Goal: Task Accomplishment & Management: Use online tool/utility

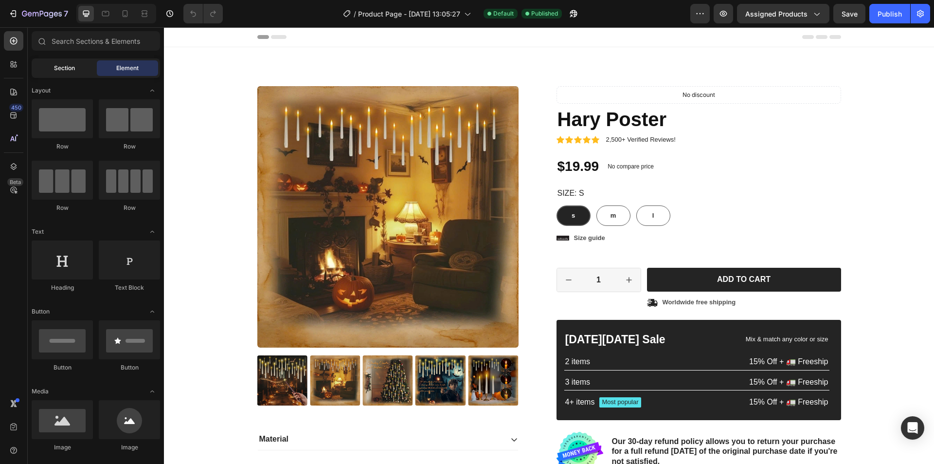
click at [62, 68] on span "Section" at bounding box center [64, 68] width 21 height 9
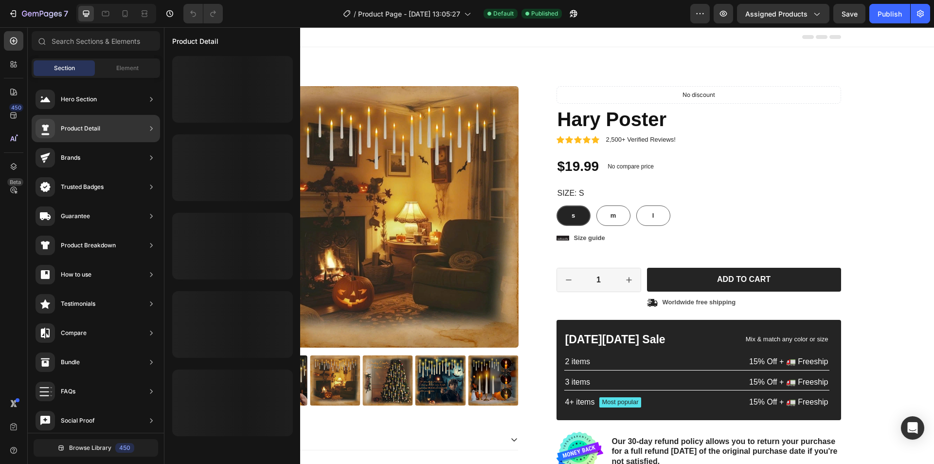
click at [79, 129] on div "Product Detail" at bounding box center [80, 129] width 39 height 10
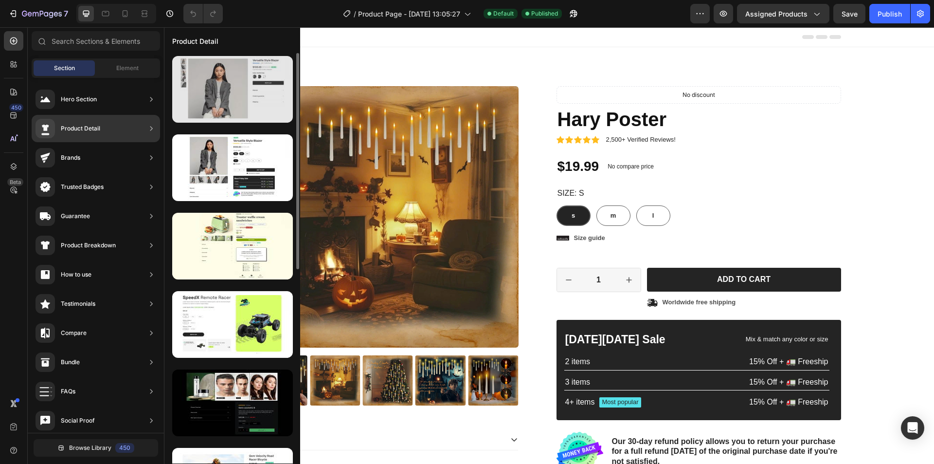
click at [228, 96] on div at bounding box center [232, 89] width 121 height 67
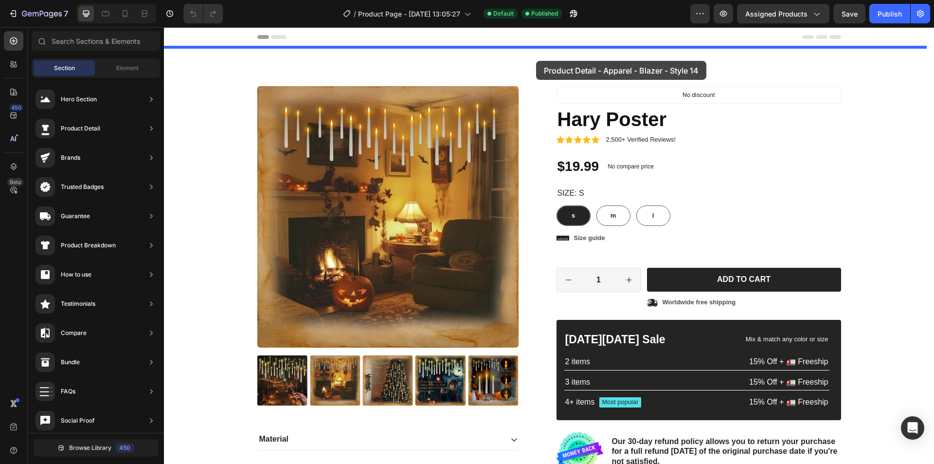
drag, startPoint x: 394, startPoint y: 124, endPoint x: 536, endPoint y: 61, distance: 155.8
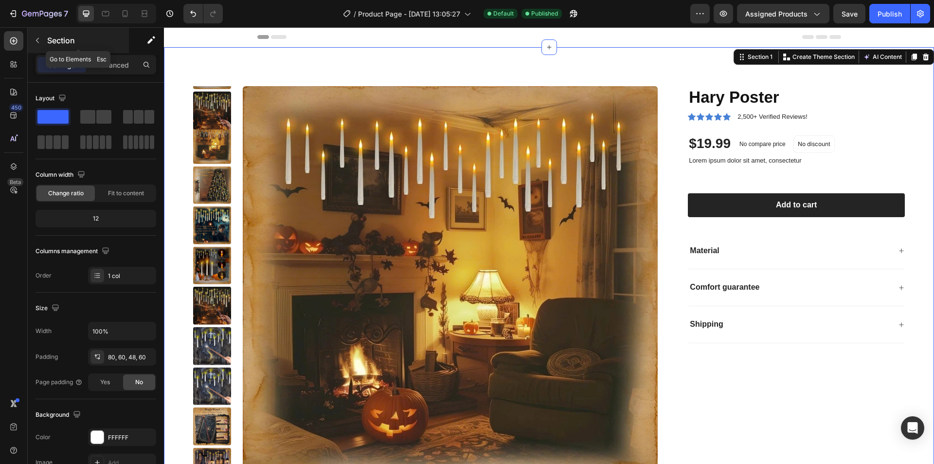
click at [41, 37] on button "button" at bounding box center [38, 41] width 16 height 16
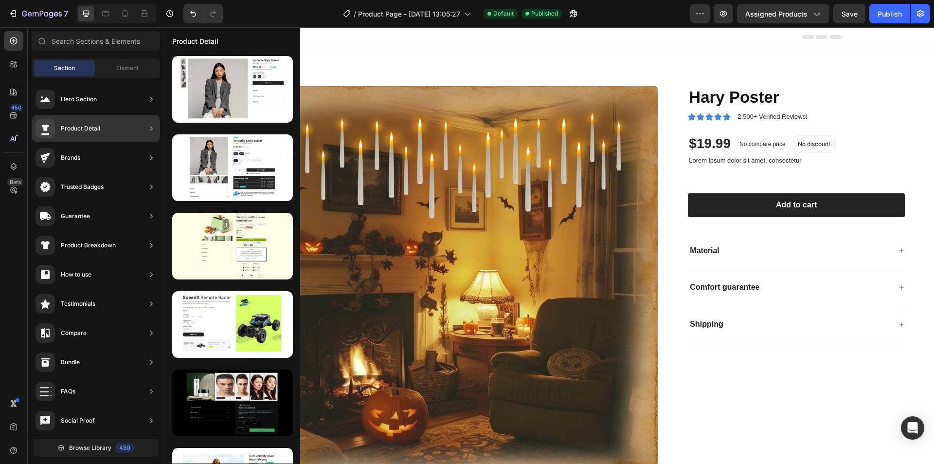
click at [87, 130] on div "Product Detail" at bounding box center [80, 129] width 39 height 10
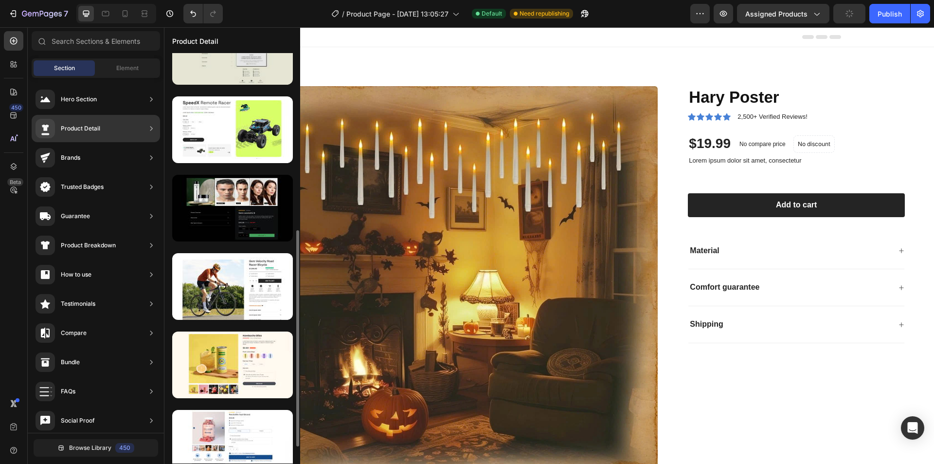
scroll to position [243, 0]
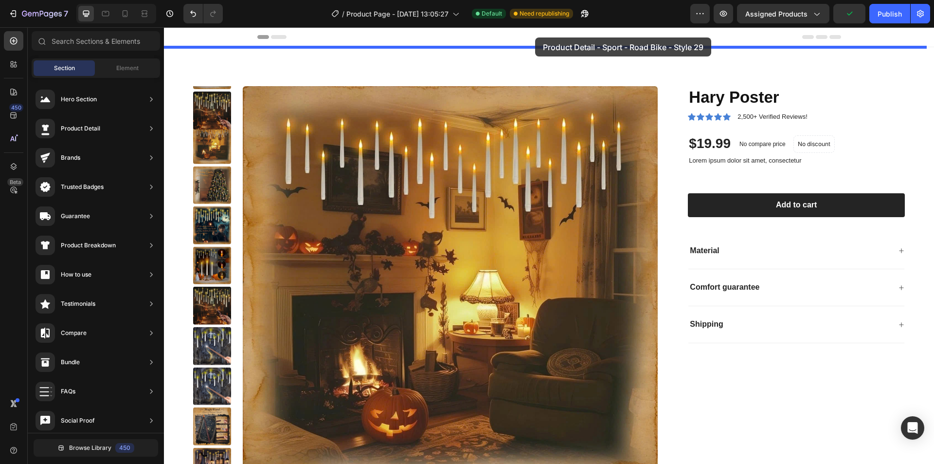
drag, startPoint x: 404, startPoint y: 259, endPoint x: 535, endPoint y: 37, distance: 257.4
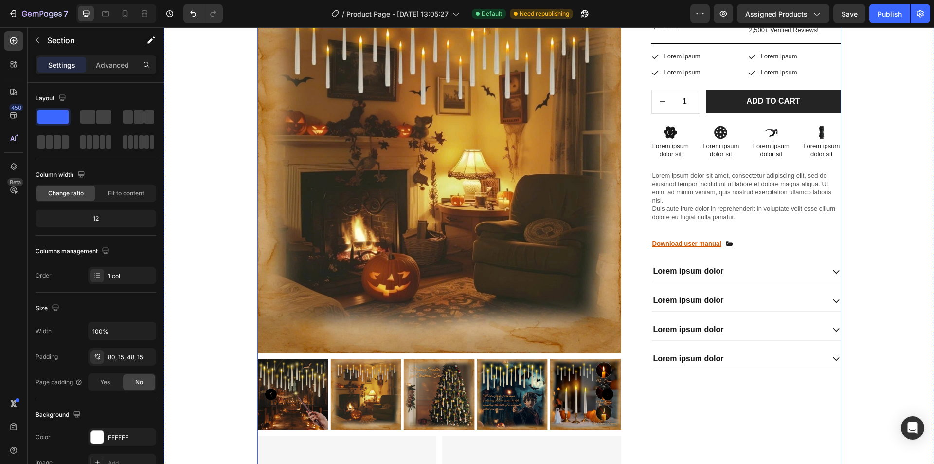
scroll to position [0, 0]
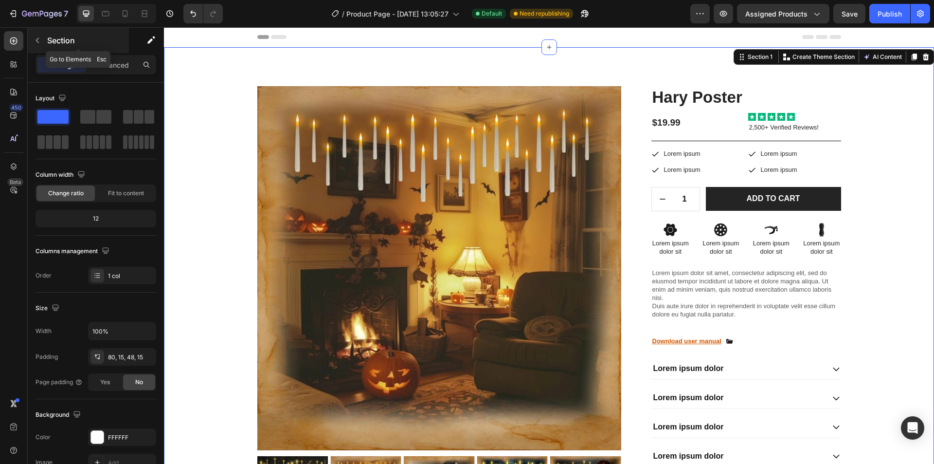
click at [41, 34] on button "button" at bounding box center [38, 41] width 16 height 16
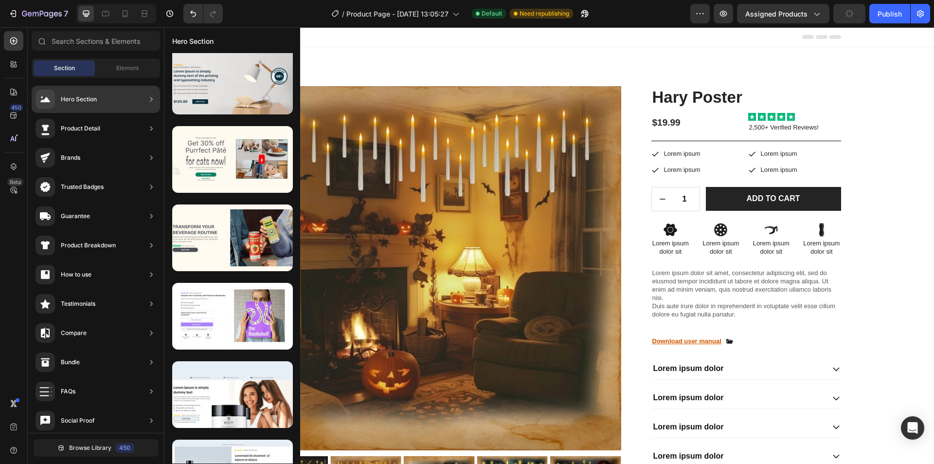
click at [103, 126] on div "Product Detail" at bounding box center [96, 128] width 128 height 27
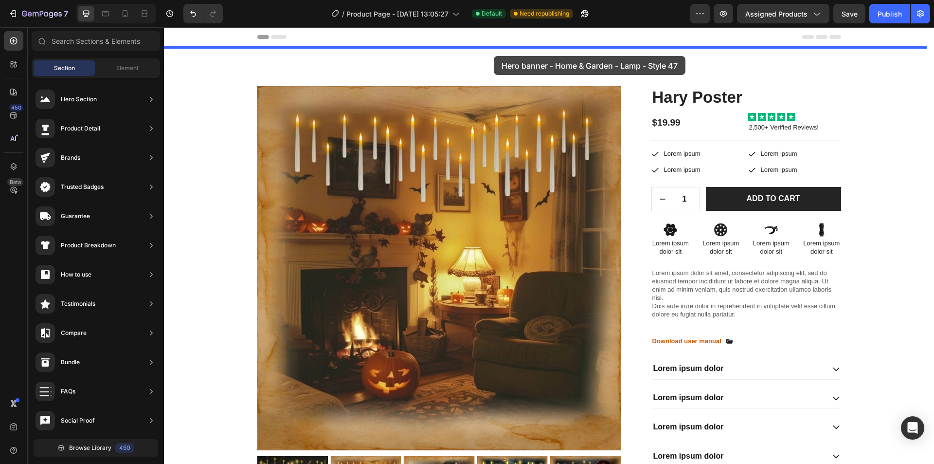
drag, startPoint x: 395, startPoint y: 118, endPoint x: 494, endPoint y: 56, distance: 116.9
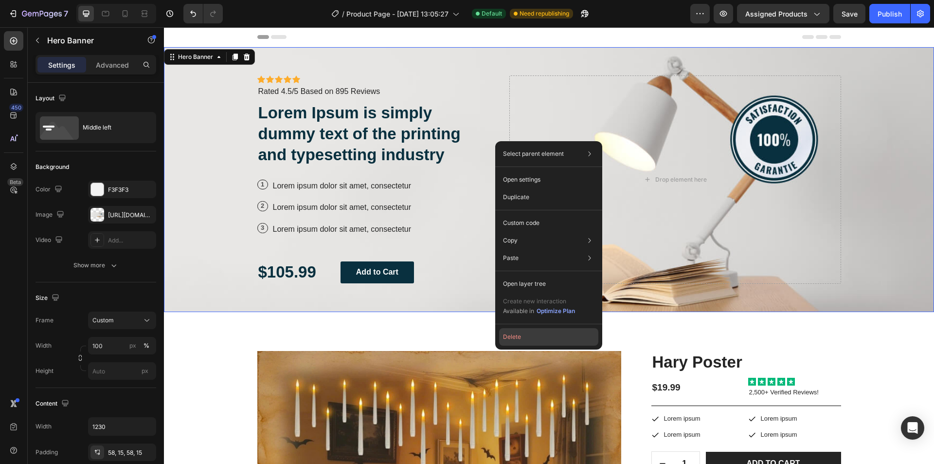
drag, startPoint x: 528, startPoint y: 341, endPoint x: 302, endPoint y: 141, distance: 301.6
click at [528, 341] on button "Delete" at bounding box center [548, 337] width 99 height 18
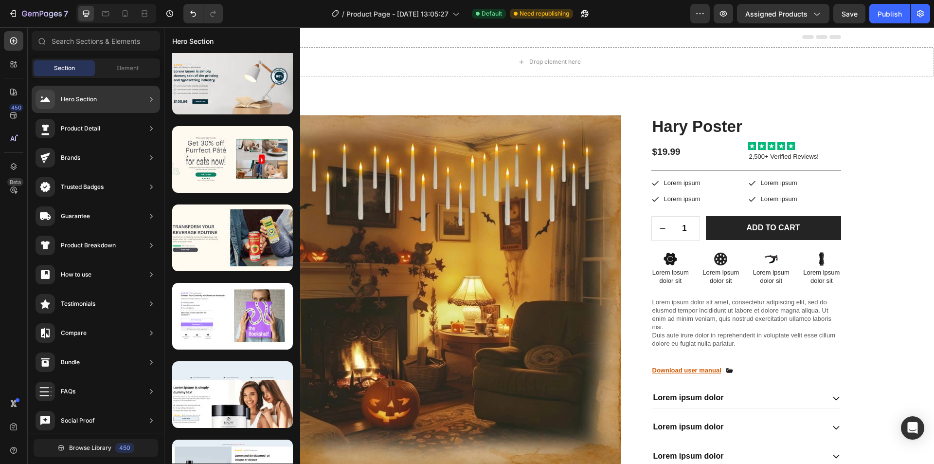
click at [147, 123] on div at bounding box center [151, 128] width 10 height 19
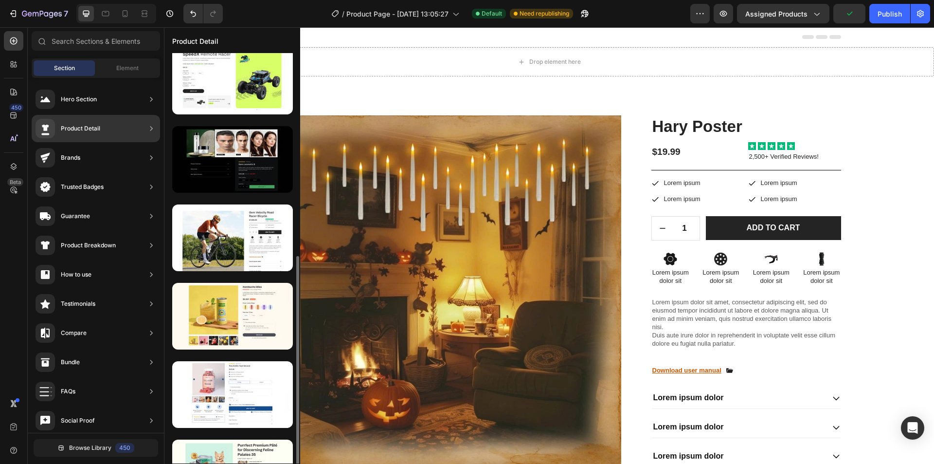
scroll to position [292, 0]
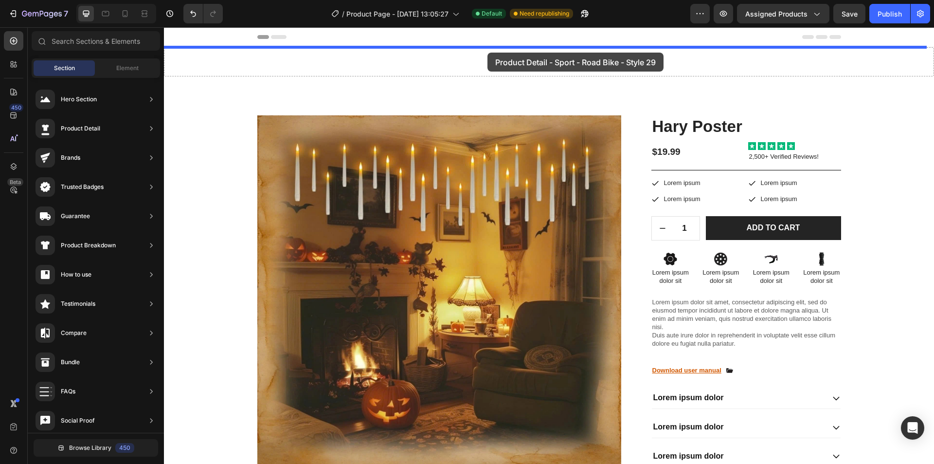
drag, startPoint x: 433, startPoint y: 189, endPoint x: 488, endPoint y: 53, distance: 147.4
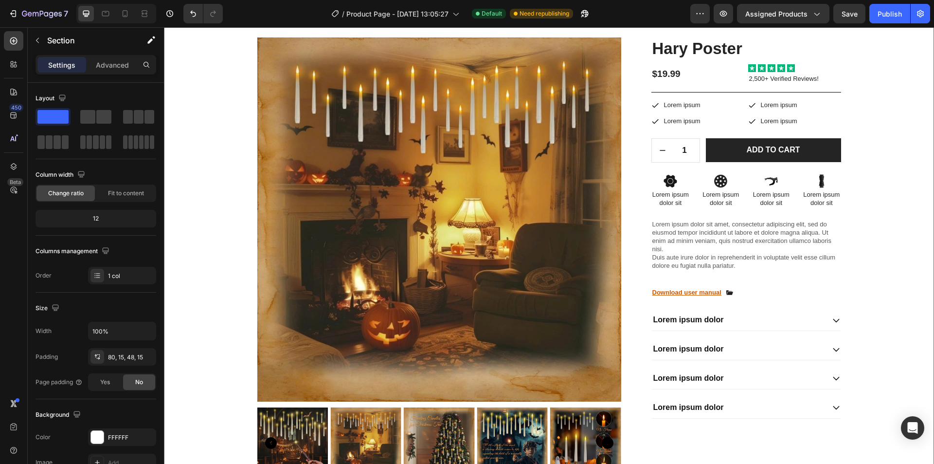
scroll to position [0, 0]
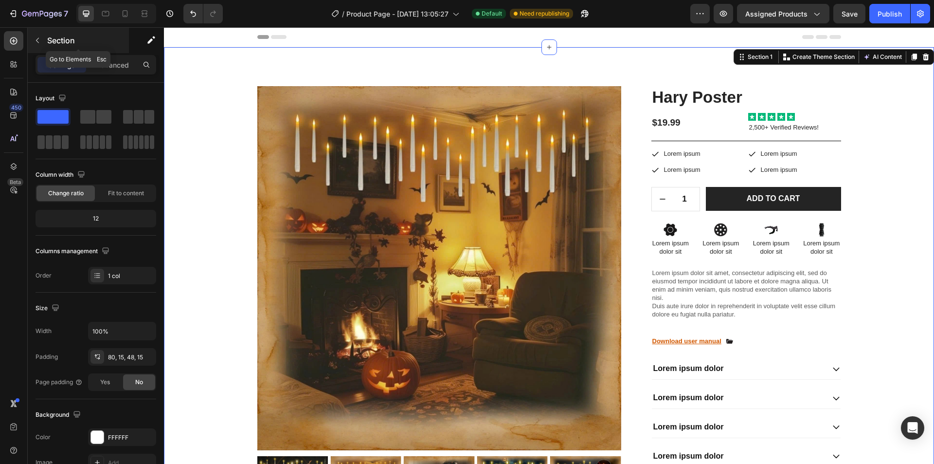
click at [41, 36] on button "button" at bounding box center [38, 41] width 16 height 16
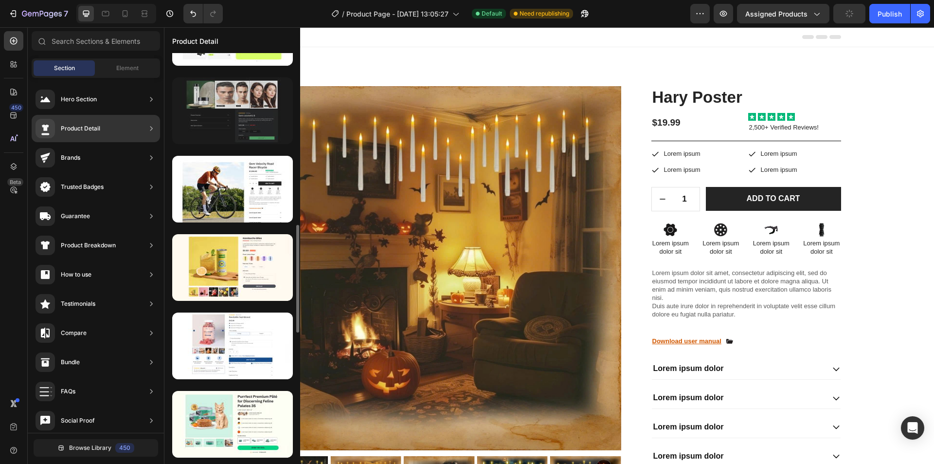
scroll to position [367, 0]
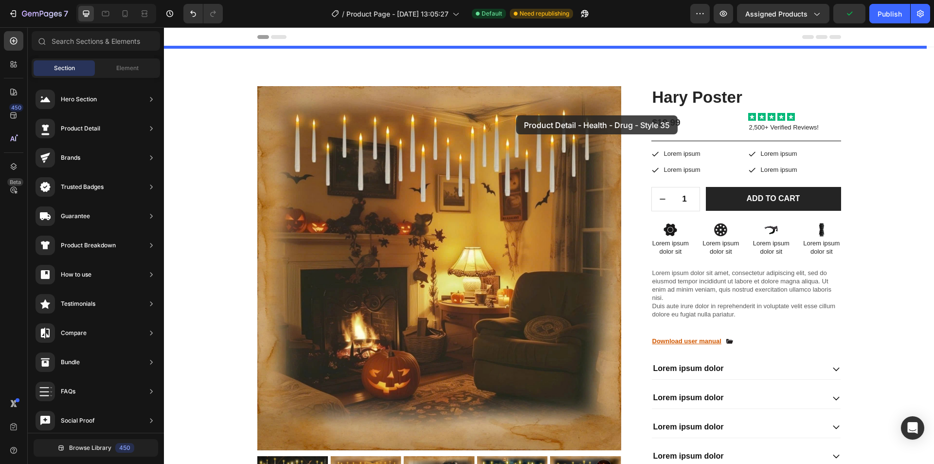
drag, startPoint x: 304, startPoint y: 228, endPoint x: 516, endPoint y: 115, distance: 240.5
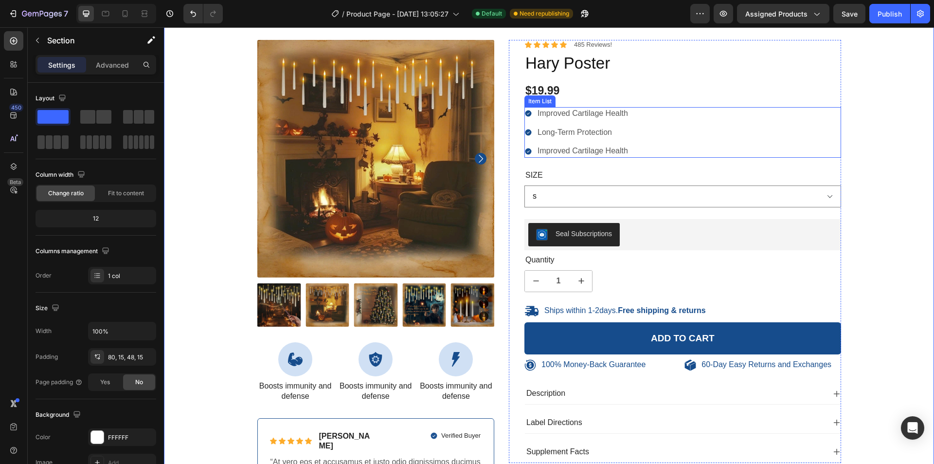
scroll to position [49, 0]
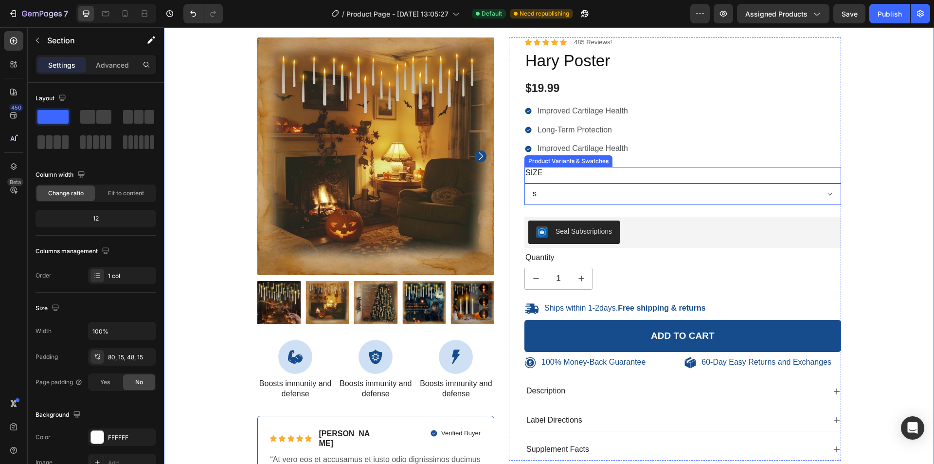
click at [579, 198] on select "s m l" at bounding box center [682, 194] width 317 height 22
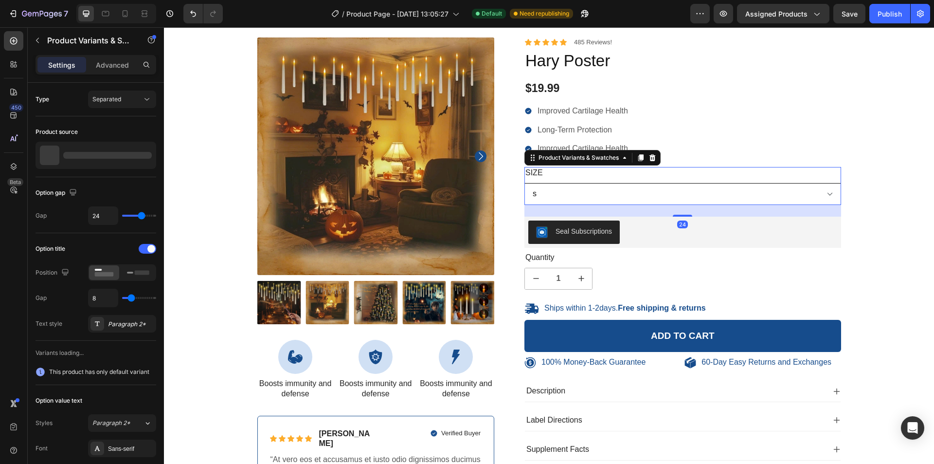
click at [583, 195] on select "s m l" at bounding box center [682, 194] width 317 height 22
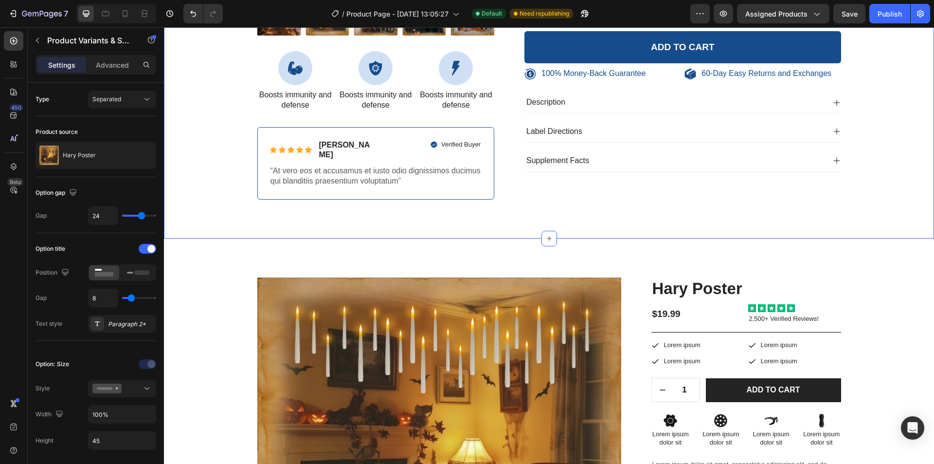
scroll to position [389, 0]
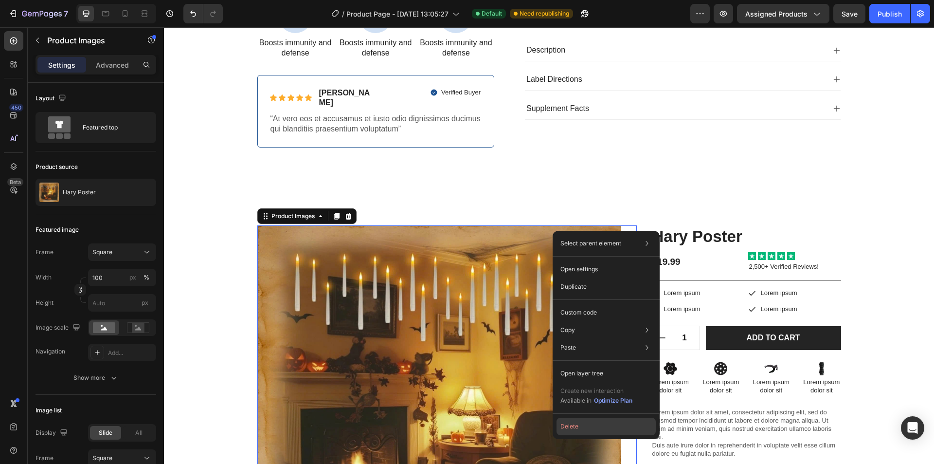
click at [587, 428] on button "Delete" at bounding box center [606, 426] width 99 height 18
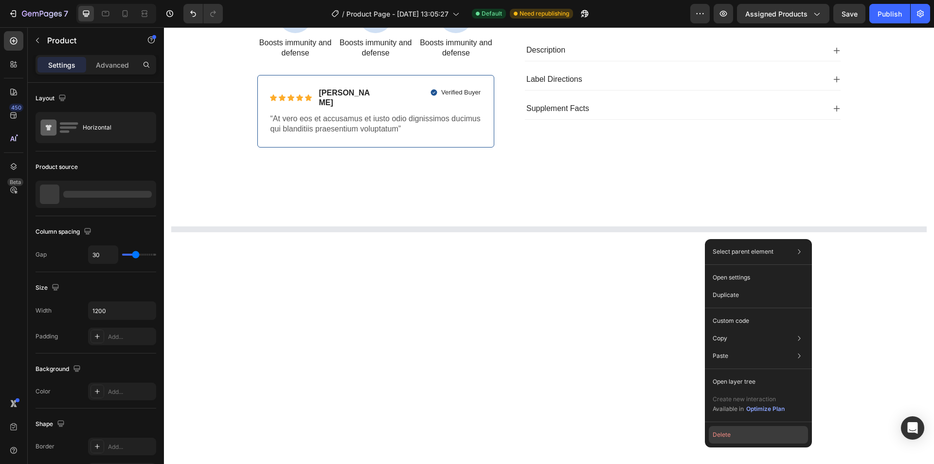
drag, startPoint x: 734, startPoint y: 436, endPoint x: 548, endPoint y: 367, distance: 197.7
click at [734, 436] on button "Delete" at bounding box center [758, 435] width 99 height 18
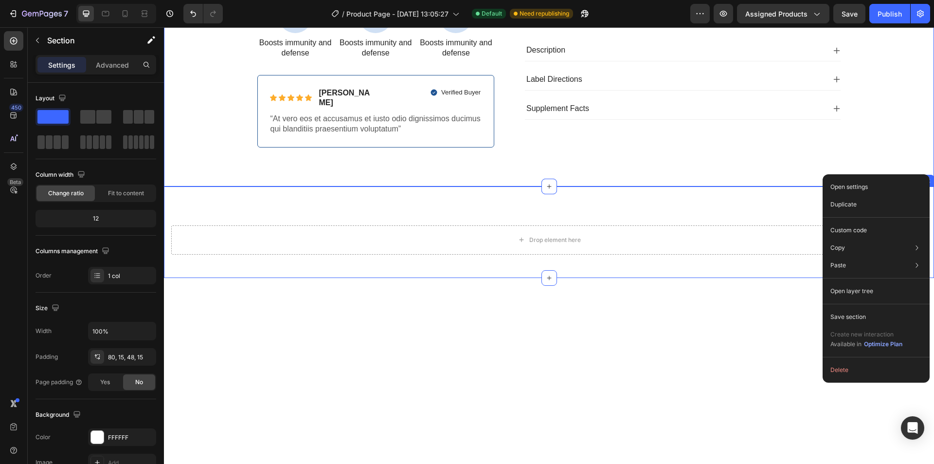
click at [785, 186] on div "Drop element here Section 2" at bounding box center [549, 231] width 770 height 91
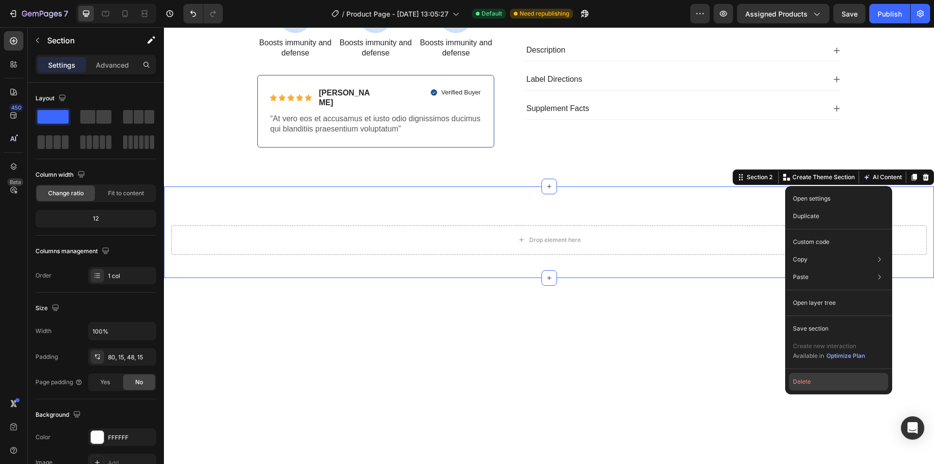
click at [812, 383] on button "Delete" at bounding box center [838, 382] width 99 height 18
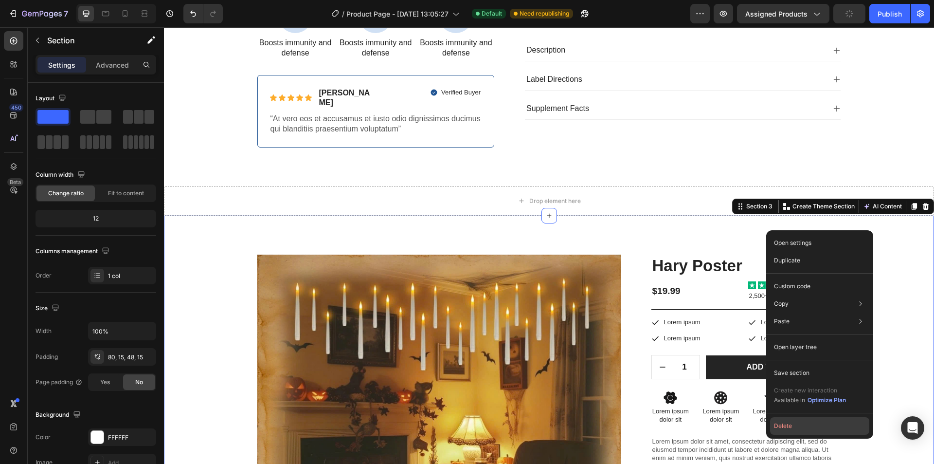
drag, startPoint x: 801, startPoint y: 423, endPoint x: 615, endPoint y: 357, distance: 196.8
click at [801, 423] on button "Delete" at bounding box center [819, 426] width 99 height 18
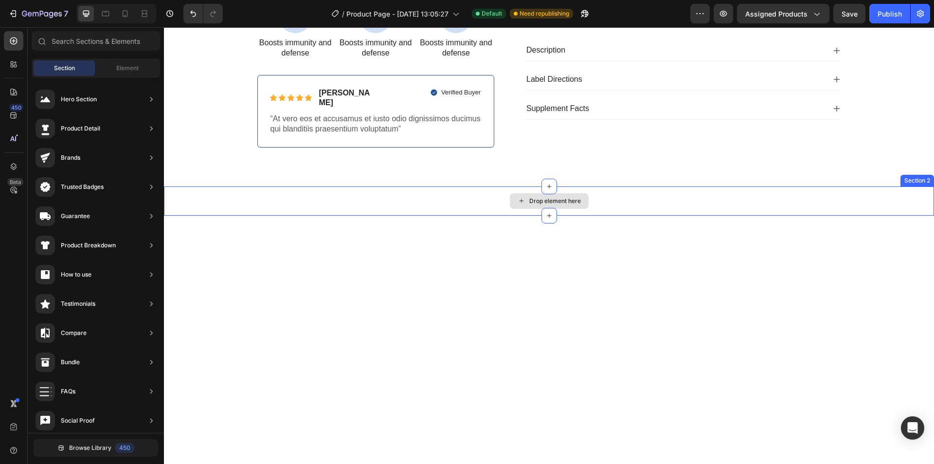
click at [704, 186] on div "Drop element here" at bounding box center [549, 200] width 770 height 29
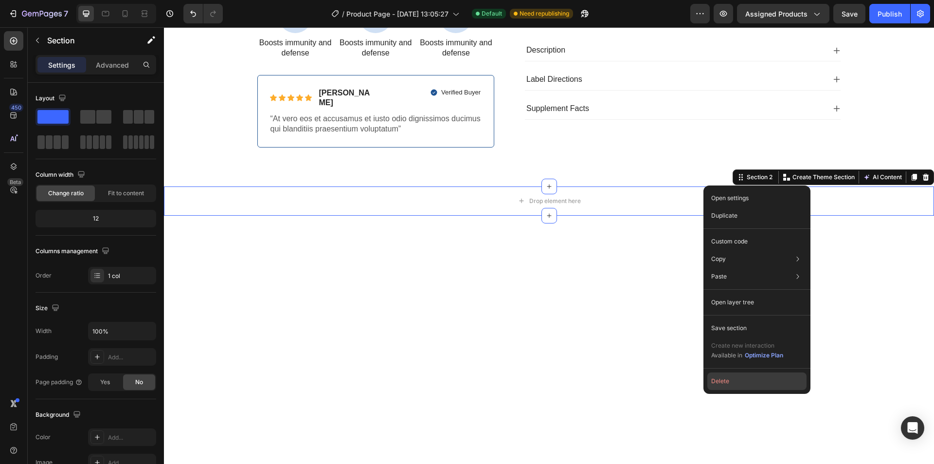
click at [757, 375] on button "Delete" at bounding box center [756, 381] width 99 height 18
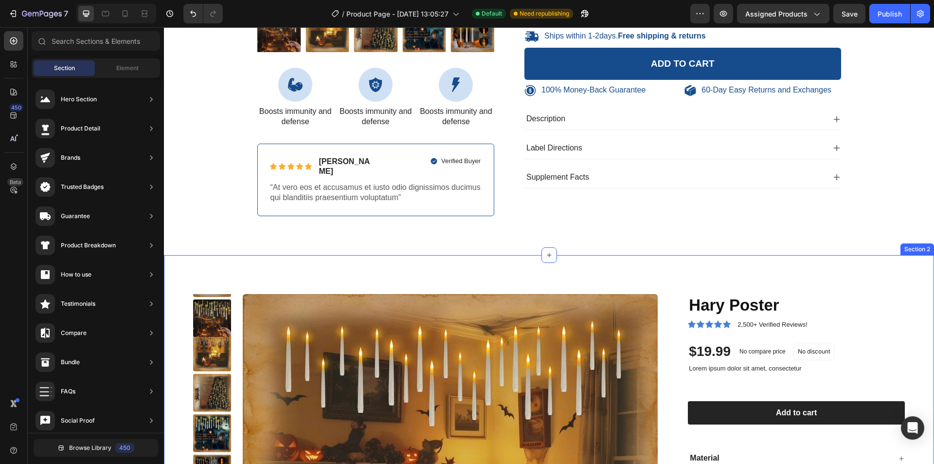
scroll to position [292, 0]
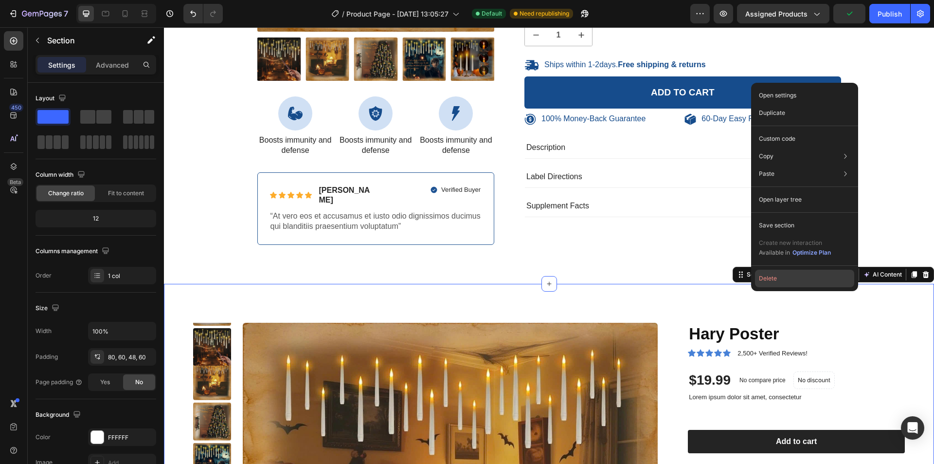
click at [790, 275] on button "Delete" at bounding box center [804, 279] width 99 height 18
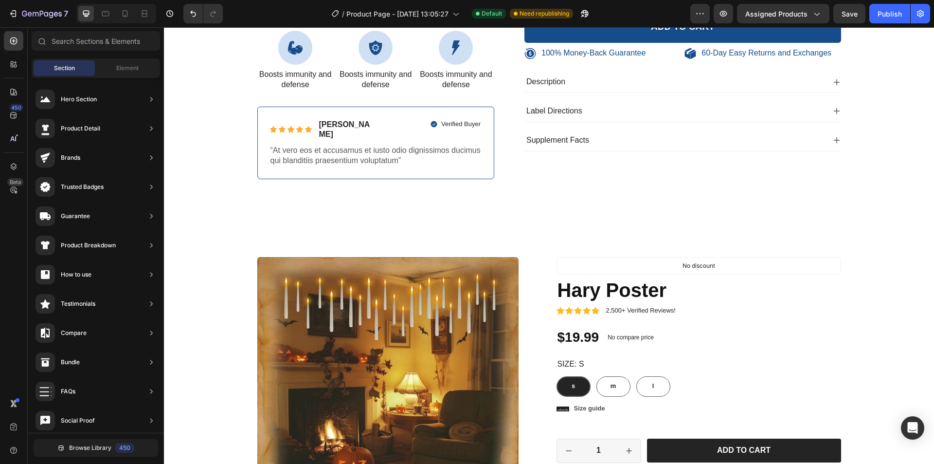
scroll to position [389, 0]
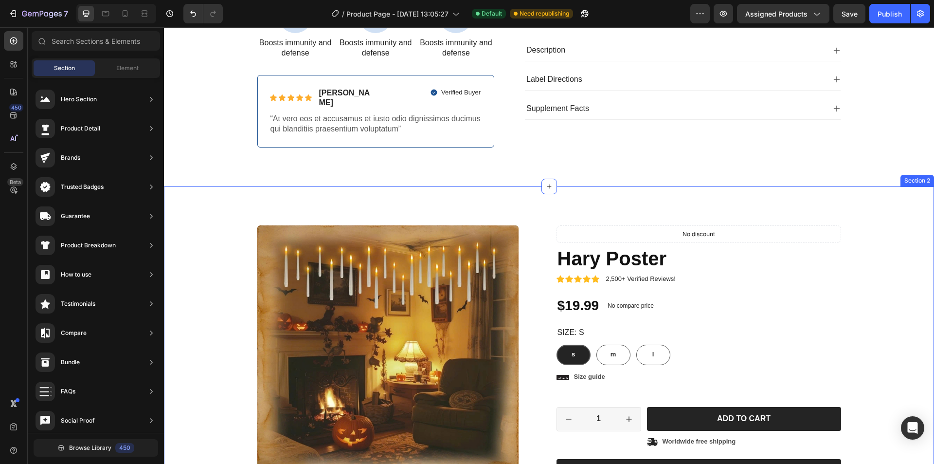
click at [812, 186] on div "Product Images Material Shipping Care instruction Accordion Icon Icon Icon Icon…" at bounding box center [549, 436] width 770 height 500
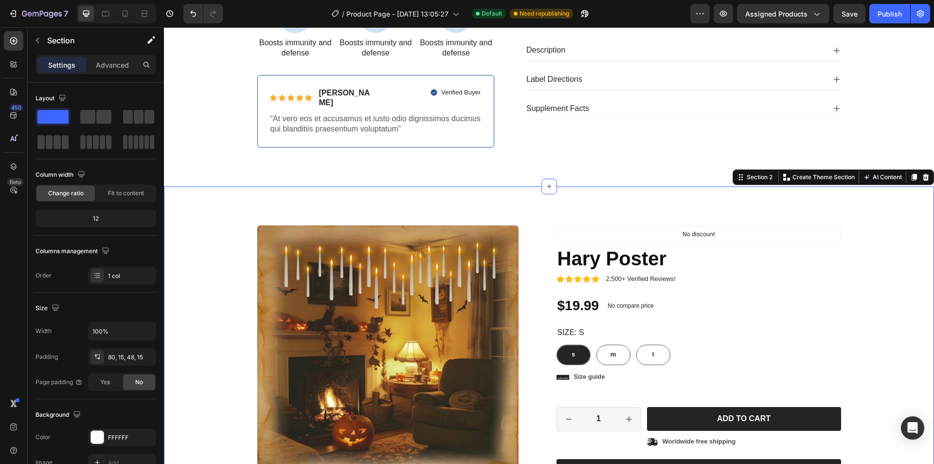
click at [787, 190] on div "Product Images Material Shipping Care instruction Accordion Icon Icon Icon Icon…" at bounding box center [549, 436] width 770 height 500
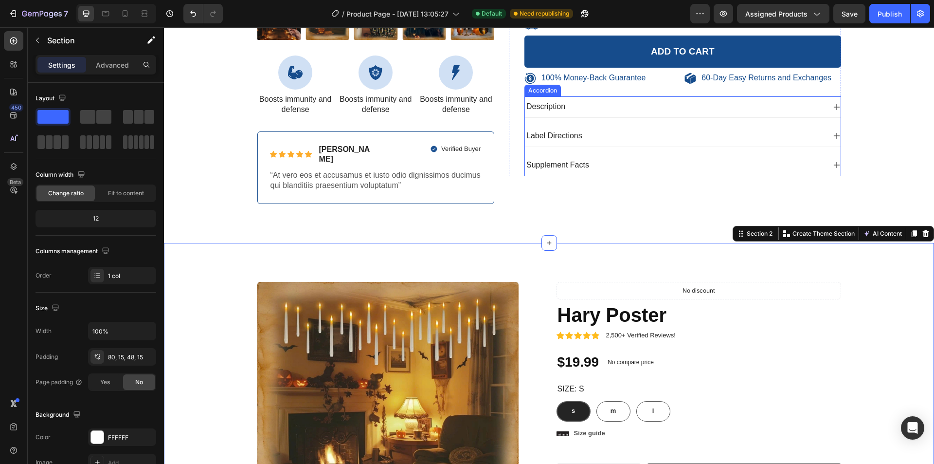
scroll to position [243, 0]
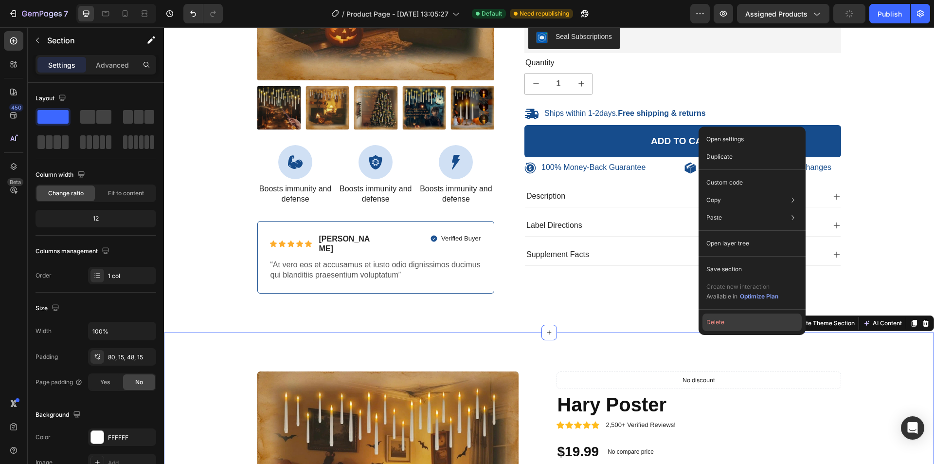
click at [728, 314] on button "Delete" at bounding box center [752, 322] width 99 height 18
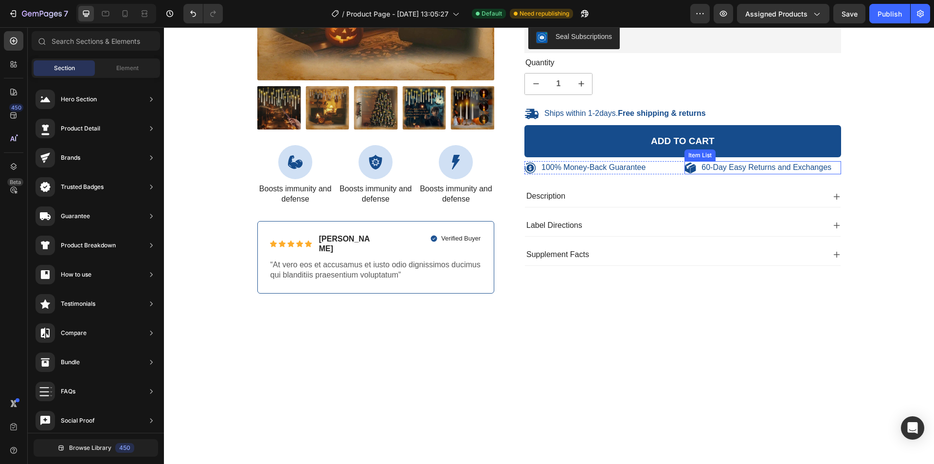
click at [707, 166] on p "60-Day Easy Returns and Exchanges" at bounding box center [767, 168] width 130 height 10
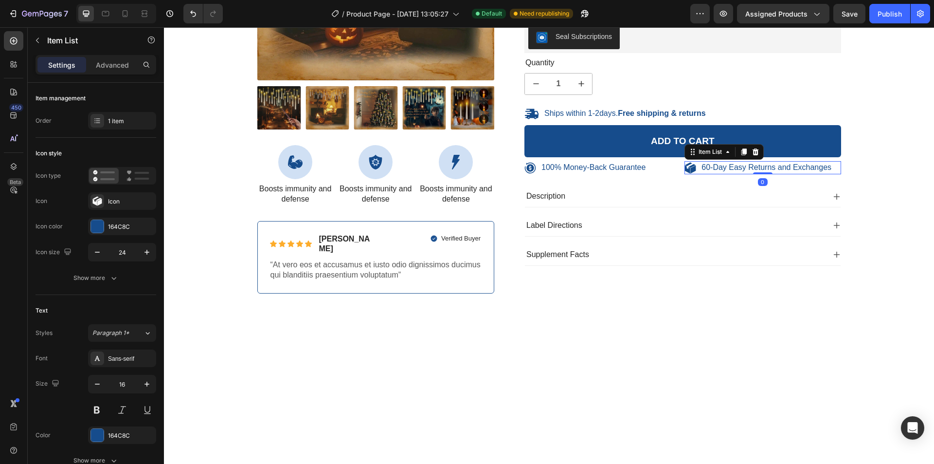
click at [702, 168] on p "60-Day Easy Returns and Exchanges" at bounding box center [767, 168] width 130 height 10
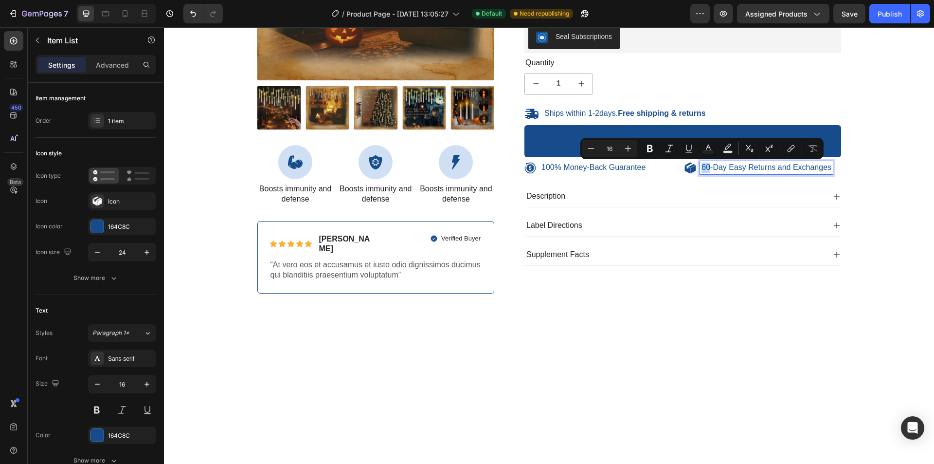
click at [702, 168] on p "60-Day Easy Returns and Exchanges" at bounding box center [767, 168] width 130 height 10
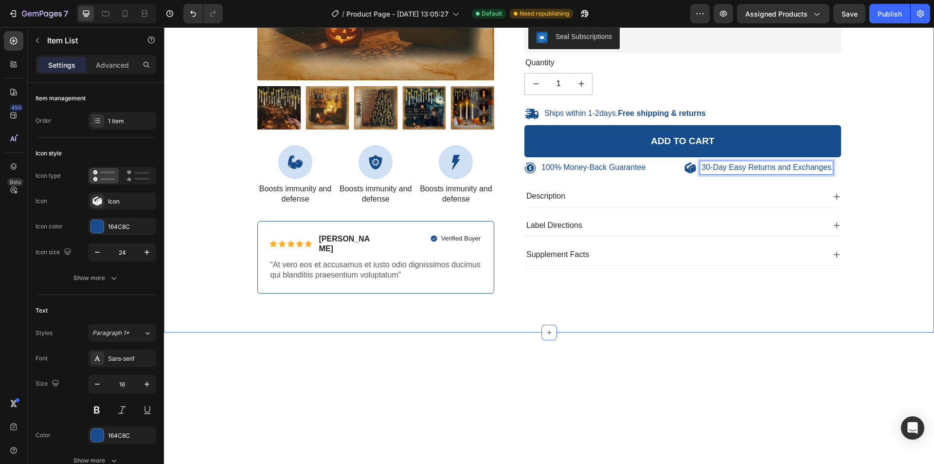
click at [590, 297] on div "100% Money-Back Guarantee Item List 60-Day Easy Returns Item List Row Product I…" at bounding box center [549, 76] width 756 height 466
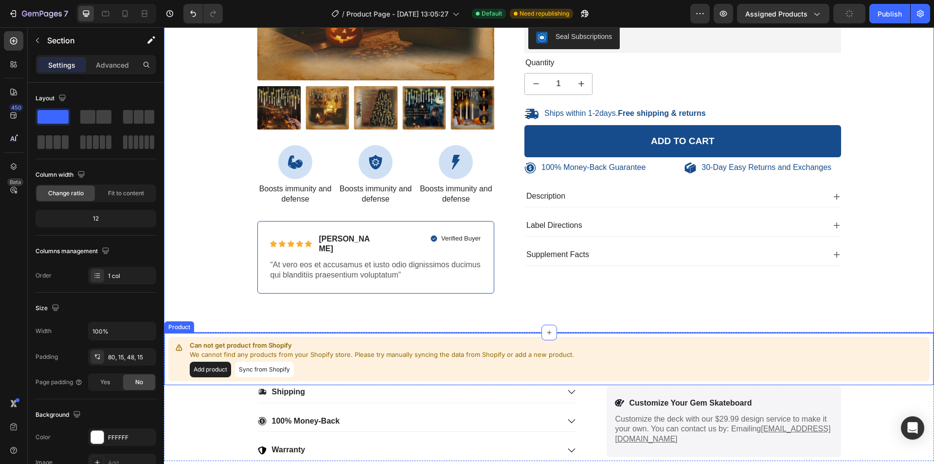
scroll to position [292, 0]
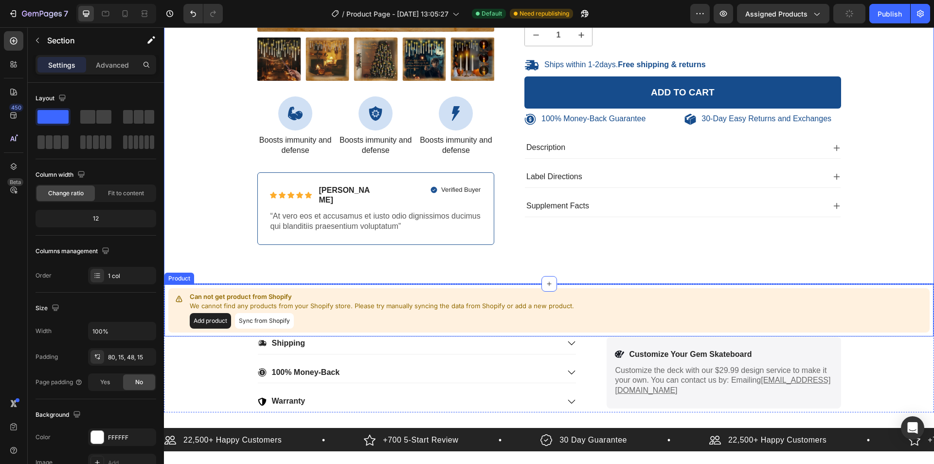
click at [641, 289] on div "Can not get product from Shopify We cannot find any products from your Shopify …" at bounding box center [548, 310] width 761 height 44
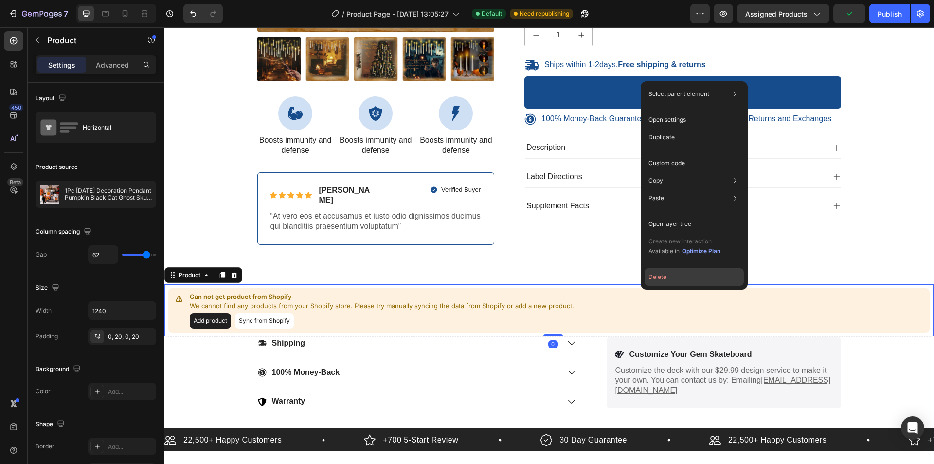
click at [674, 280] on button "Delete" at bounding box center [694, 277] width 99 height 18
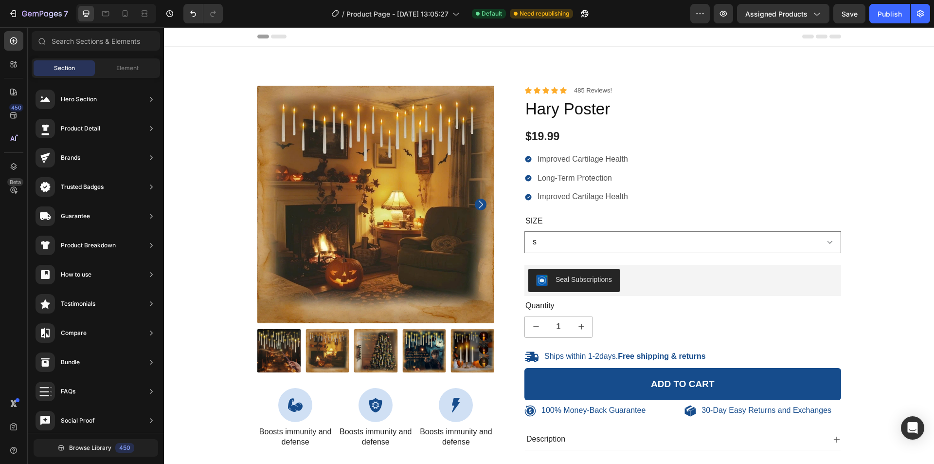
scroll to position [0, 0]
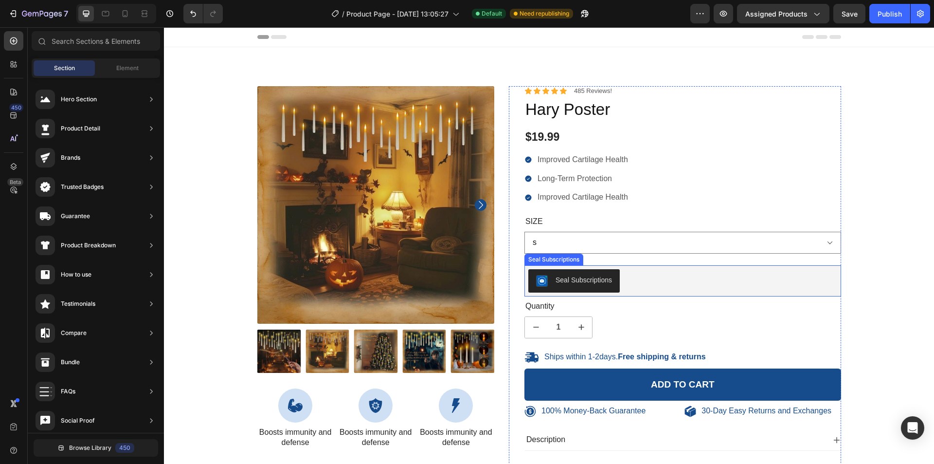
click at [651, 282] on div "Seal Subscriptions" at bounding box center [682, 280] width 309 height 23
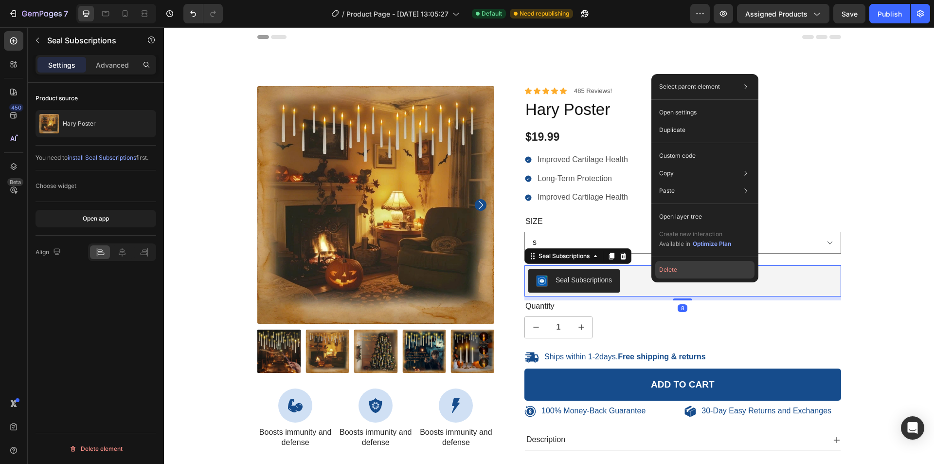
click at [672, 273] on button "Delete" at bounding box center [704, 270] width 99 height 18
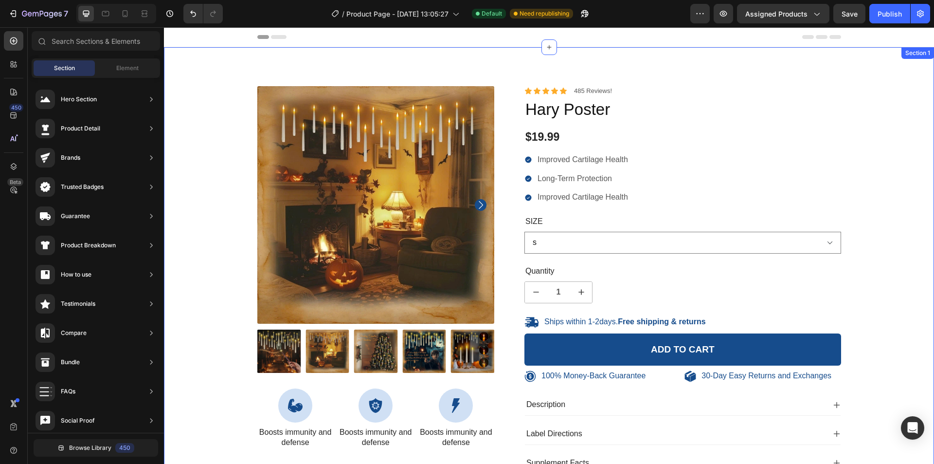
click at [888, 271] on div "100% Money-Back Guarantee Item List 60-Day Easy Returns Item List Row Product I…" at bounding box center [549, 319] width 756 height 466
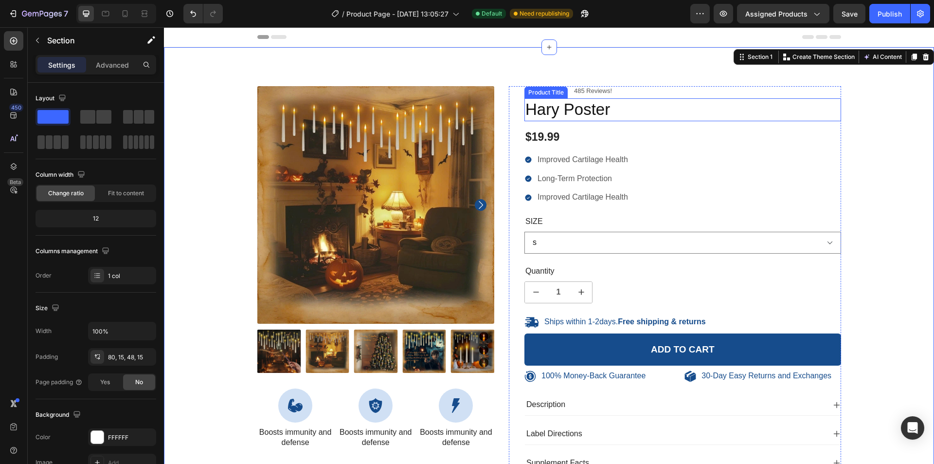
click at [572, 110] on h1 "Hary Poster" at bounding box center [682, 109] width 317 height 23
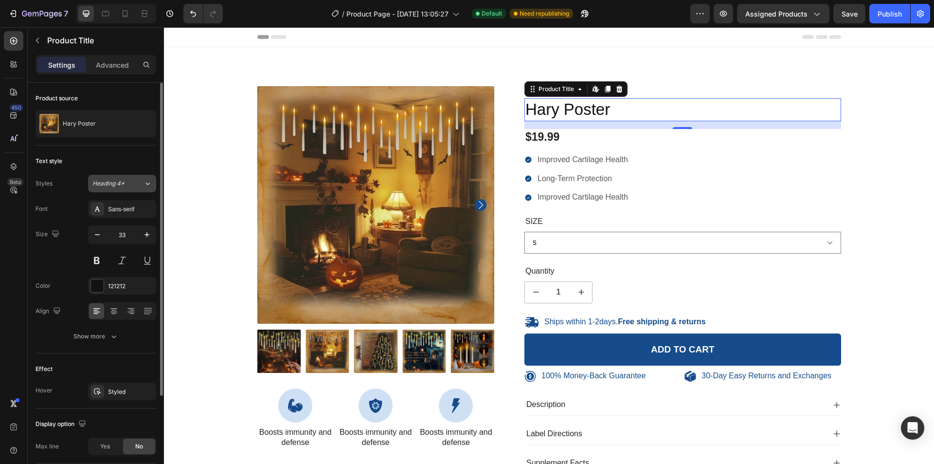
click at [138, 188] on button "Heading 4*" at bounding box center [122, 184] width 68 height 18
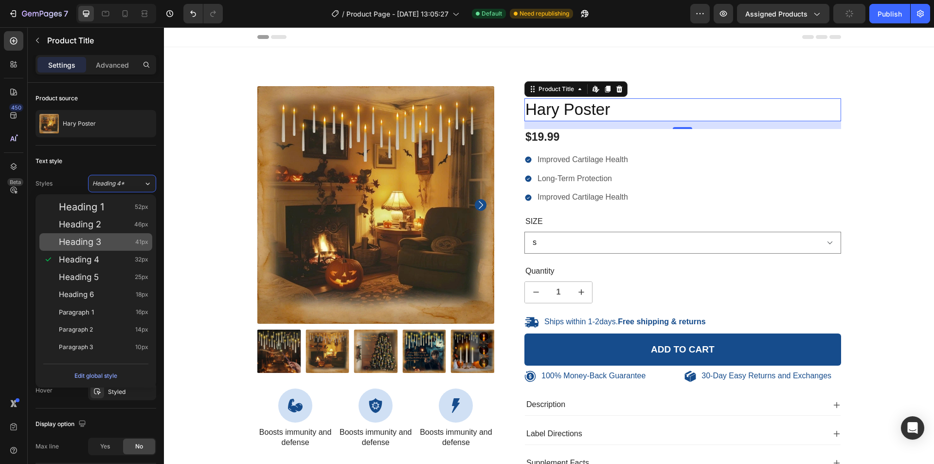
click at [116, 241] on div "Heading 3 41px" at bounding box center [104, 242] width 90 height 10
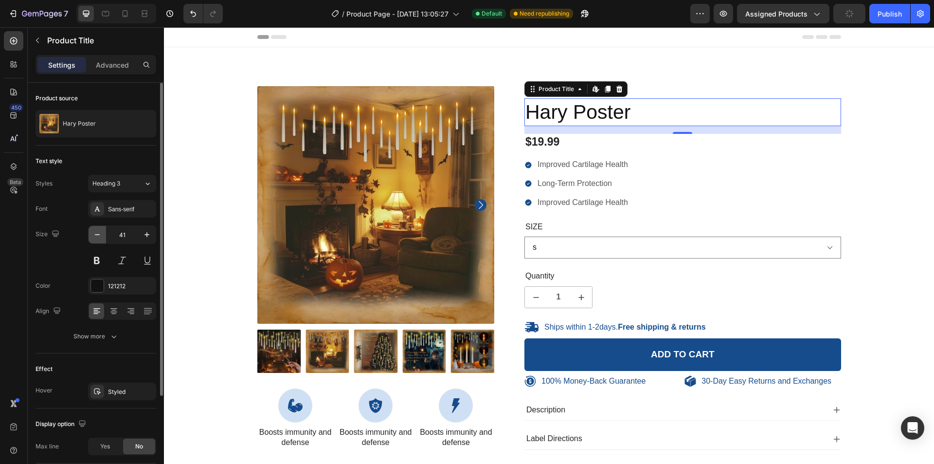
click at [96, 235] on icon "button" at bounding box center [97, 235] width 10 height 10
type input "40"
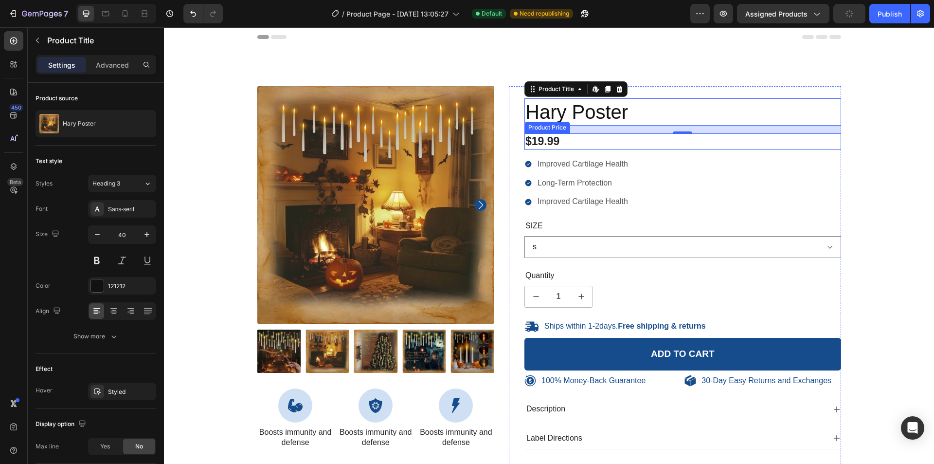
click at [555, 141] on div "$19.99" at bounding box center [682, 141] width 317 height 17
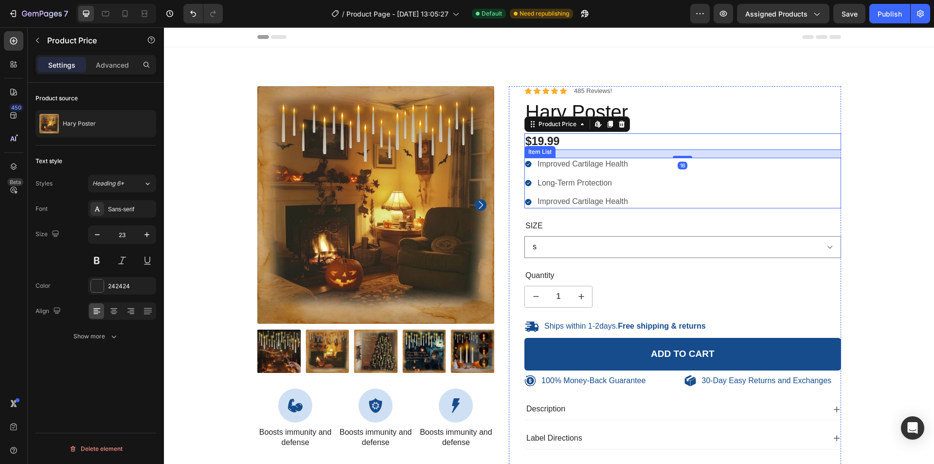
click at [864, 172] on div "100% Money-Back Guarantee Item List 60-Day Easy Returns Item List Row Product I…" at bounding box center [549, 319] width 756 height 466
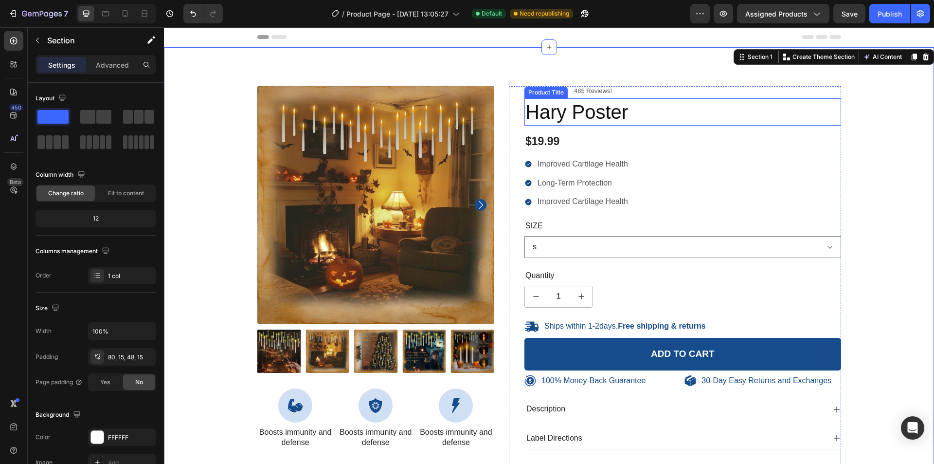
click at [622, 116] on h1 "Hary Poster" at bounding box center [682, 111] width 317 height 27
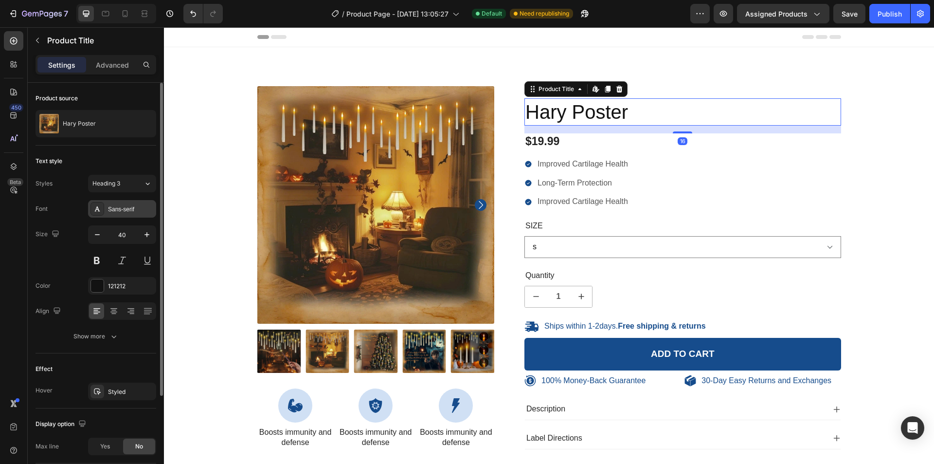
click at [127, 210] on div "Sans-serif" at bounding box center [131, 209] width 46 height 9
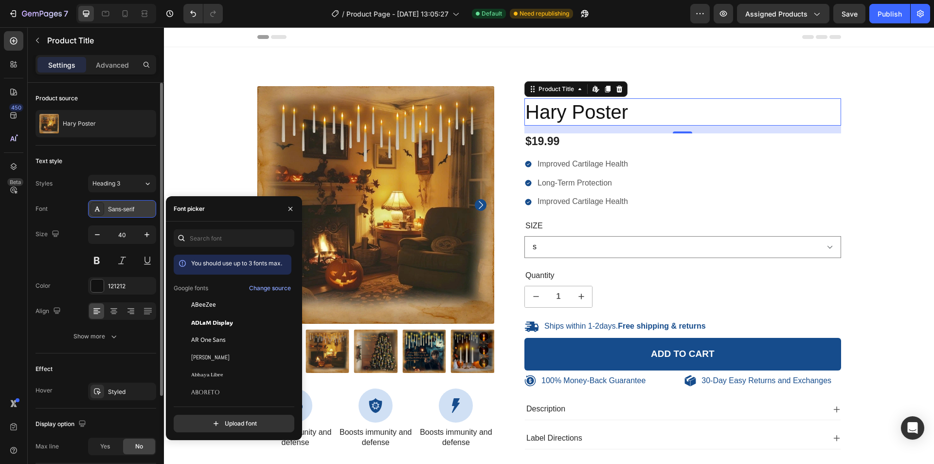
click at [127, 210] on div "Sans-serif" at bounding box center [131, 209] width 46 height 9
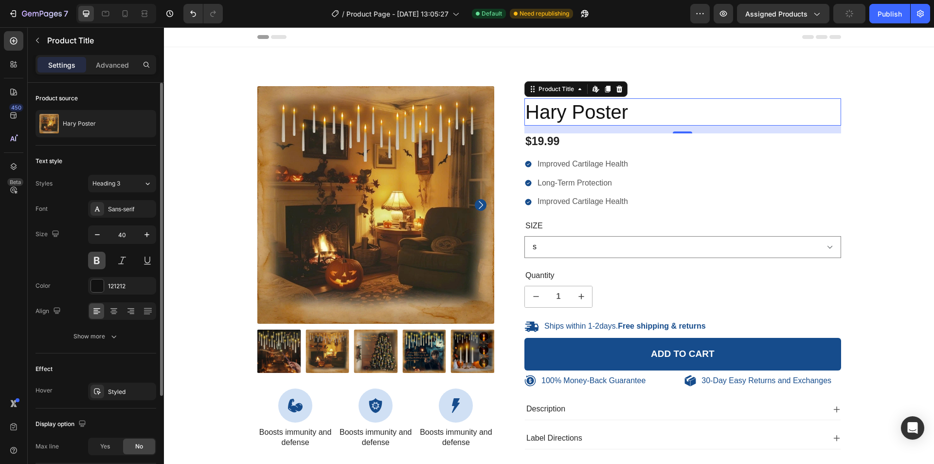
click at [99, 262] on button at bounding box center [97, 261] width 18 height 18
click at [122, 264] on button at bounding box center [122, 261] width 18 height 18
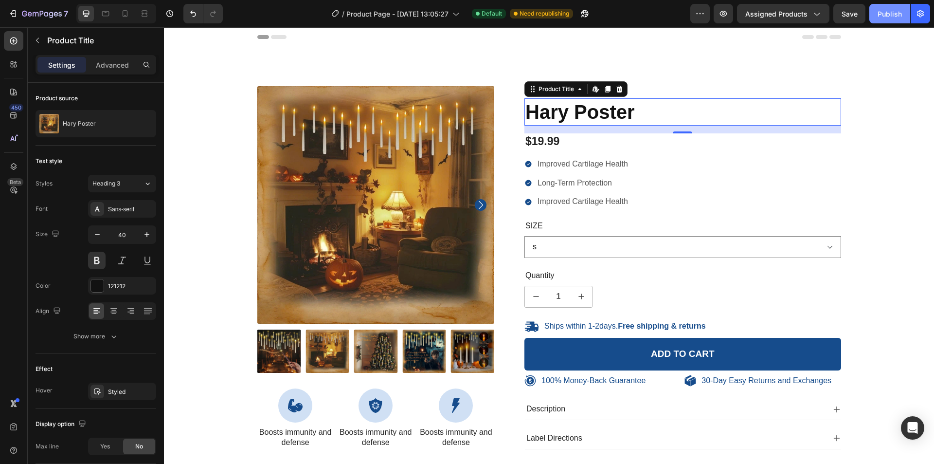
click at [888, 16] on div "Publish" at bounding box center [890, 14] width 24 height 10
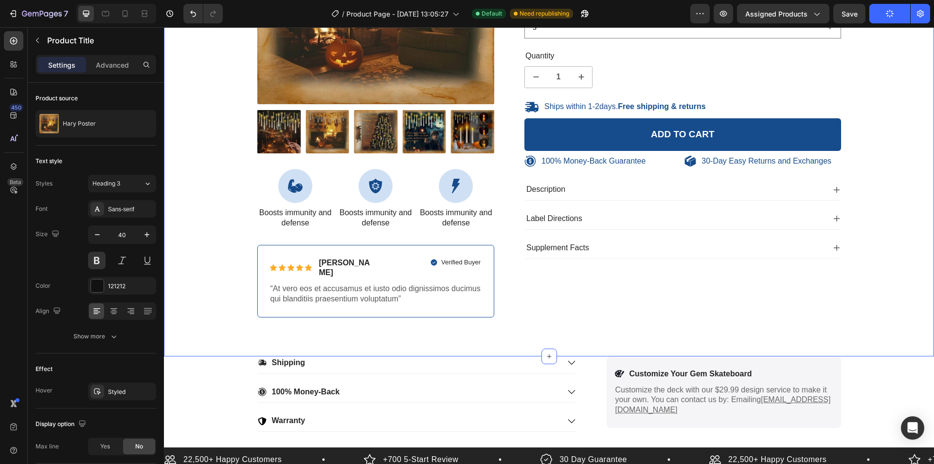
scroll to position [195, 0]
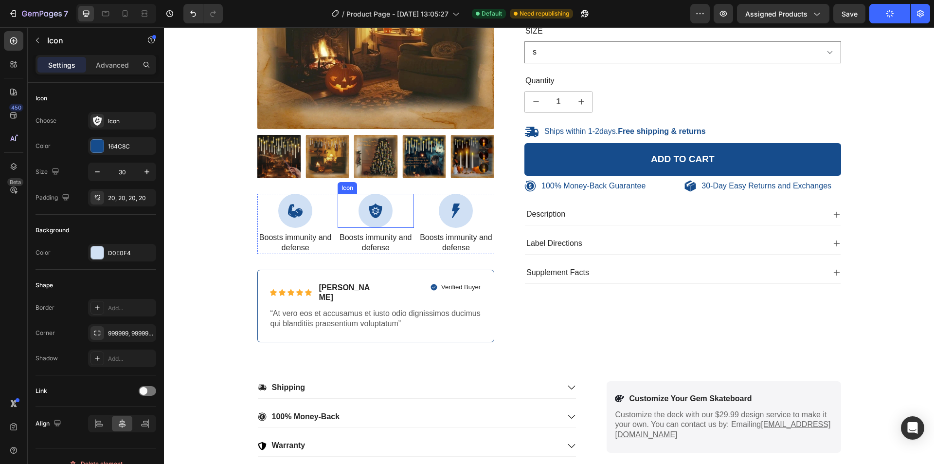
click at [369, 207] on icon at bounding box center [375, 210] width 13 height 15
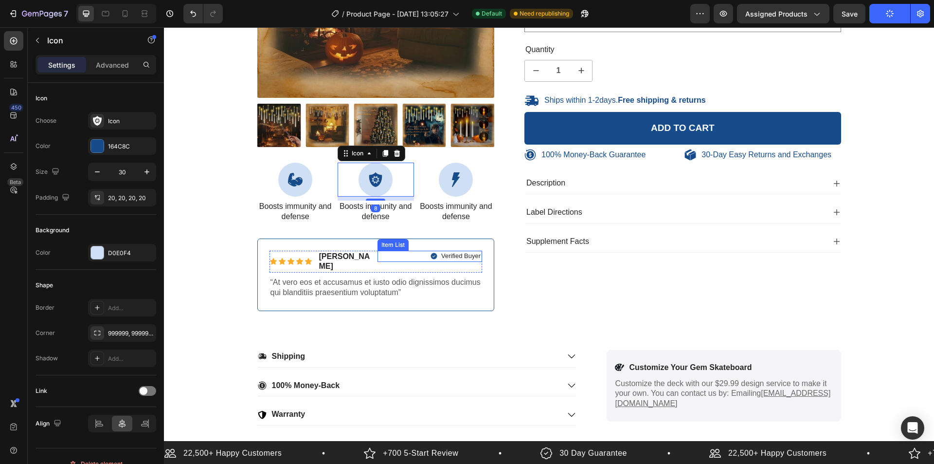
scroll to position [292, 0]
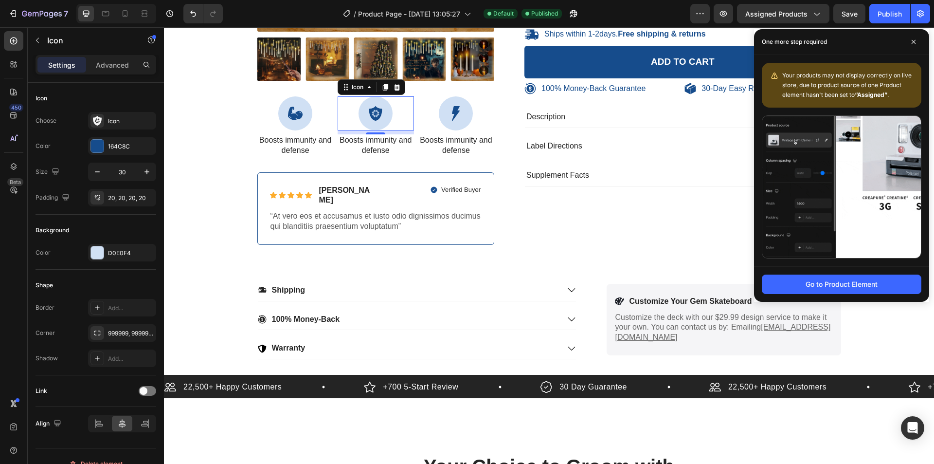
click at [896, 298] on div "Go to Product Element" at bounding box center [841, 284] width 175 height 36
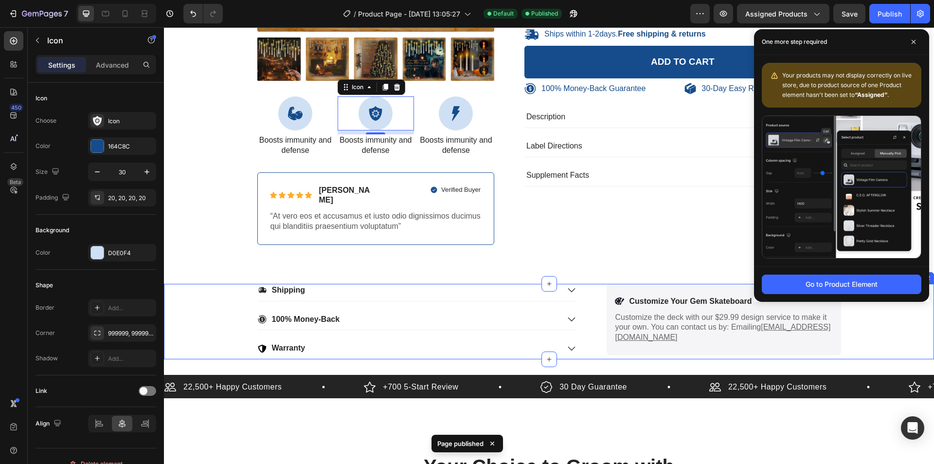
click at [885, 321] on div "Shipping 100% Money-Back Warranty Accordion Icon Customize Your Gem Skateboard …" at bounding box center [549, 321] width 770 height 75
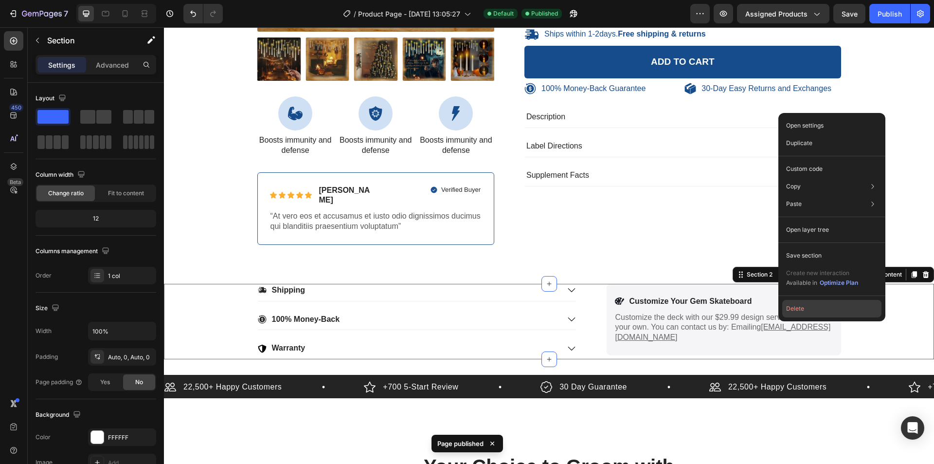
click at [815, 306] on button "Delete" at bounding box center [831, 309] width 99 height 18
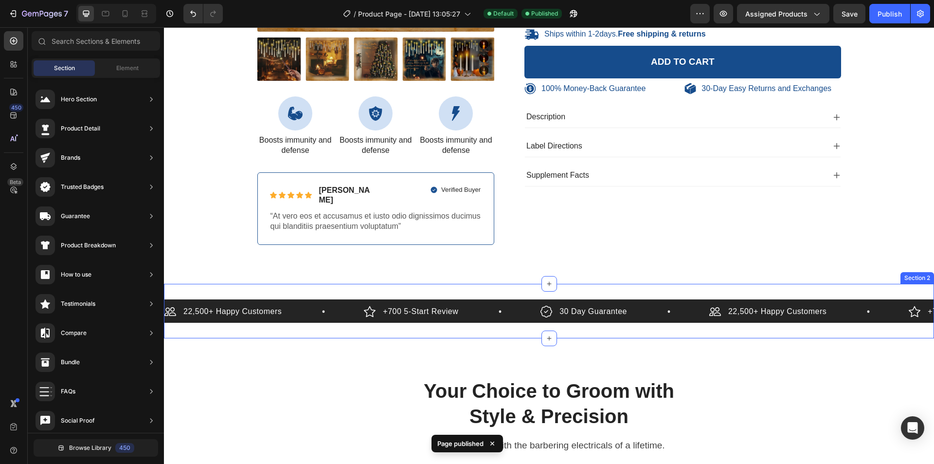
click at [442, 284] on div "22,500+ Happy Customers Item List +700 5-Start Review Item List 30 Day Guarante…" at bounding box center [549, 311] width 770 height 54
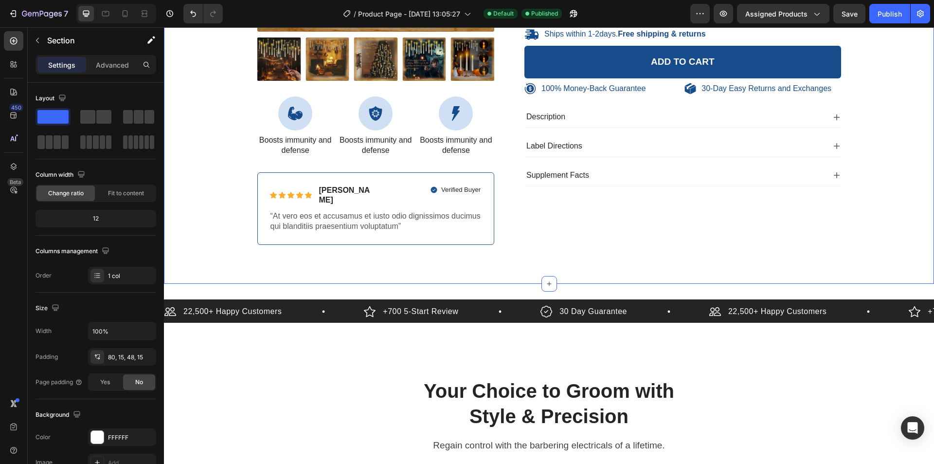
click at [474, 253] on div "100% Money-Back Guarantee Item List 60-Day Easy Returns Item List Row Product I…" at bounding box center [549, 19] width 770 height 528
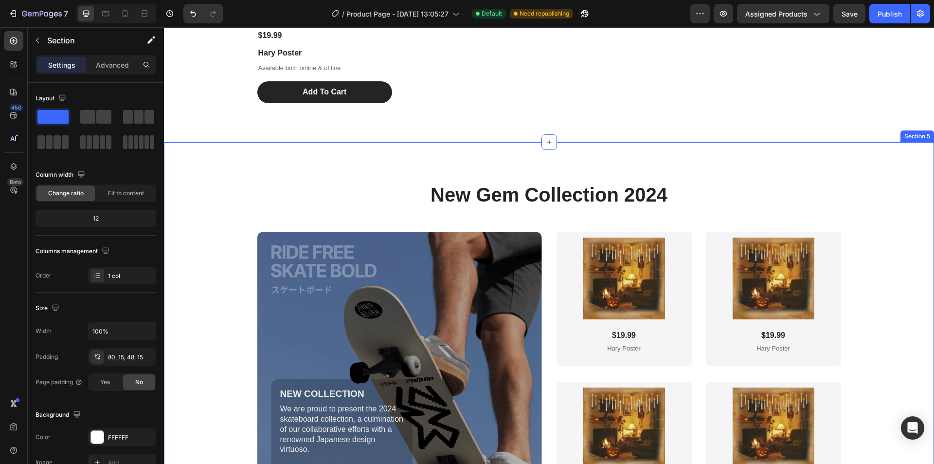
scroll to position [1314, 0]
click at [762, 175] on div "New Gem Collection 2024 Heading NEW COLLECTION Text Block We are proud to prese…" at bounding box center [549, 348] width 770 height 413
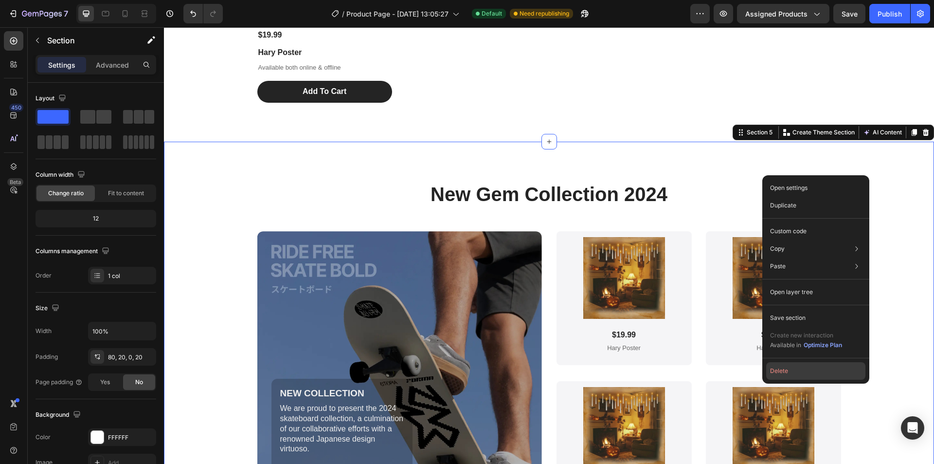
click at [785, 373] on button "Delete" at bounding box center [815, 371] width 99 height 18
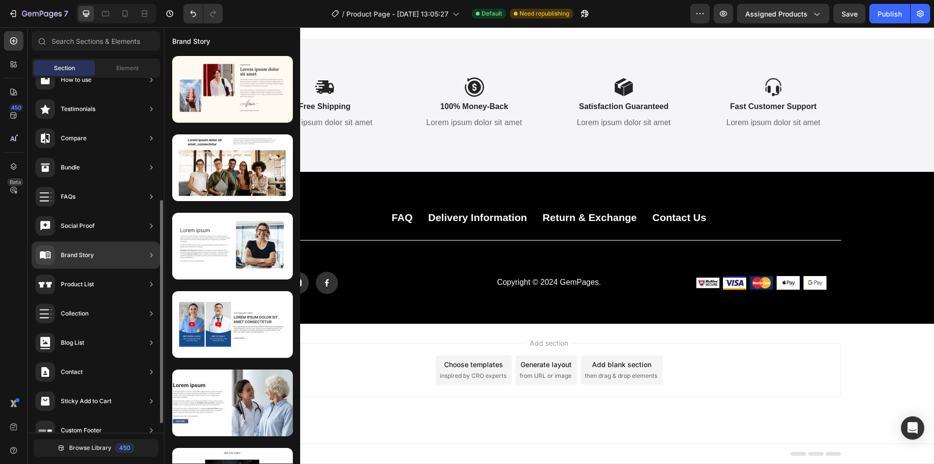
scroll to position [210, 0]
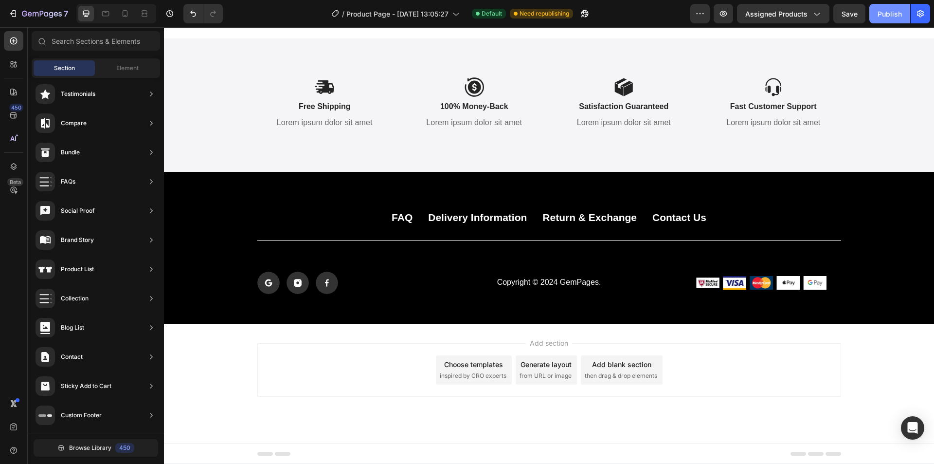
click at [872, 18] on button "Publish" at bounding box center [889, 13] width 41 height 19
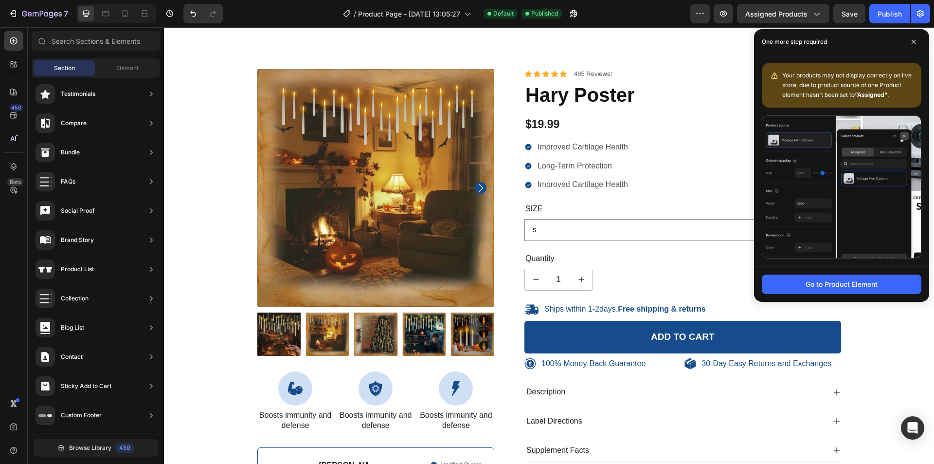
scroll to position [0, 0]
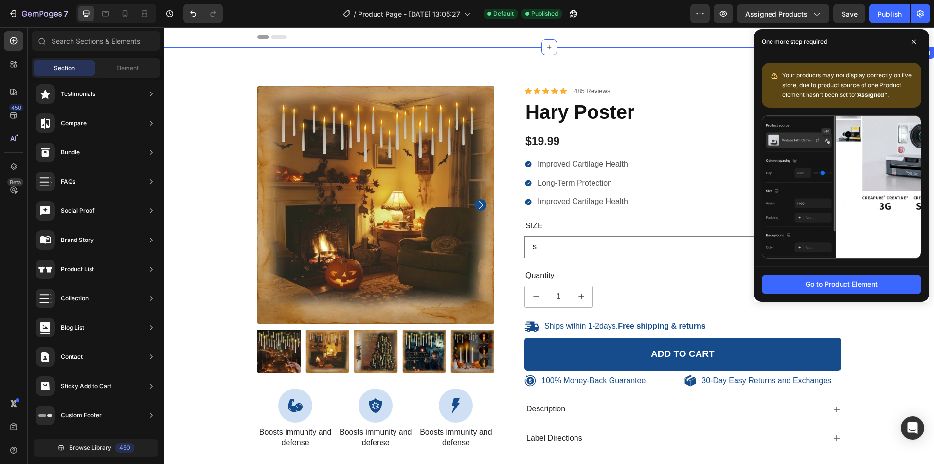
click at [517, 70] on div "100% Money-Back Guarantee Item List 60-Day Easy Returns Item List Row Product I…" at bounding box center [549, 311] width 770 height 528
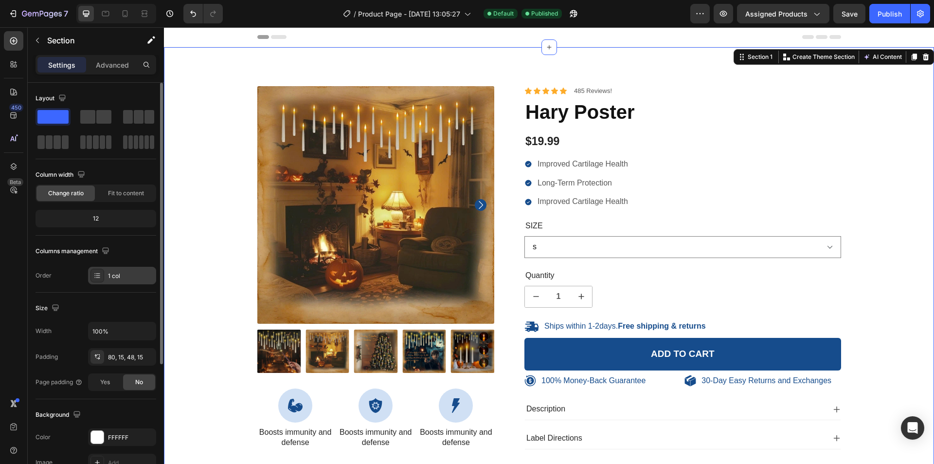
scroll to position [97, 0]
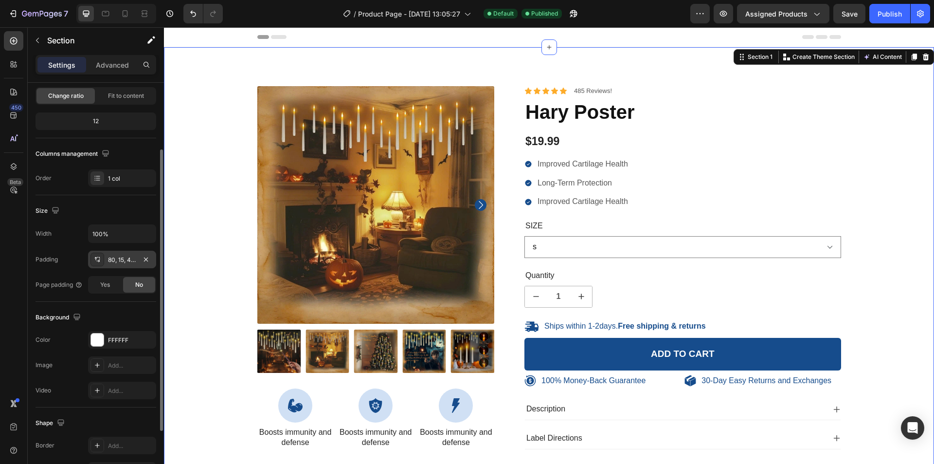
click at [125, 264] on div "80, 15, 48, 15" at bounding box center [122, 260] width 68 height 18
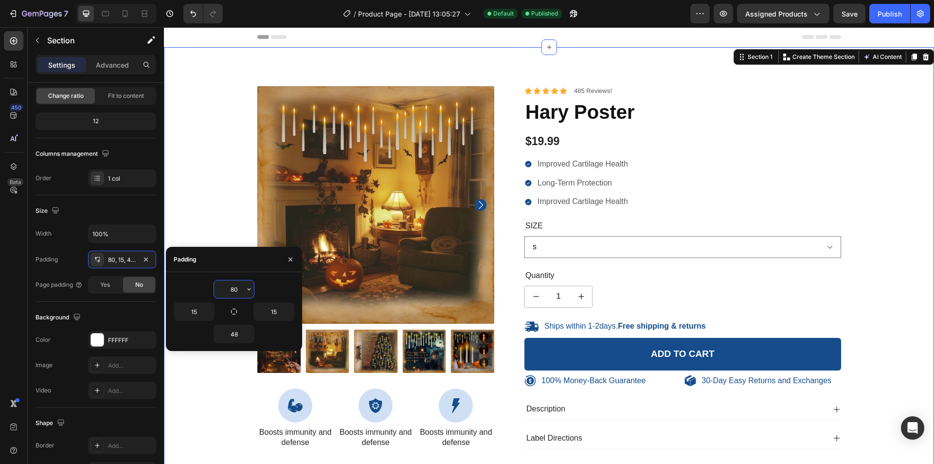
click at [230, 289] on input "80" at bounding box center [234, 289] width 40 height 18
click at [246, 289] on icon "button" at bounding box center [249, 289] width 8 height 8
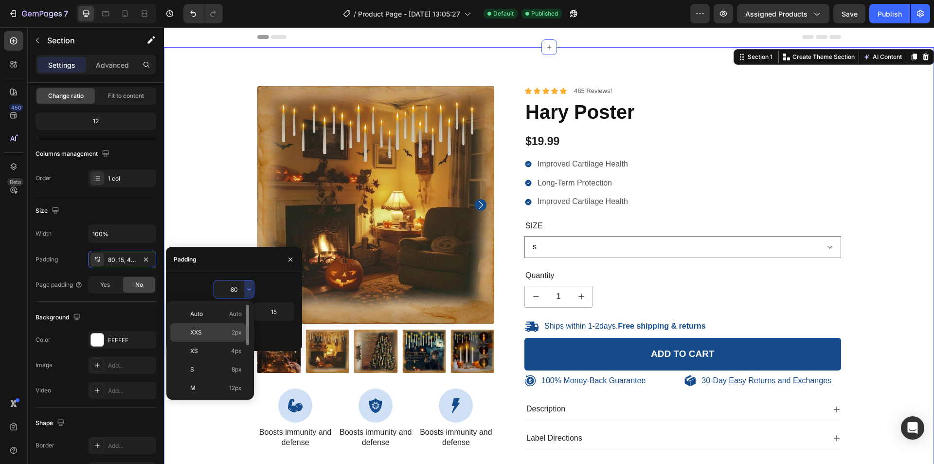
click at [221, 332] on p "XXS 2px" at bounding box center [216, 332] width 52 height 9
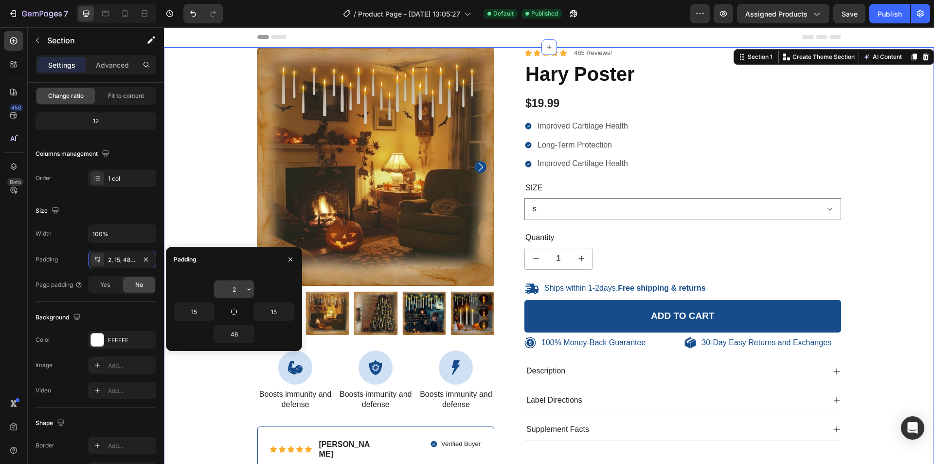
click at [232, 291] on input "2" at bounding box center [234, 289] width 40 height 18
click at [251, 292] on icon "button" at bounding box center [249, 289] width 8 height 8
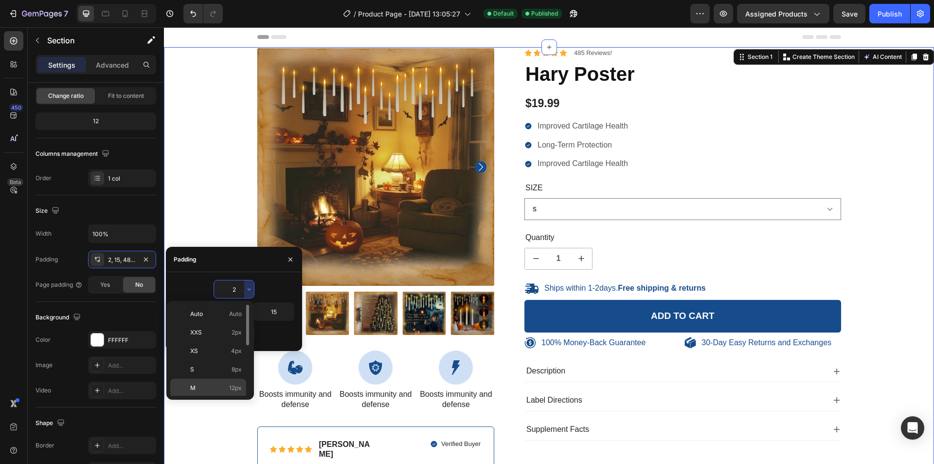
click at [235, 383] on span "12px" at bounding box center [235, 387] width 13 height 9
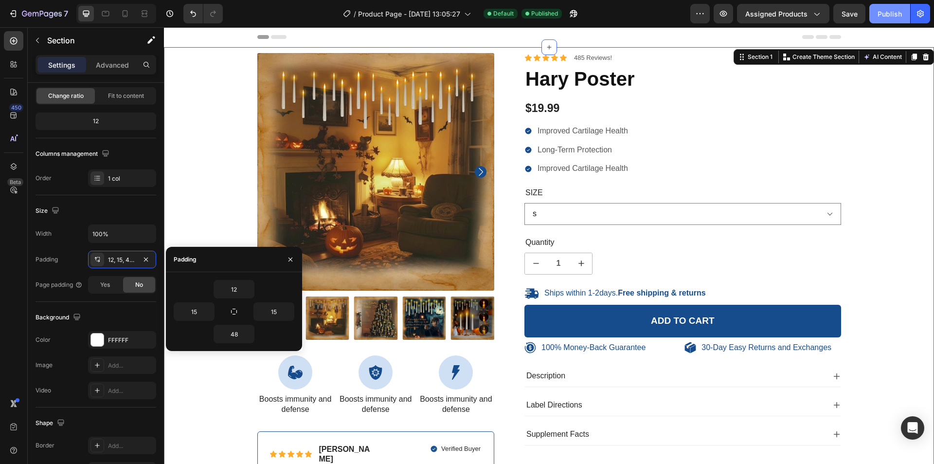
click at [897, 12] on div "Publish" at bounding box center [890, 14] width 24 height 10
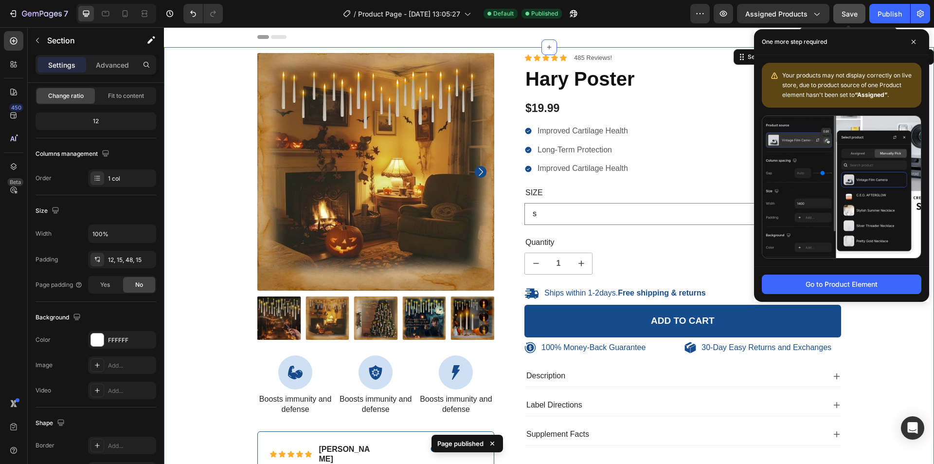
click at [850, 16] on span "Save" at bounding box center [850, 14] width 16 height 8
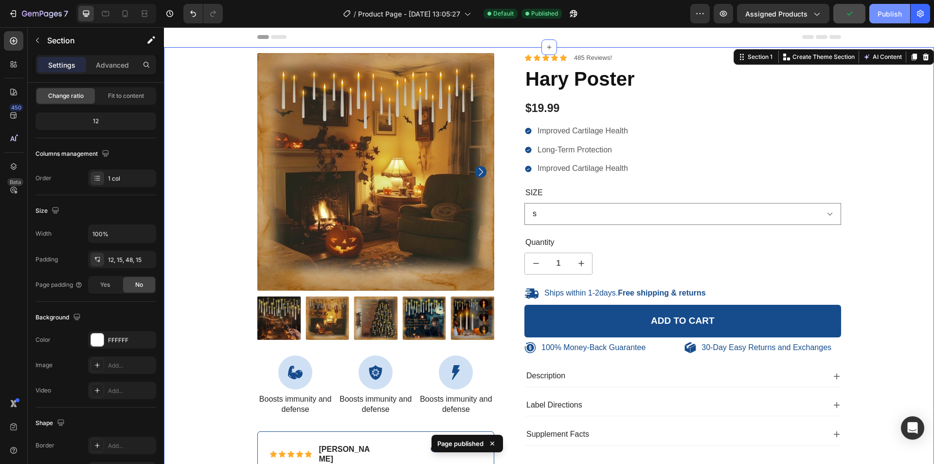
click at [883, 21] on button "Publish" at bounding box center [889, 13] width 41 height 19
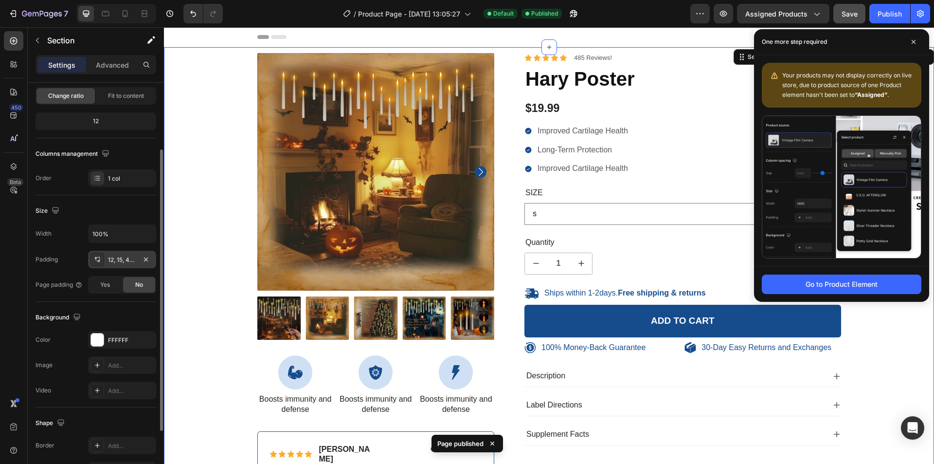
click at [117, 264] on div "12, 15, 48, 15" at bounding box center [122, 259] width 28 height 9
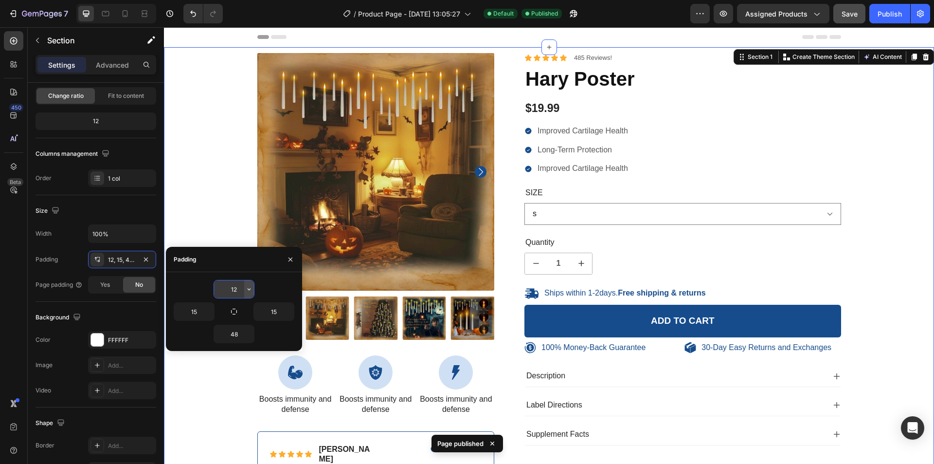
click at [250, 291] on icon "button" at bounding box center [249, 289] width 8 height 8
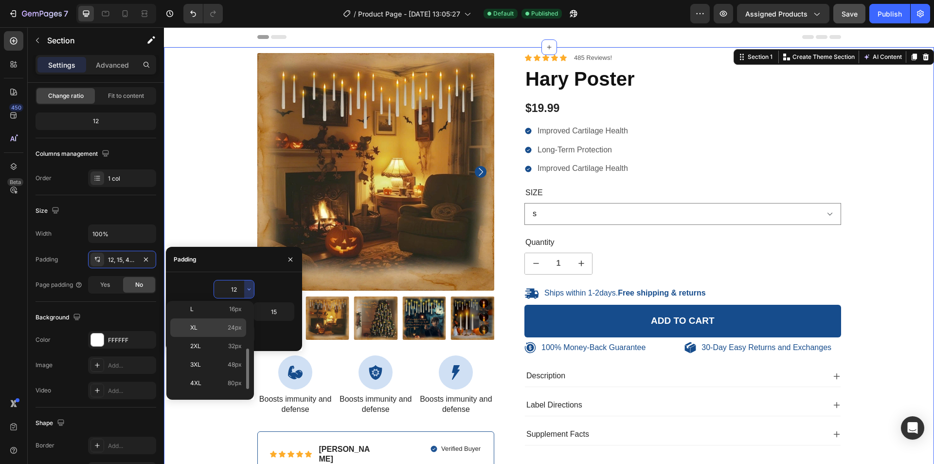
click at [235, 326] on span "24px" at bounding box center [235, 327] width 14 height 9
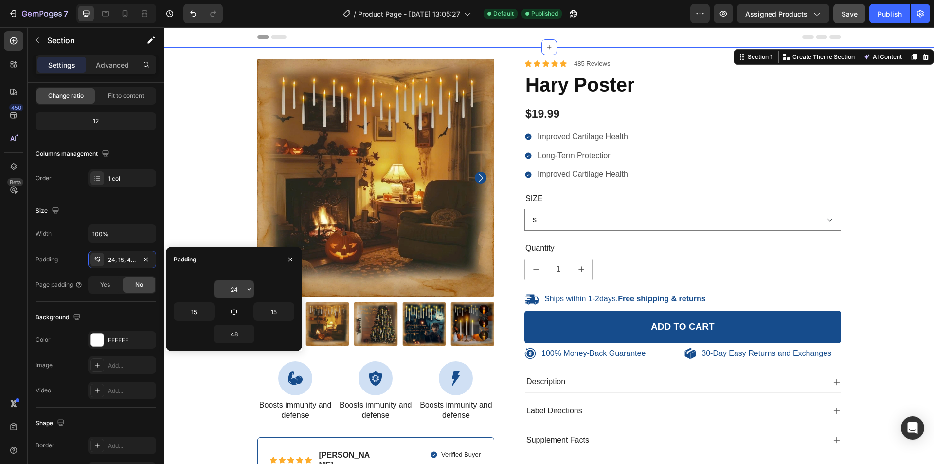
click at [239, 295] on input "24" at bounding box center [234, 289] width 40 height 18
click at [250, 284] on button "button" at bounding box center [249, 289] width 10 height 18
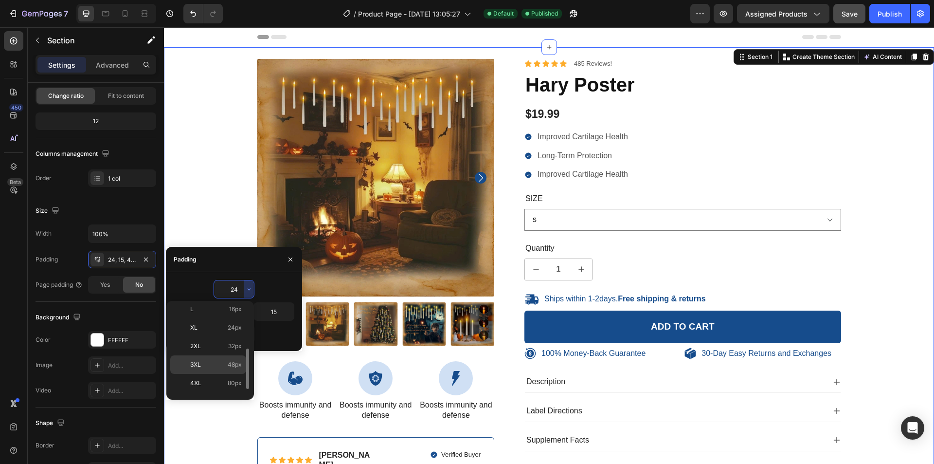
click at [236, 365] on span "48px" at bounding box center [235, 364] width 14 height 9
type input "48"
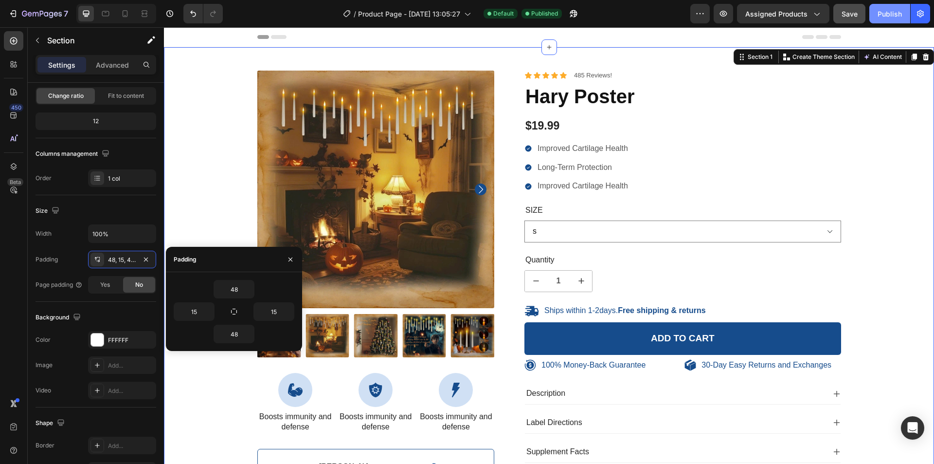
click at [885, 13] on div "Publish" at bounding box center [890, 14] width 24 height 10
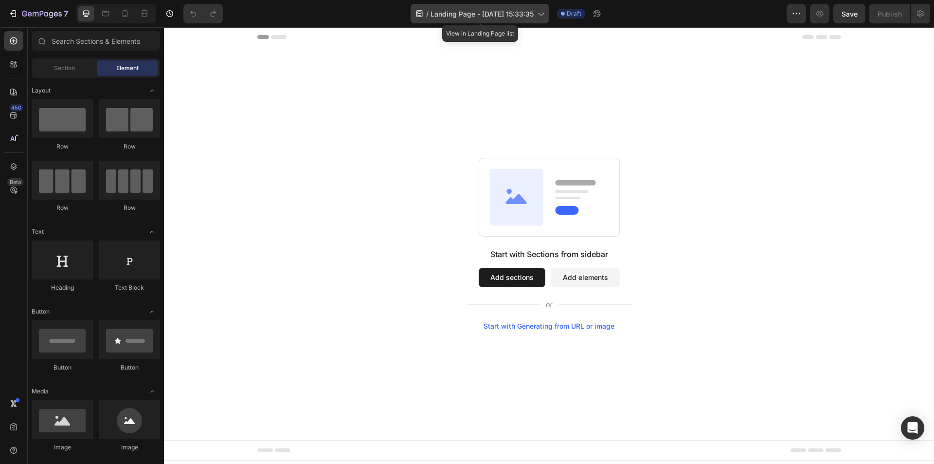
click at [494, 7] on div "/ Landing Page - [DATE] 15:33:35" at bounding box center [480, 13] width 139 height 19
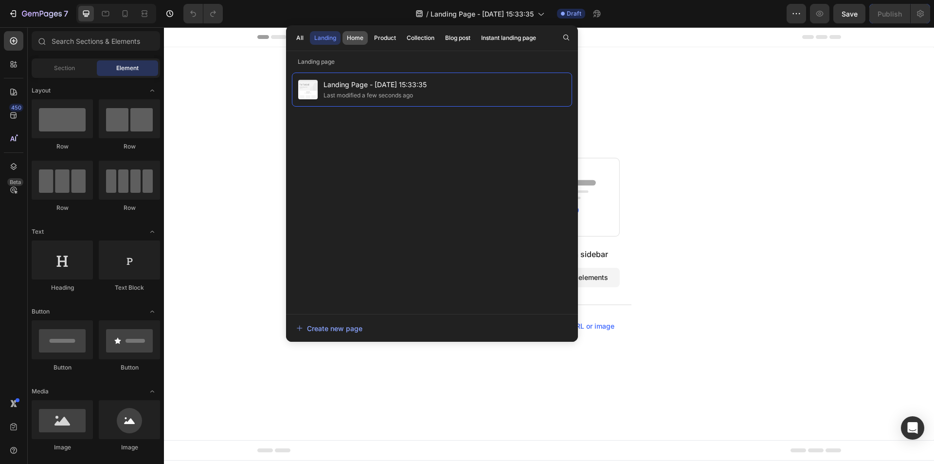
click at [358, 37] on div "Home" at bounding box center [355, 38] width 17 height 9
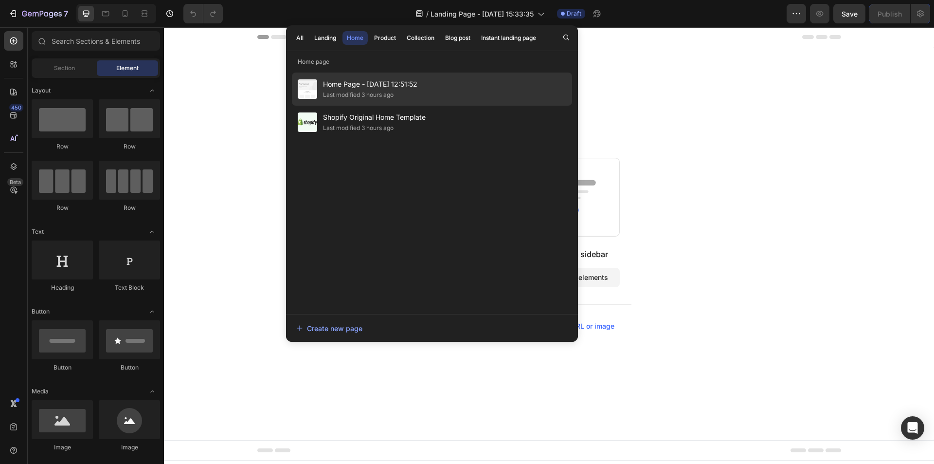
click at [366, 92] on div "Last modified 3 hours ago" at bounding box center [358, 95] width 71 height 10
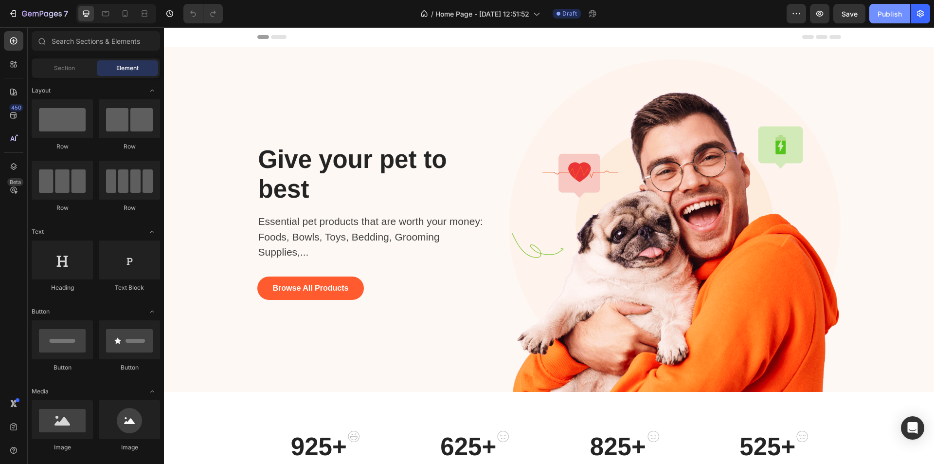
click at [892, 23] on button "Publish" at bounding box center [889, 13] width 41 height 19
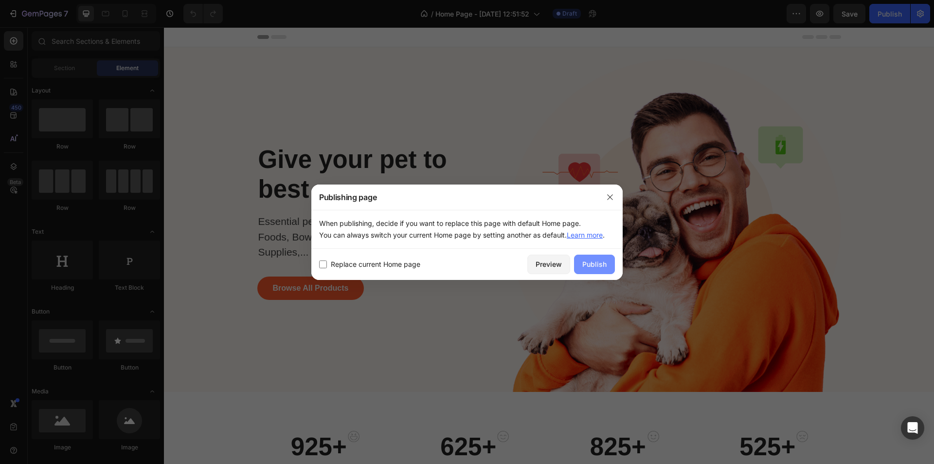
click at [594, 265] on div "Publish" at bounding box center [594, 264] width 24 height 10
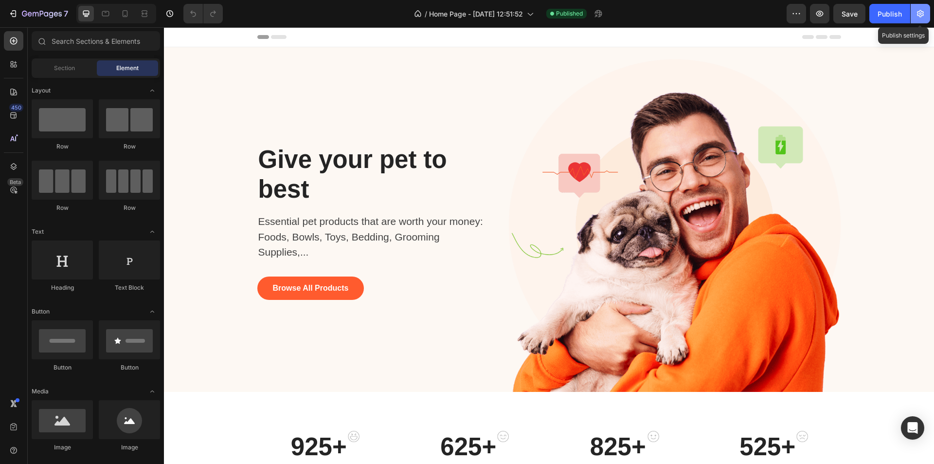
click at [912, 14] on button "button" at bounding box center [920, 13] width 19 height 19
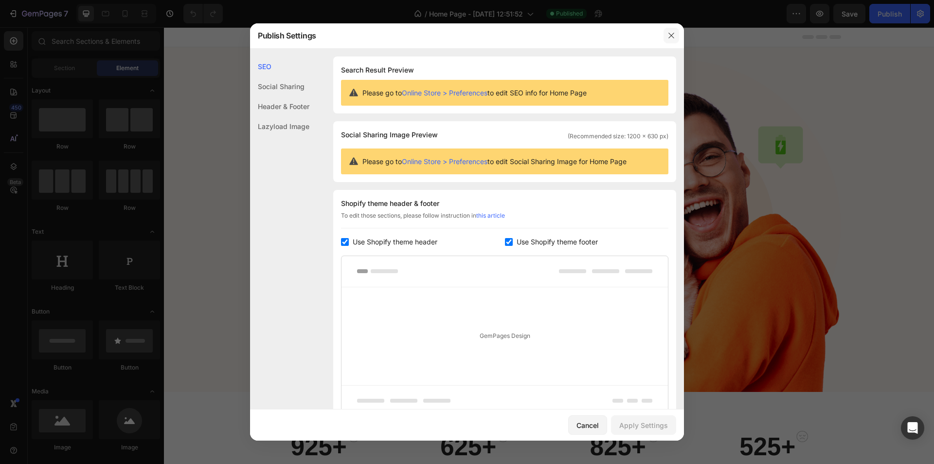
click at [669, 42] on button "button" at bounding box center [672, 36] width 16 height 16
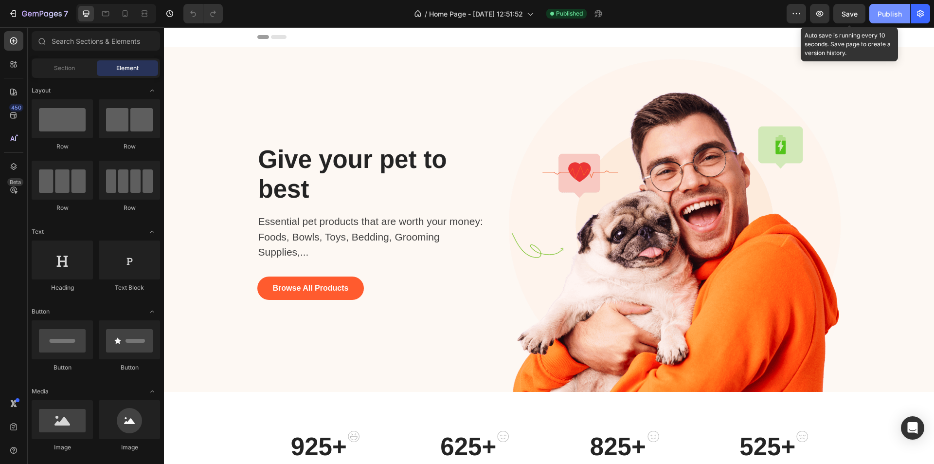
click at [869, 17] on div "Preview Save Auto save is running every 10 seconds. Save page to create a versi…" at bounding box center [859, 13] width 144 height 19
click at [877, 17] on button "Publish" at bounding box center [889, 13] width 41 height 19
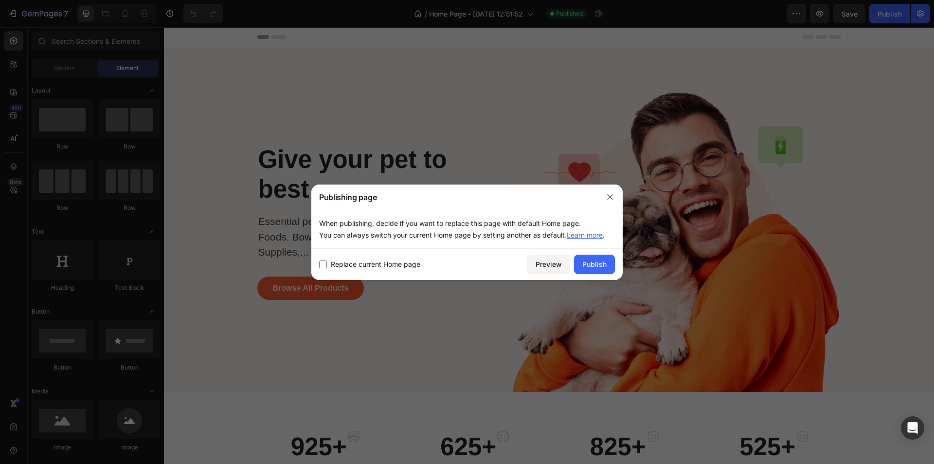
click at [422, 264] on div "Replace current Home page" at bounding box center [421, 264] width 204 height 12
drag, startPoint x: 445, startPoint y: 263, endPoint x: 345, endPoint y: 264, distance: 99.7
click at [345, 264] on div "Replace current Home page" at bounding box center [421, 264] width 204 height 12
drag, startPoint x: 371, startPoint y: 230, endPoint x: 456, endPoint y: 257, distance: 88.8
click at [454, 257] on div "Replace current Home page Preview Publish" at bounding box center [466, 264] width 311 height 31
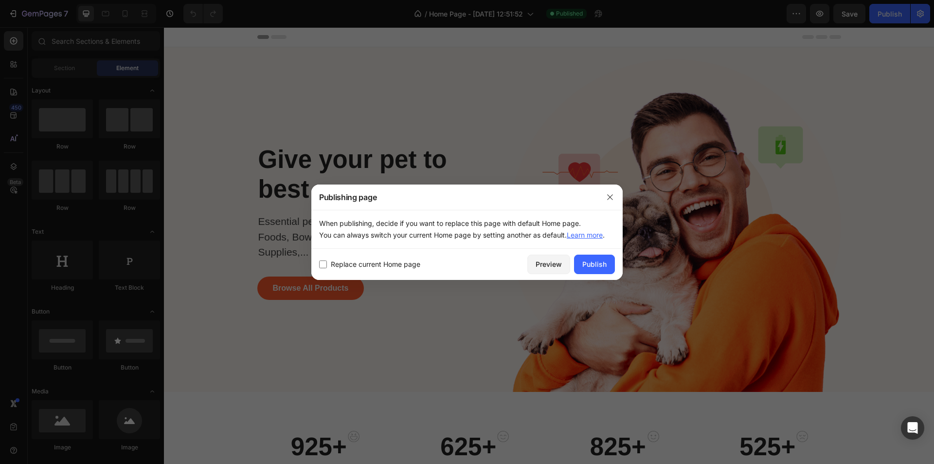
click at [506, 238] on p "When publishing, decide if you want to replace this page with default Home page…" at bounding box center [467, 228] width 296 height 23
click at [408, 223] on p "When publishing, decide if you want to replace this page with default Home page…" at bounding box center [467, 228] width 296 height 23
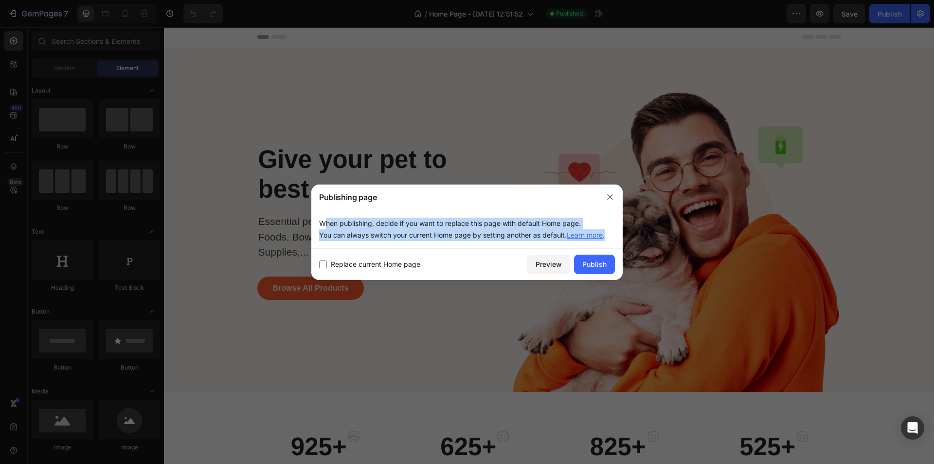
drag, startPoint x: 318, startPoint y: 222, endPoint x: 617, endPoint y: 240, distance: 299.3
click at [617, 240] on div "When publishing, decide if you want to replace this page with default Home page…" at bounding box center [466, 229] width 311 height 39
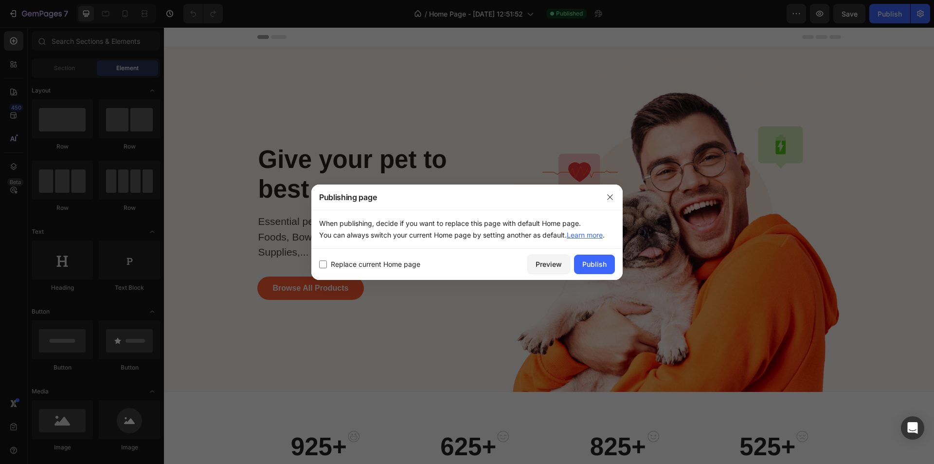
drag, startPoint x: 433, startPoint y: 262, endPoint x: 336, endPoint y: 262, distance: 96.3
click at [333, 260] on div "Replace current Home page" at bounding box center [421, 264] width 204 height 12
checkbox input "true"
click at [606, 269] on button "Publish" at bounding box center [594, 263] width 41 height 19
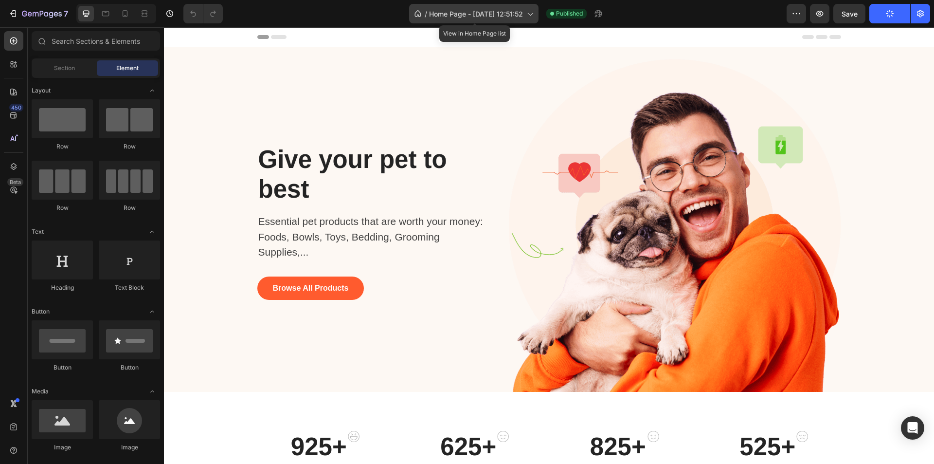
click at [487, 17] on span "Home Page - [DATE] 12:51:52" at bounding box center [476, 14] width 94 height 10
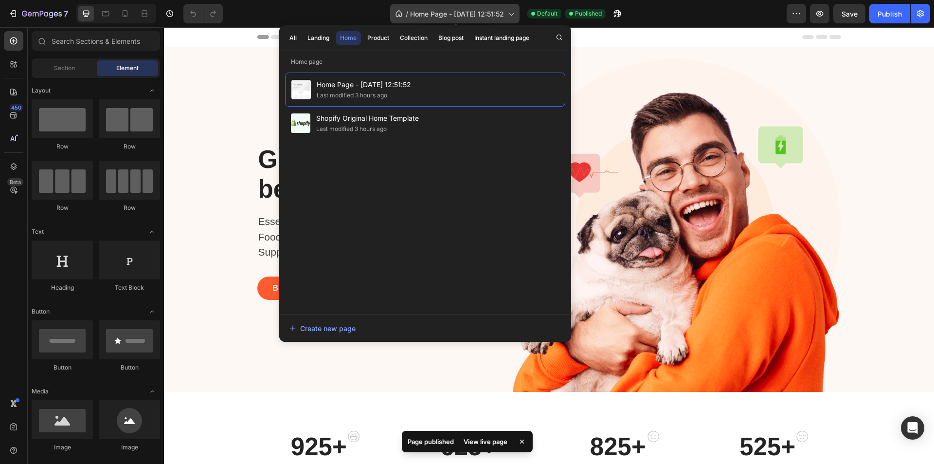
click at [487, 17] on span "Home Page - [DATE] 12:51:52" at bounding box center [457, 14] width 94 height 10
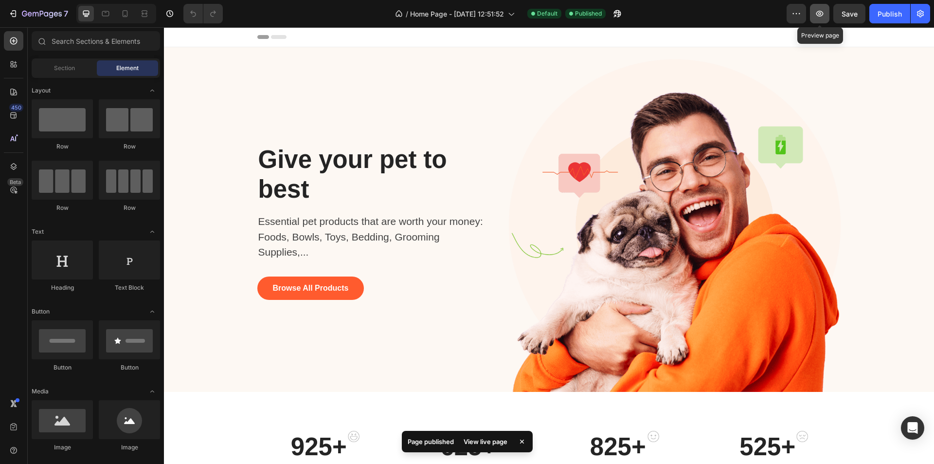
click at [817, 21] on button "button" at bounding box center [819, 13] width 19 height 19
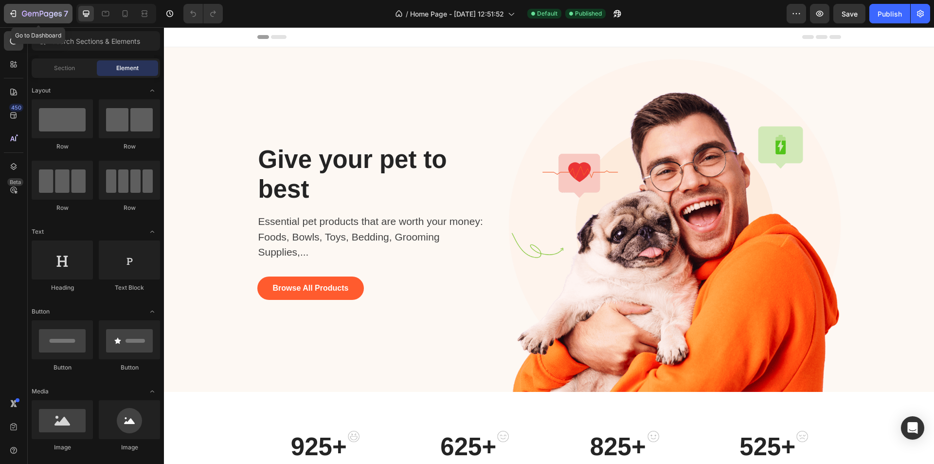
click at [36, 13] on icon "button" at bounding box center [36, 14] width 6 height 4
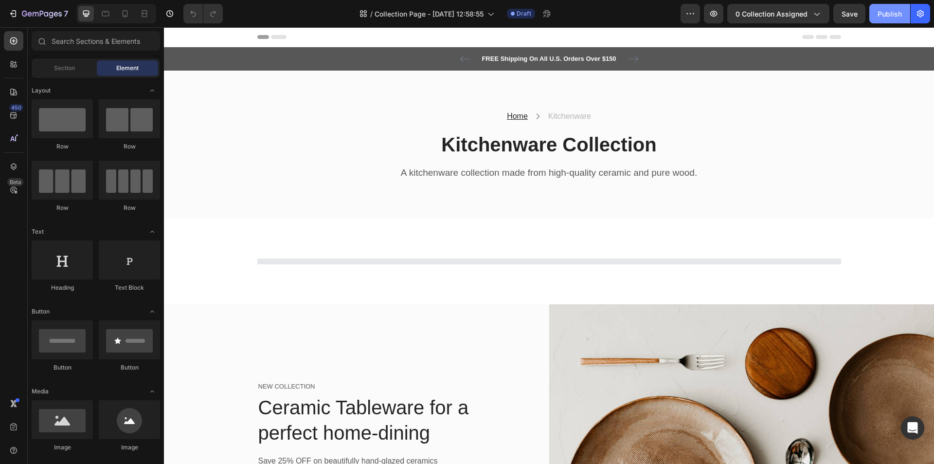
click at [880, 17] on div "Publish" at bounding box center [890, 14] width 24 height 10
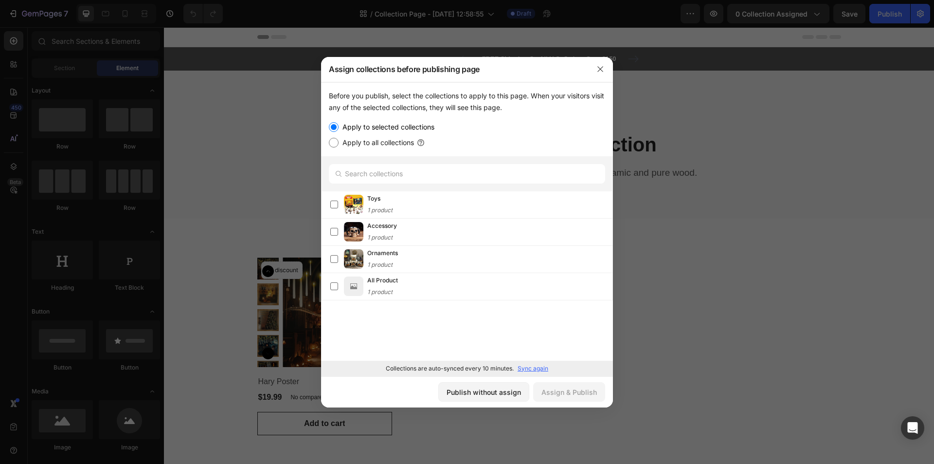
click at [386, 144] on label "Apply to all collections" at bounding box center [376, 143] width 75 height 12
click at [339, 144] on input "Apply to all collections" at bounding box center [334, 143] width 10 height 10
radio input "true"
click at [572, 392] on div "Assign & Publish" at bounding box center [569, 392] width 55 height 10
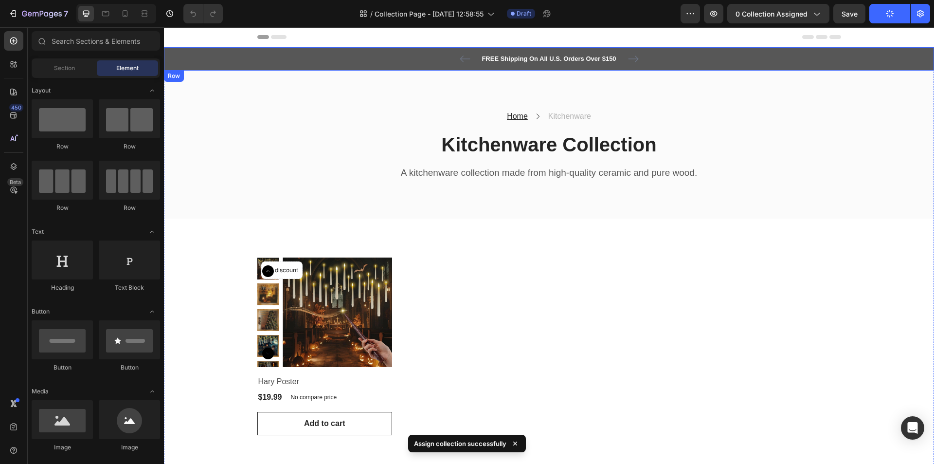
click at [690, 63] on div "FREE Shipping On All U.S. Orders Over $150 Text block 5000+ Text block Icon Ico…" at bounding box center [549, 59] width 756 height 12
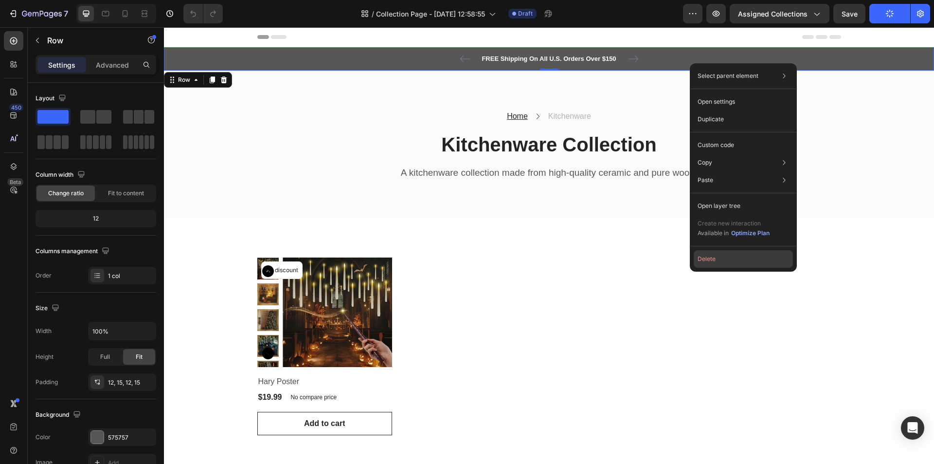
click at [713, 260] on button "Delete" at bounding box center [743, 259] width 99 height 18
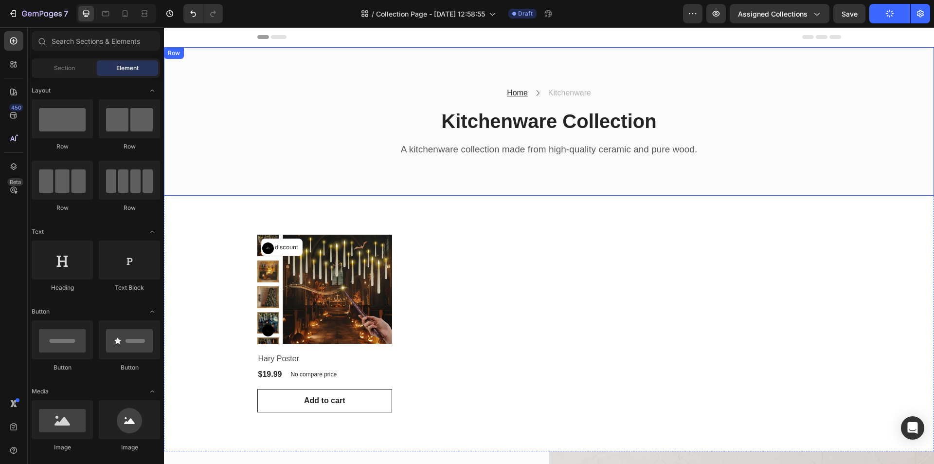
click at [603, 61] on div "Home Text block Icon Kitchenware Text block Row Kitchenware Collection Heading …" at bounding box center [549, 121] width 770 height 148
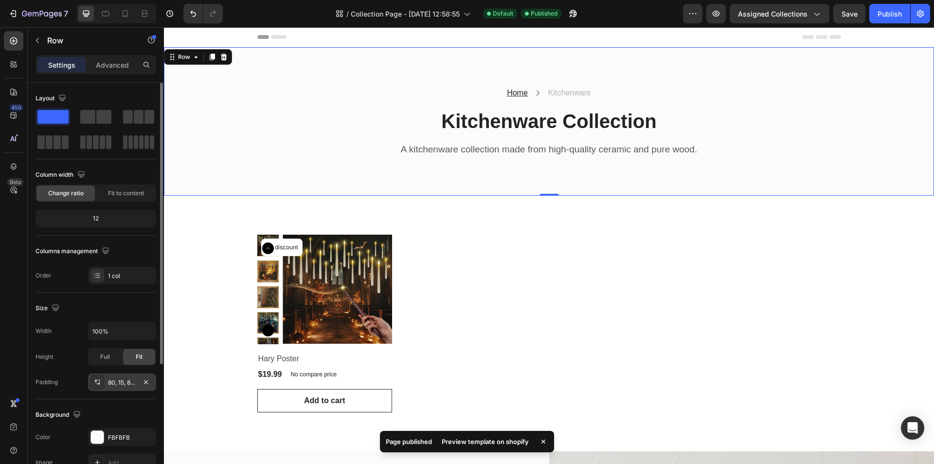
click at [133, 379] on div "80, 15, 80, 15" at bounding box center [122, 382] width 28 height 9
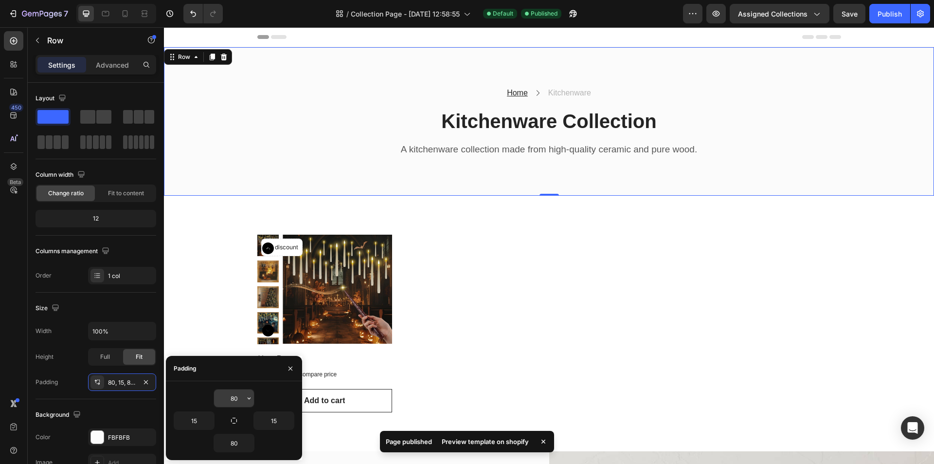
click at [232, 404] on input "80" at bounding box center [234, 398] width 40 height 18
click at [252, 401] on icon "button" at bounding box center [249, 398] width 8 height 8
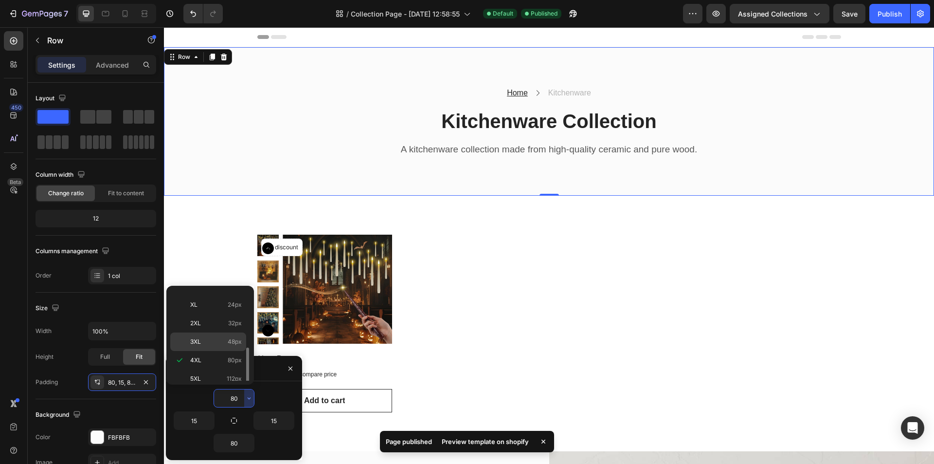
scroll to position [112, 0]
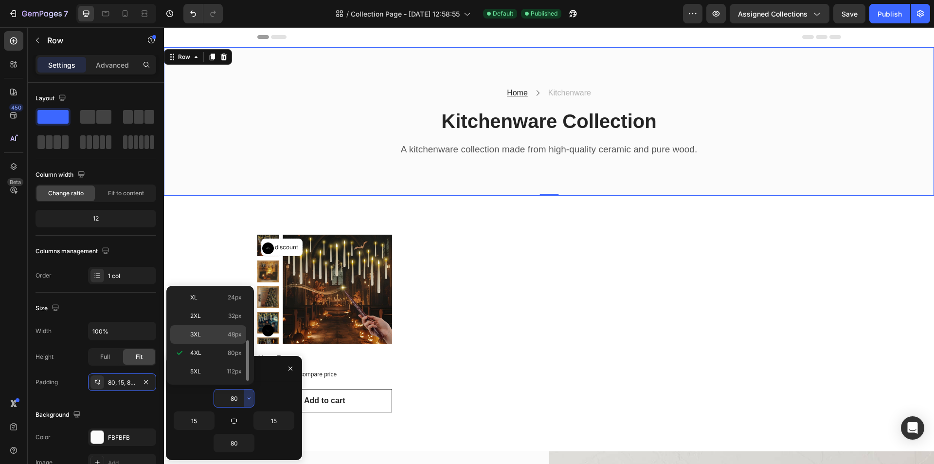
click at [232, 336] on span "48px" at bounding box center [235, 334] width 14 height 9
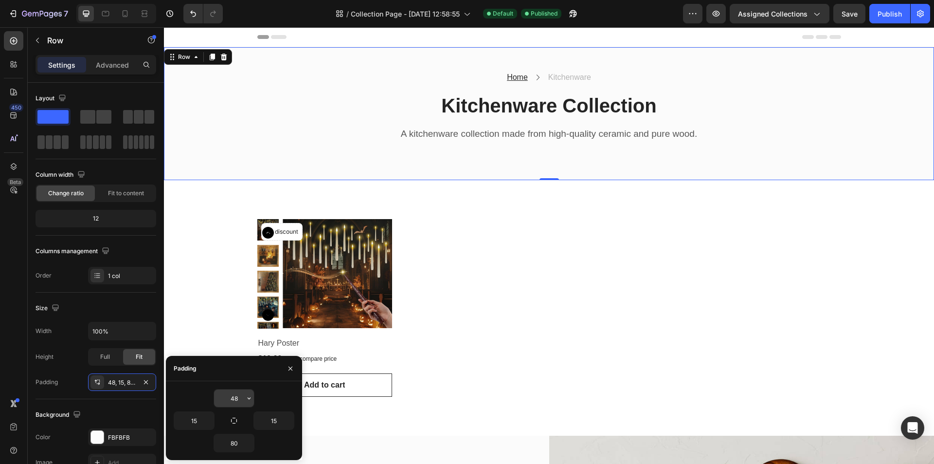
click at [237, 406] on input "48" at bounding box center [234, 398] width 40 height 18
click at [248, 397] on icon "button" at bounding box center [249, 398] width 3 height 2
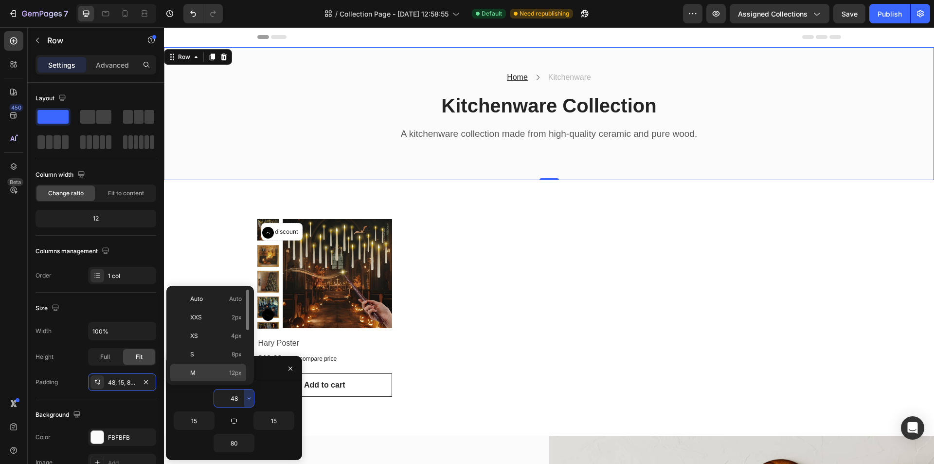
click at [235, 369] on span "12px" at bounding box center [235, 372] width 13 height 9
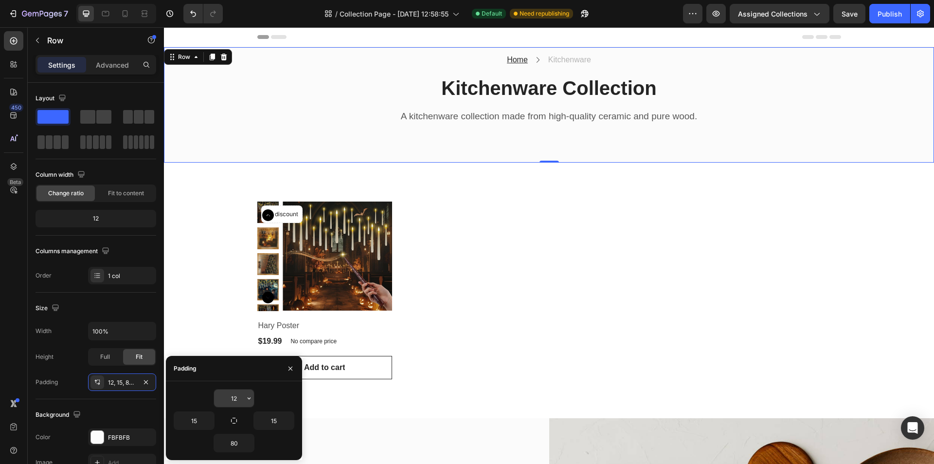
click at [238, 398] on input "12" at bounding box center [234, 398] width 40 height 18
click at [251, 400] on icon "button" at bounding box center [249, 398] width 8 height 8
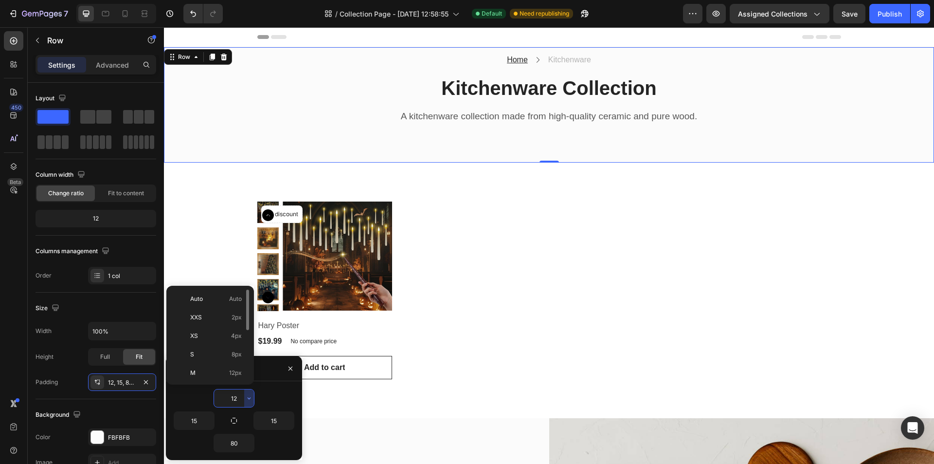
scroll to position [49, 0]
click at [237, 359] on span "24px" at bounding box center [235, 361] width 14 height 9
type input "24"
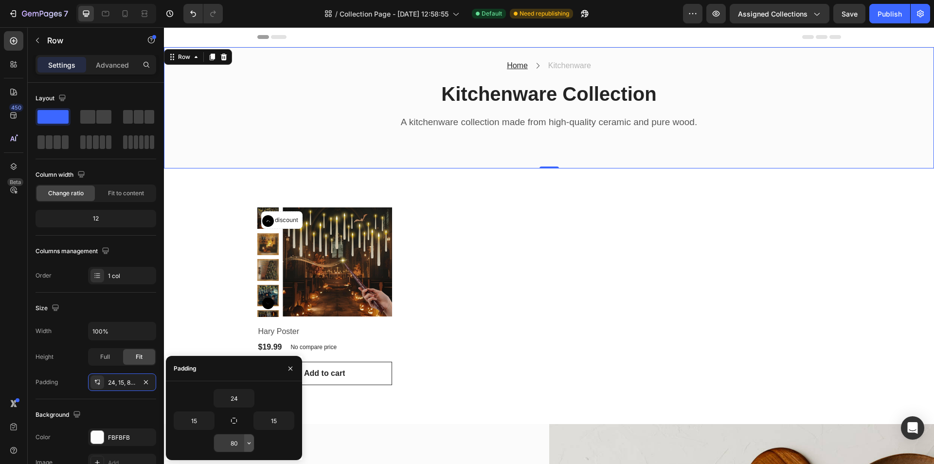
click at [249, 444] on icon "button" at bounding box center [249, 443] width 3 height 2
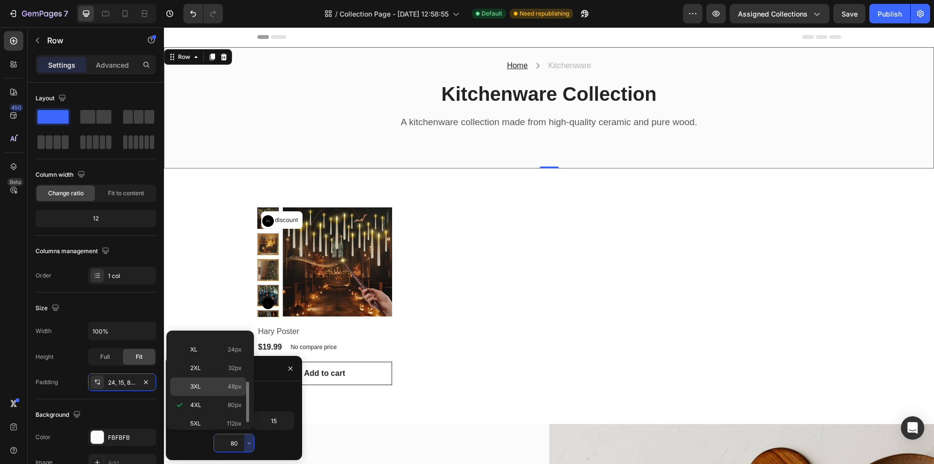
scroll to position [112, 0]
click at [225, 345] on p "XL 24px" at bounding box center [216, 342] width 52 height 9
type input "24"
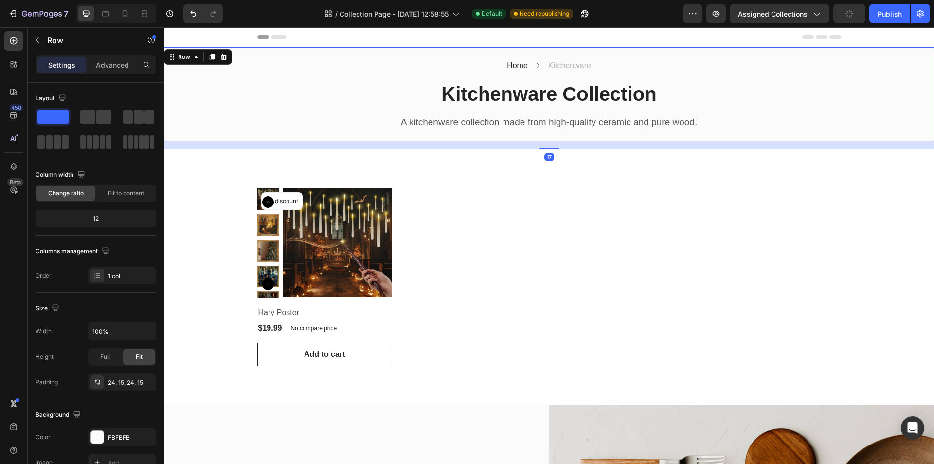
drag, startPoint x: 545, startPoint y: 141, endPoint x: 545, endPoint y: 149, distance: 8.3
click at [545, 149] on div at bounding box center [549, 148] width 19 height 2
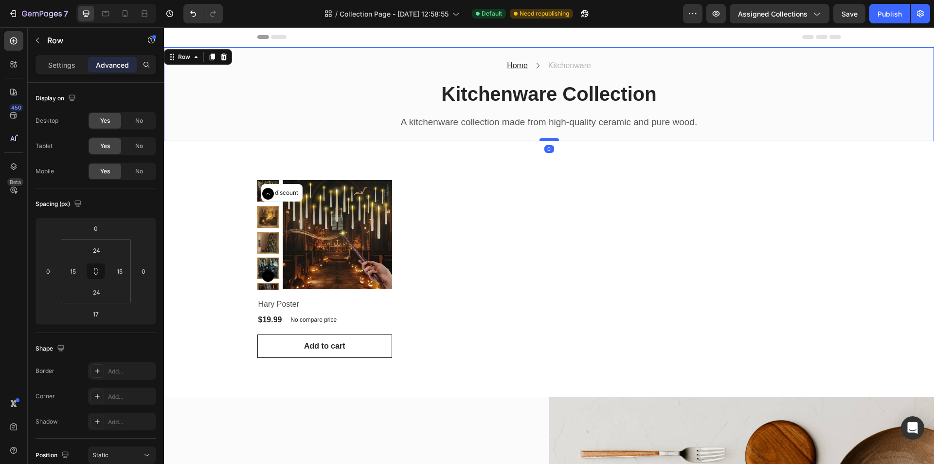
drag, startPoint x: 545, startPoint y: 149, endPoint x: 544, endPoint y: 140, distance: 8.8
click at [544, 140] on div at bounding box center [549, 139] width 19 height 3
type input "0"
click at [520, 201] on div "Product Images No discount Not be displayed when published Product Badge Row Ha…" at bounding box center [549, 269] width 584 height 178
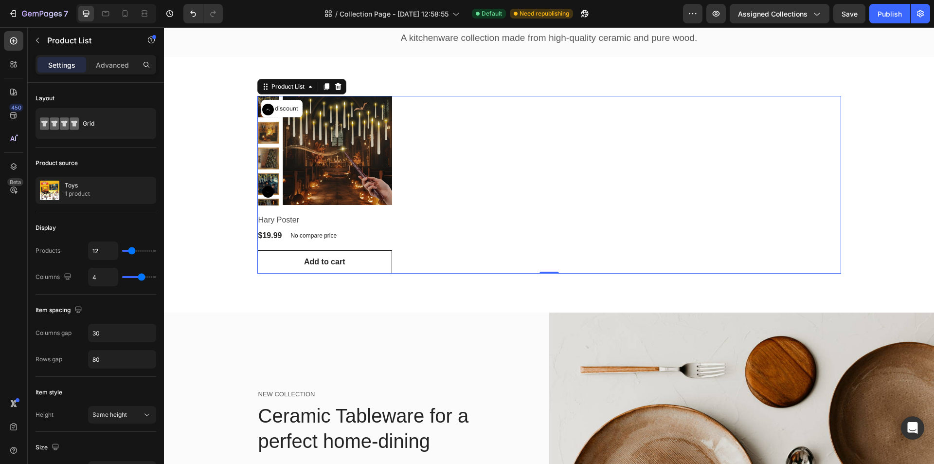
scroll to position [97, 0]
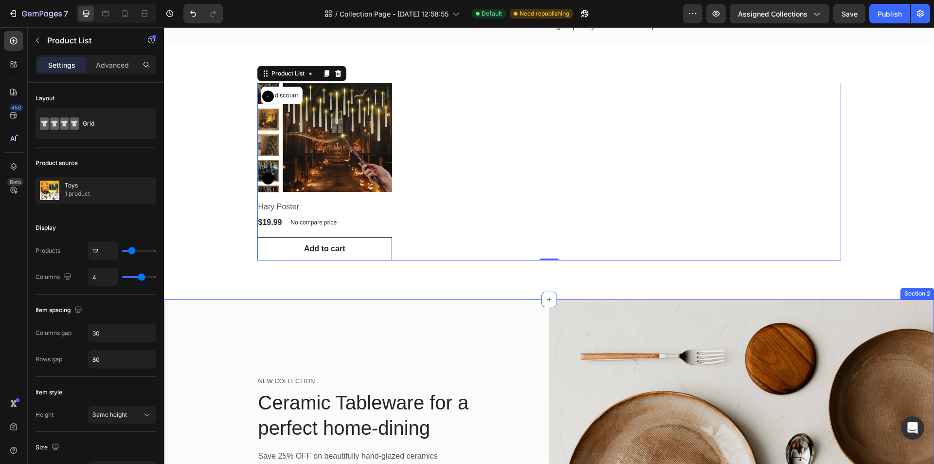
click at [478, 322] on div "NEW COLLECTION Text block Ceramic Tableware for a perfect home-dining Heading S…" at bounding box center [356, 448] width 385 height 298
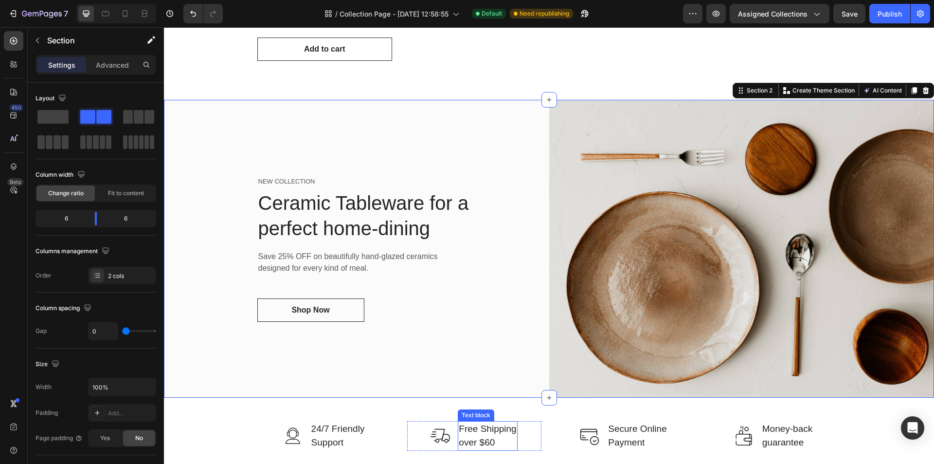
scroll to position [280, 0]
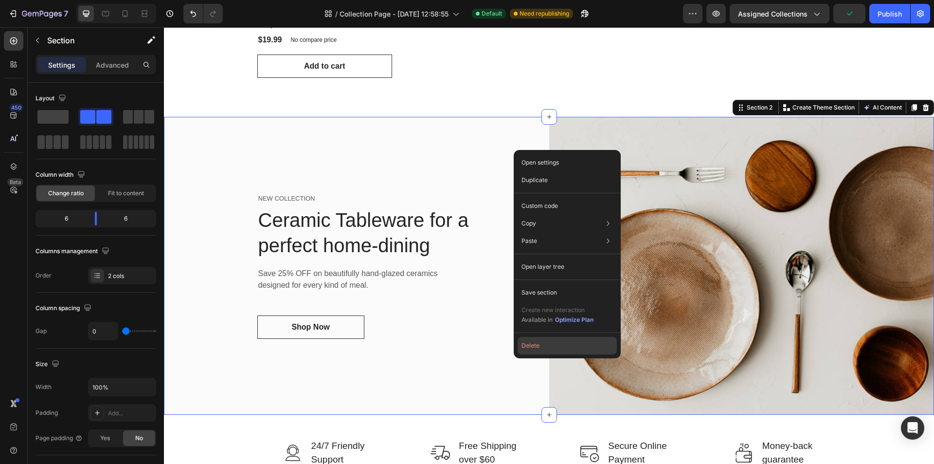
click at [544, 348] on button "Delete" at bounding box center [567, 346] width 99 height 18
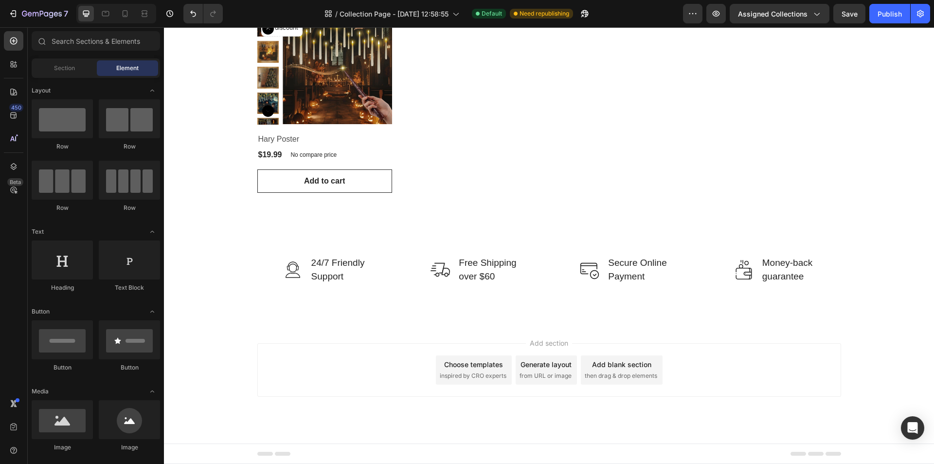
click at [722, 382] on div "Add section Choose templates inspired by CRO experts Generate layout from URL o…" at bounding box center [549, 370] width 584 height 54
click at [896, 19] on button "Publish" at bounding box center [889, 13] width 41 height 19
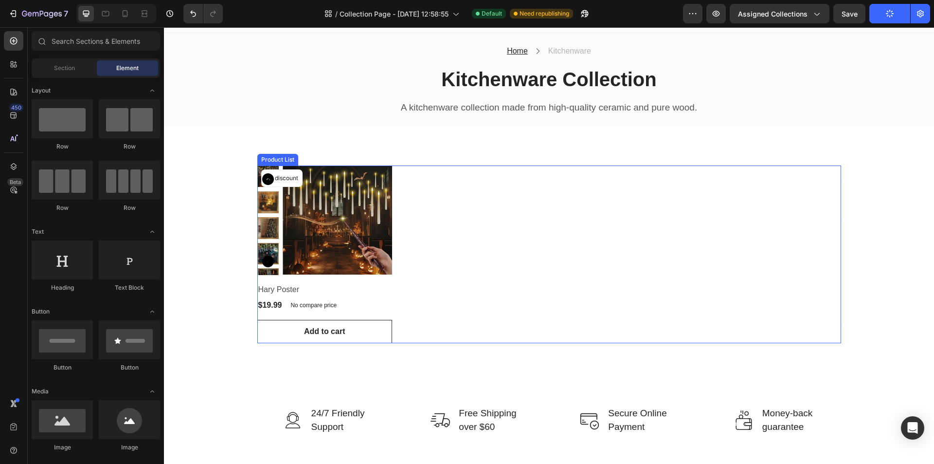
scroll to position [0, 0]
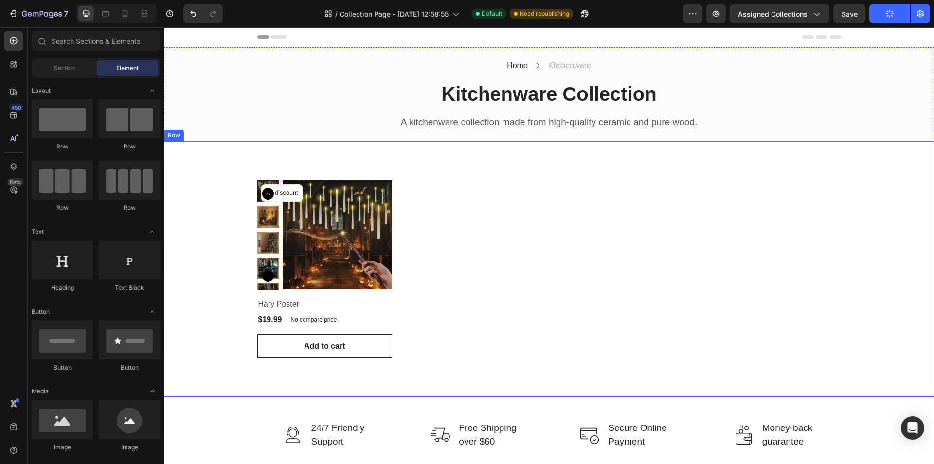
click at [522, 145] on div "Product Images No discount Not be displayed when published Product Badge Row Ha…" at bounding box center [549, 268] width 770 height 255
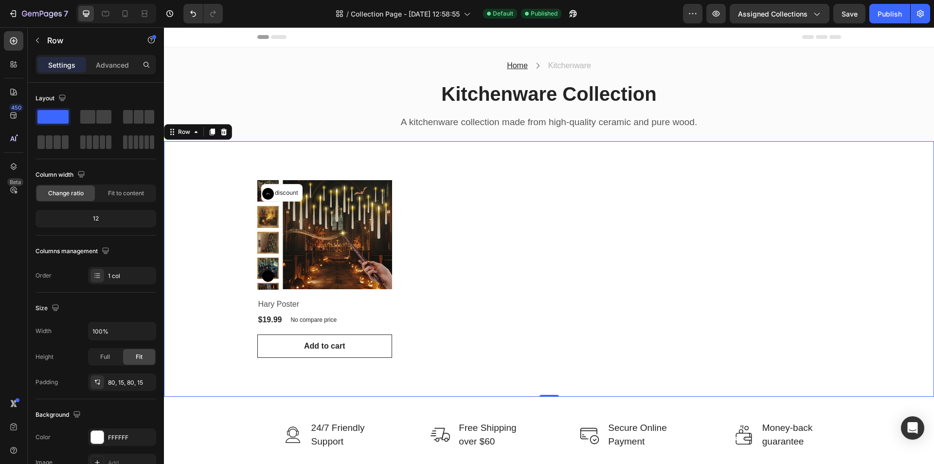
click at [498, 189] on div "Product Images No discount Not be displayed when published Product Badge Row Ha…" at bounding box center [549, 269] width 584 height 178
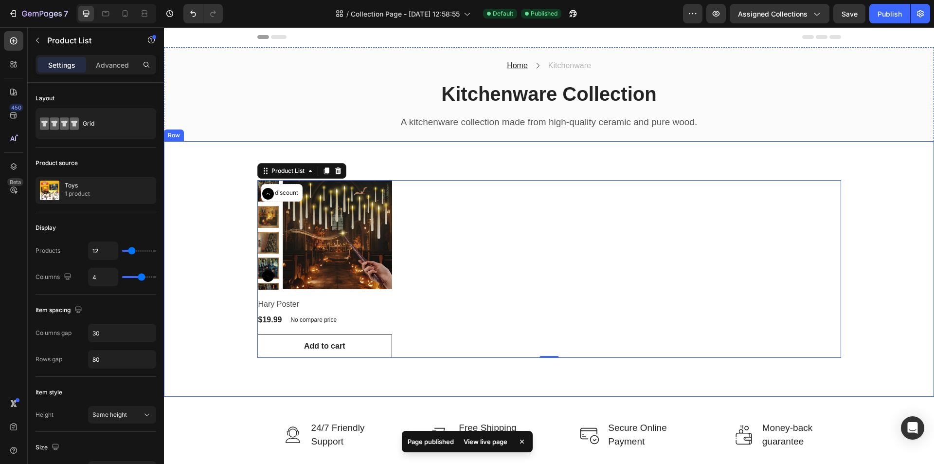
click at [485, 163] on div "Product Images No discount Not be displayed when published Product Badge Row Ha…" at bounding box center [549, 268] width 770 height 255
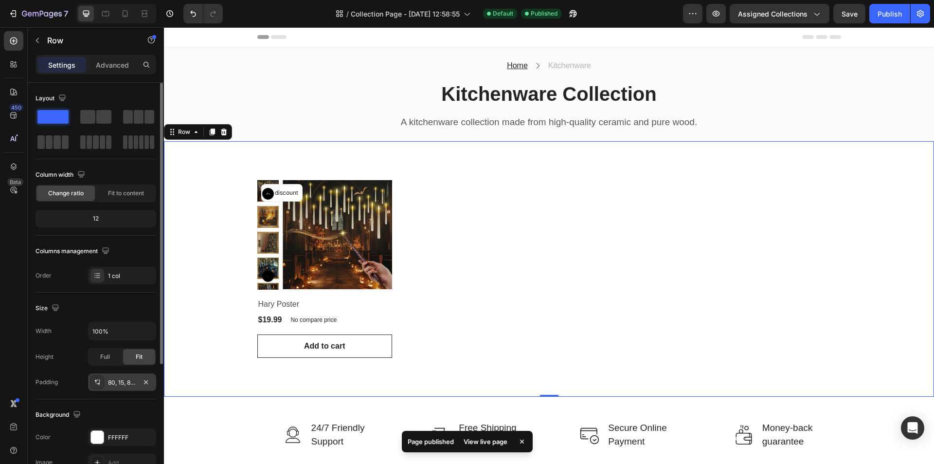
click at [130, 383] on div "80, 15, 80, 15" at bounding box center [122, 382] width 28 height 9
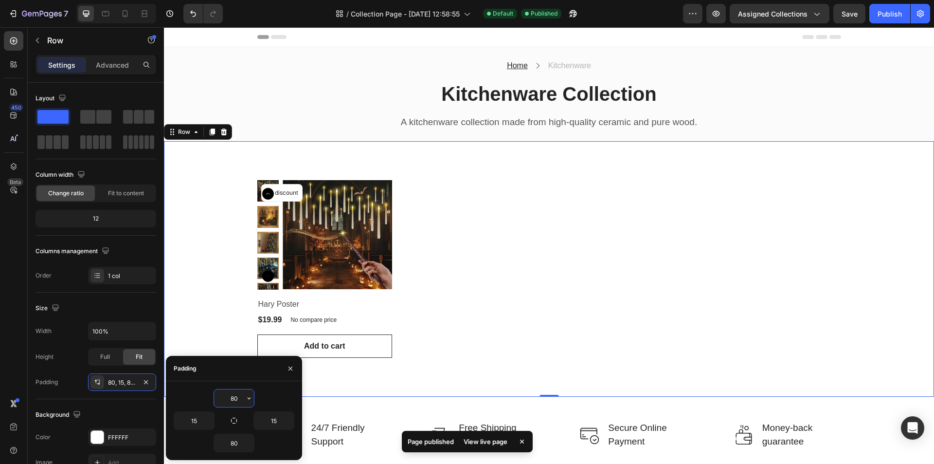
click at [234, 401] on input "80" at bounding box center [234, 398] width 40 height 18
click at [251, 400] on icon "button" at bounding box center [249, 398] width 8 height 8
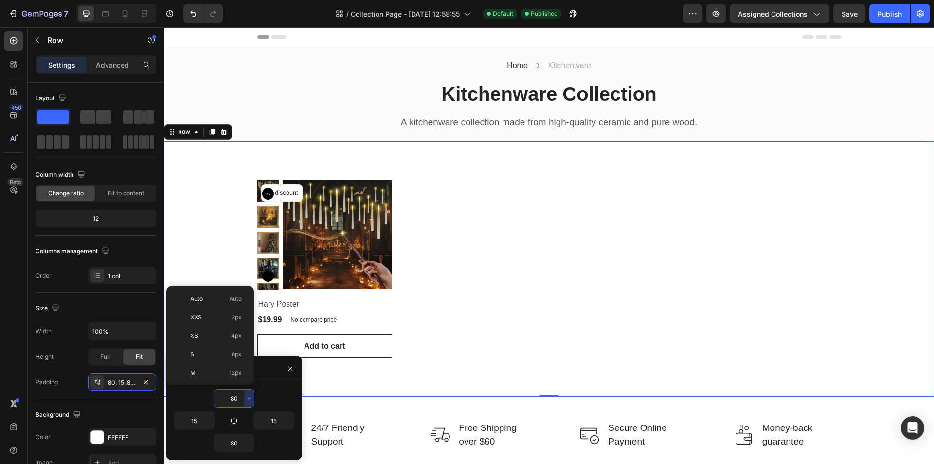
scroll to position [105, 0]
click at [207, 323] on p "2XL 32px" at bounding box center [216, 323] width 52 height 9
type input "32"
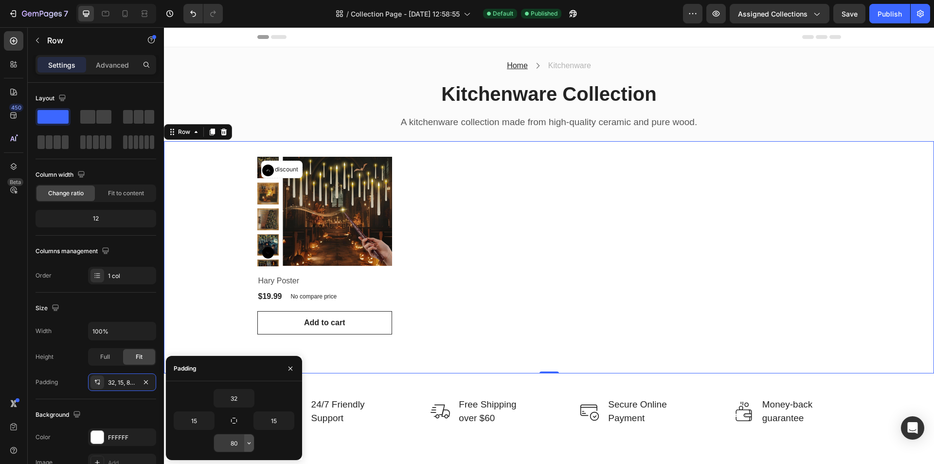
click at [247, 442] on icon "button" at bounding box center [249, 443] width 8 height 8
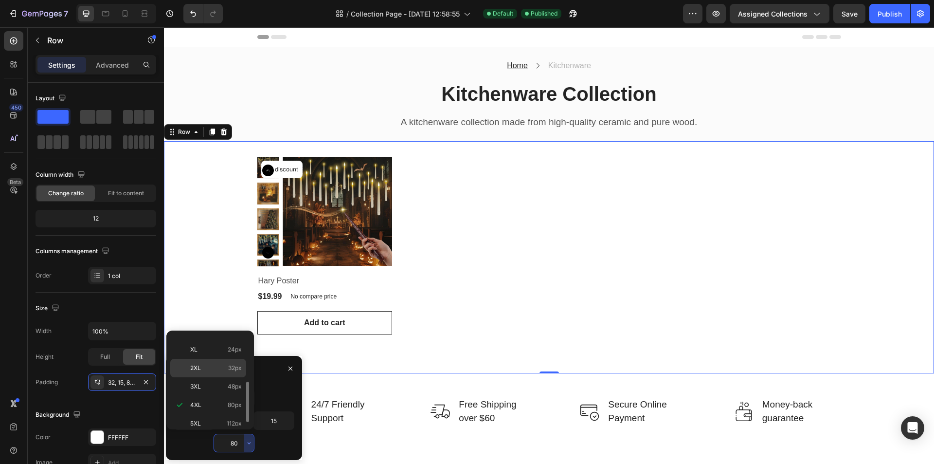
click at [225, 369] on p "2XL 32px" at bounding box center [216, 367] width 52 height 9
type input "32"
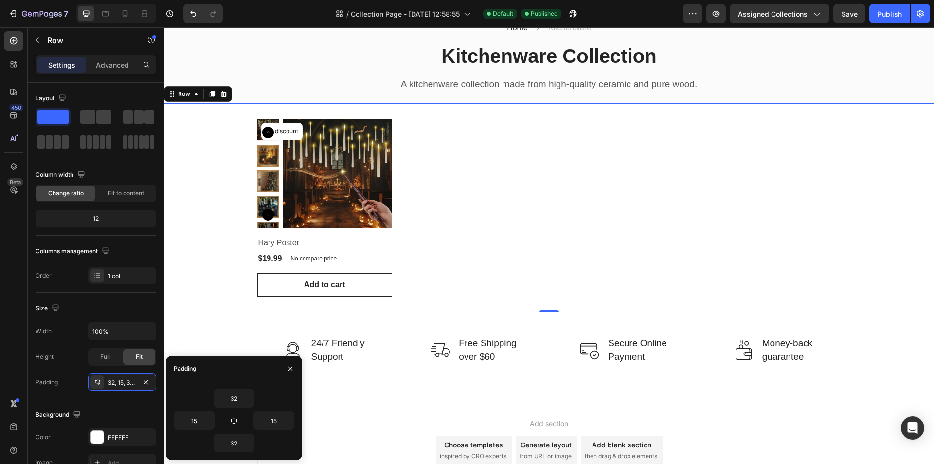
scroll to position [97, 0]
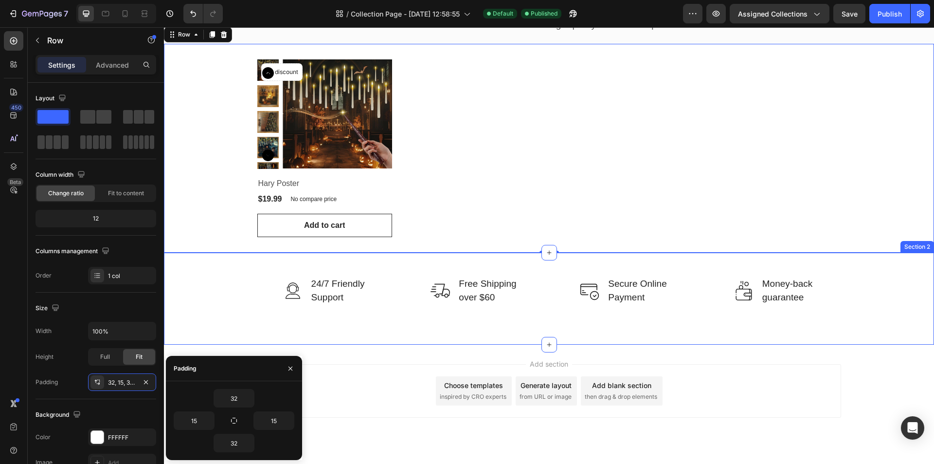
click at [472, 324] on div "Image 24/7 Friendly Support Text block Row Image Free Shipping over $60 Text bl…" at bounding box center [549, 299] width 770 height 92
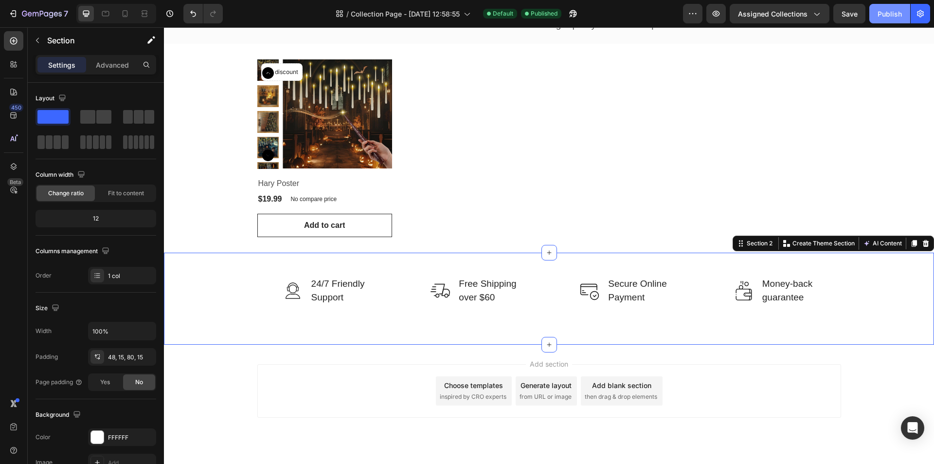
click at [884, 9] on div "Publish" at bounding box center [890, 14] width 24 height 10
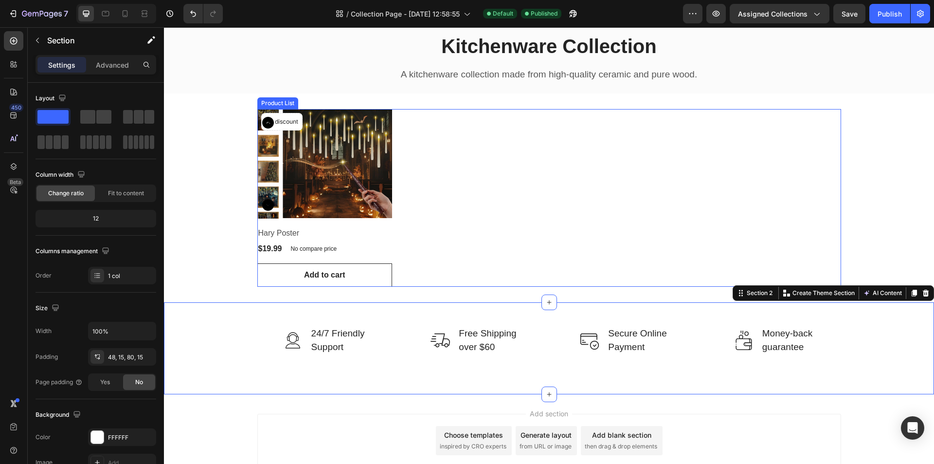
scroll to position [0, 0]
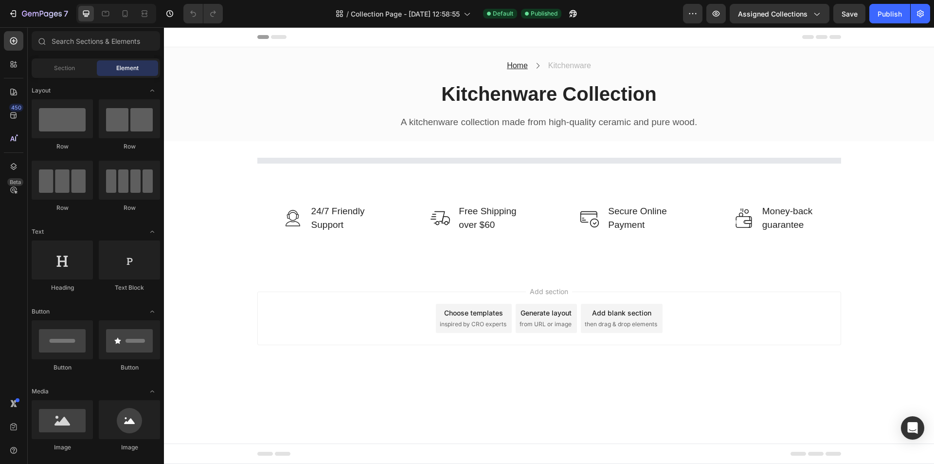
click at [49, 24] on div "7 Version history / Collection Page - Sep 27, 12:58:55 Default Published Previe…" at bounding box center [467, 14] width 934 height 28
click at [49, 19] on button "7" at bounding box center [38, 13] width 69 height 19
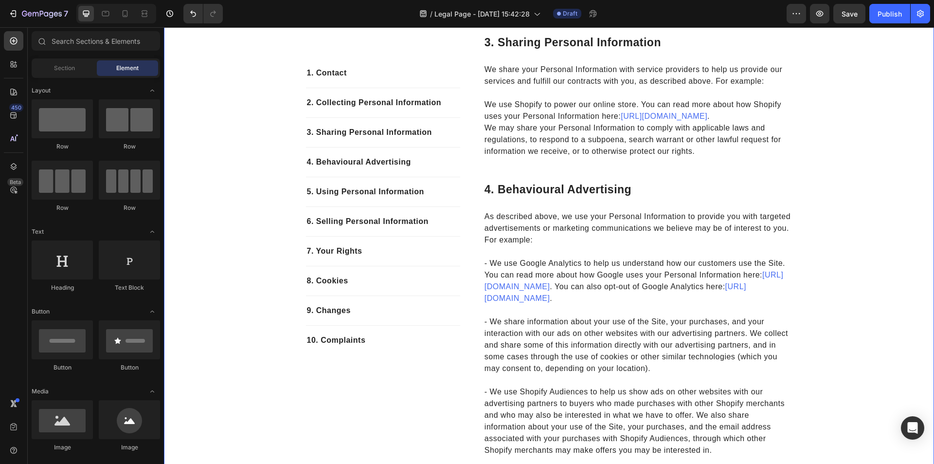
scroll to position [778, 0]
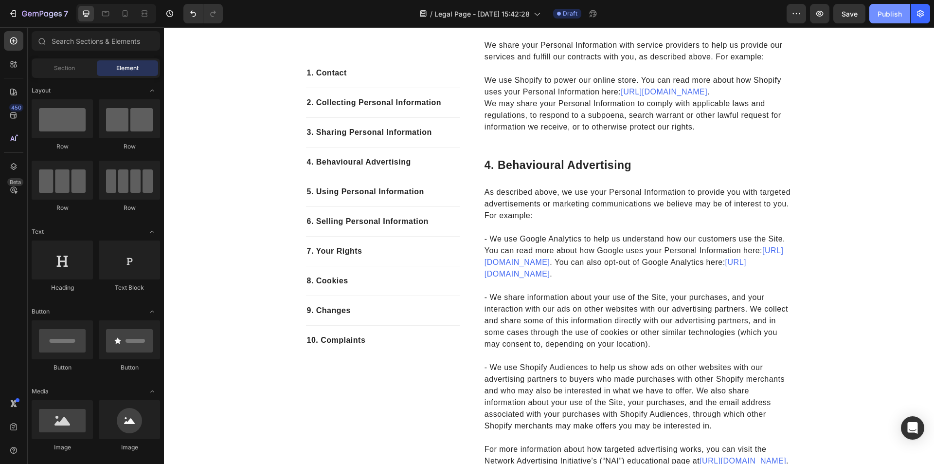
click at [880, 16] on div "Publish" at bounding box center [890, 14] width 24 height 10
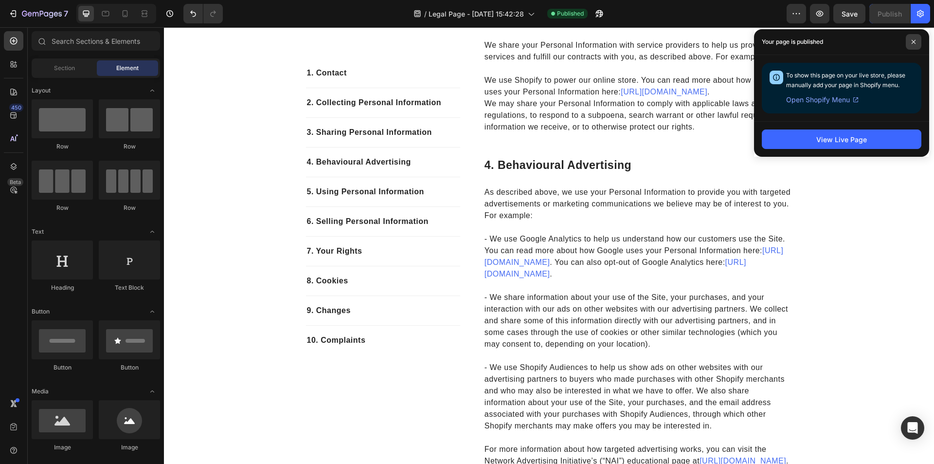
click at [919, 37] on span at bounding box center [914, 42] width 16 height 16
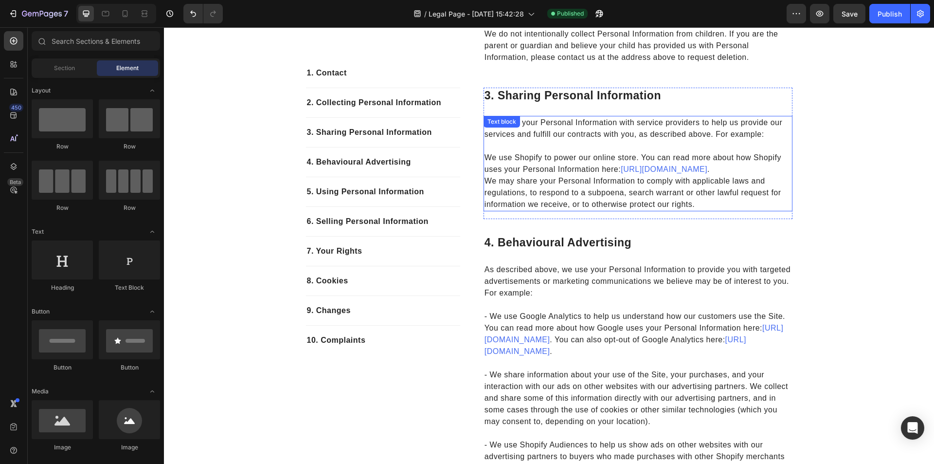
scroll to position [632, 0]
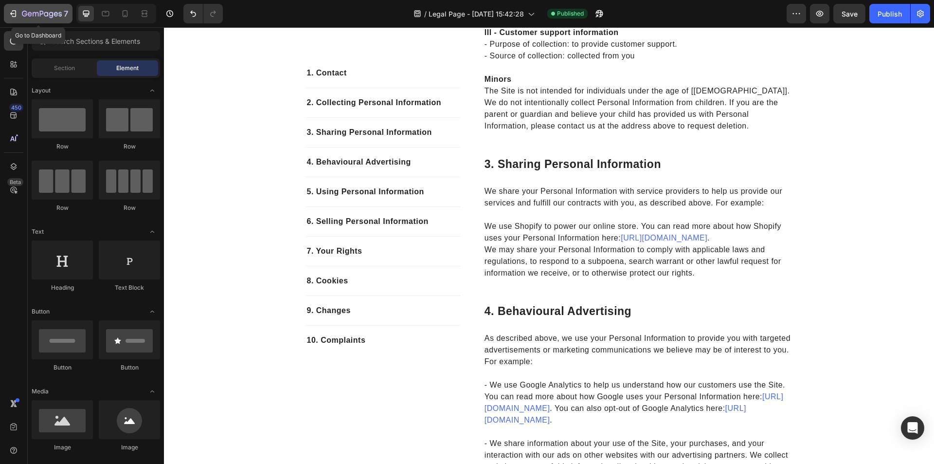
click at [49, 12] on icon "button" at bounding box center [42, 14] width 40 height 8
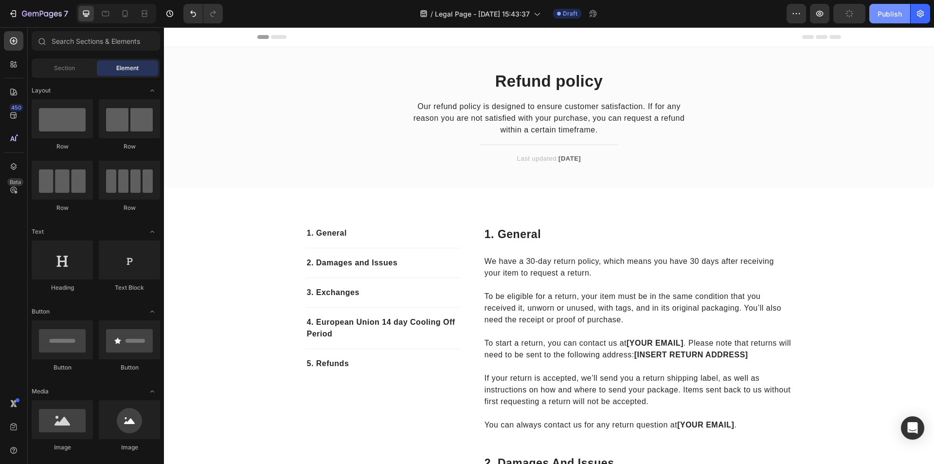
click at [905, 20] on button "Publish" at bounding box center [889, 13] width 41 height 19
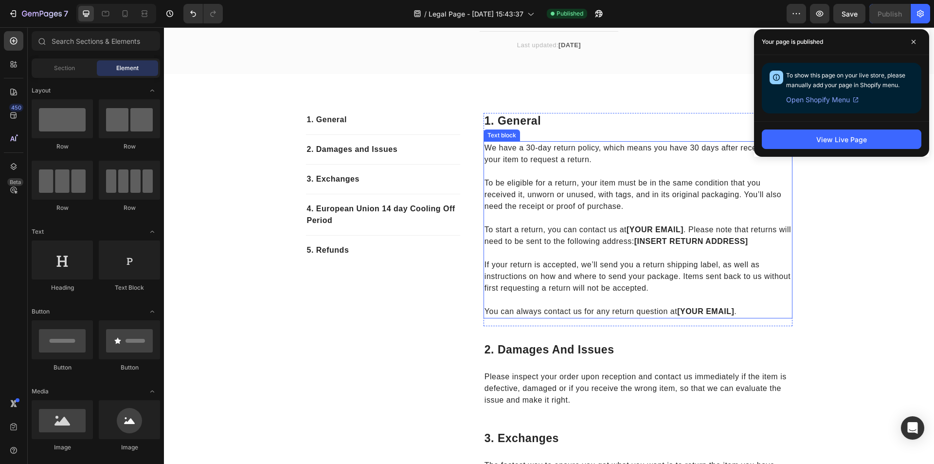
scroll to position [146, 0]
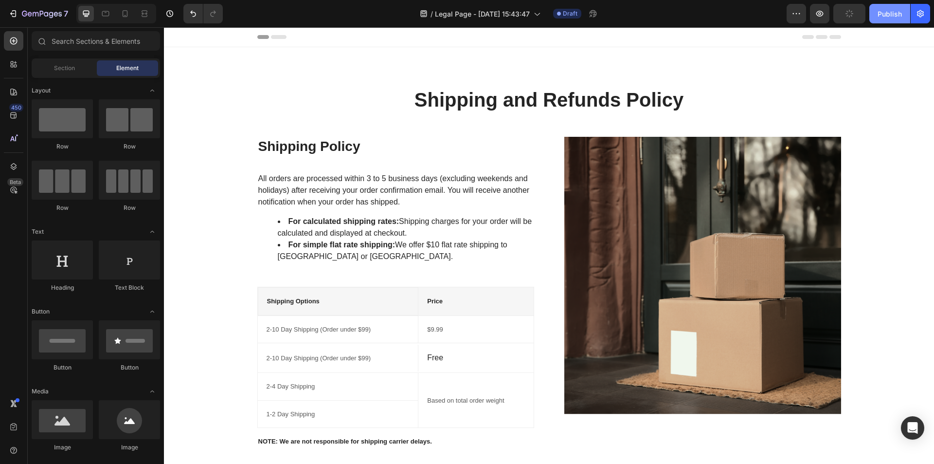
click at [897, 23] on button "Publish" at bounding box center [889, 13] width 41 height 19
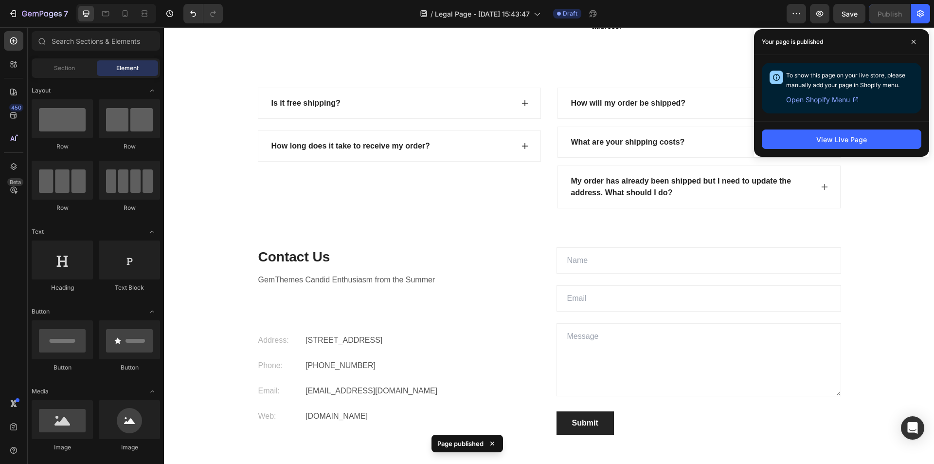
scroll to position [1314, 0]
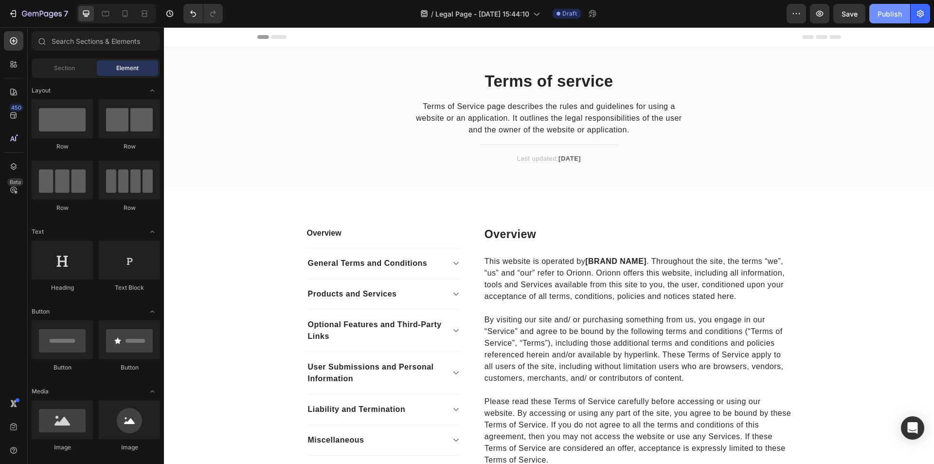
click at [886, 16] on div "Publish" at bounding box center [890, 14] width 24 height 10
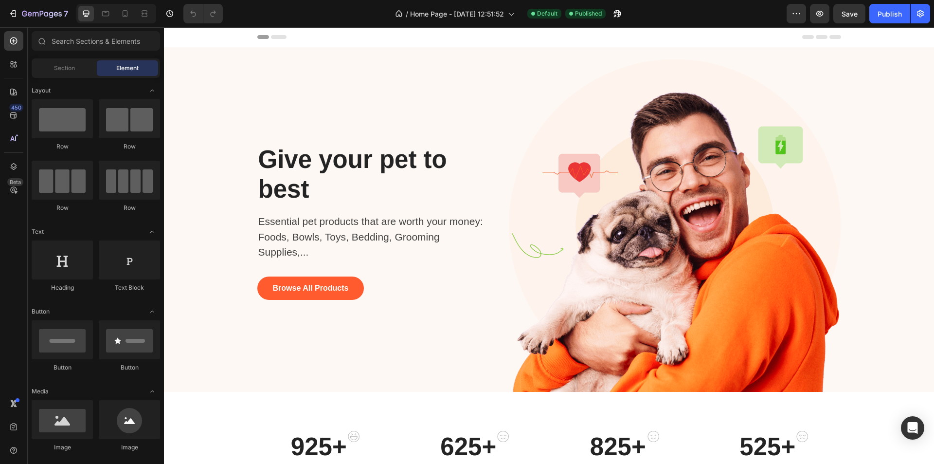
click at [366, 38] on div "Header" at bounding box center [549, 36] width 584 height 19
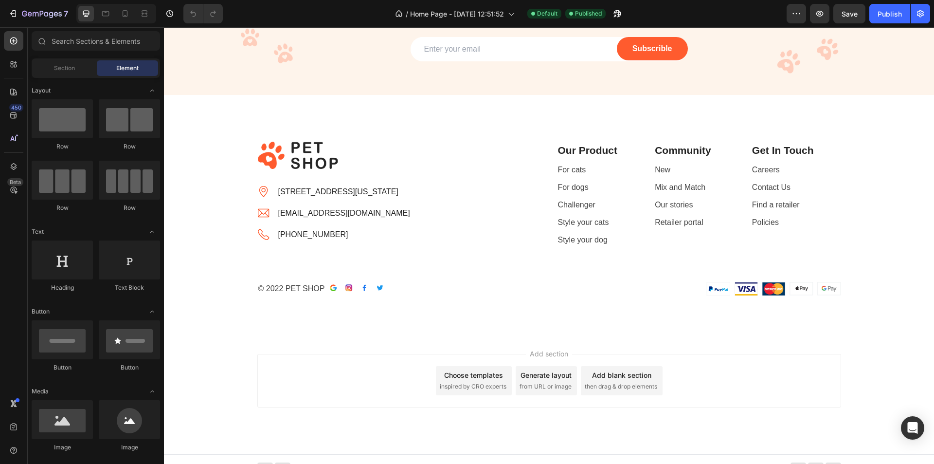
scroll to position [1735, 0]
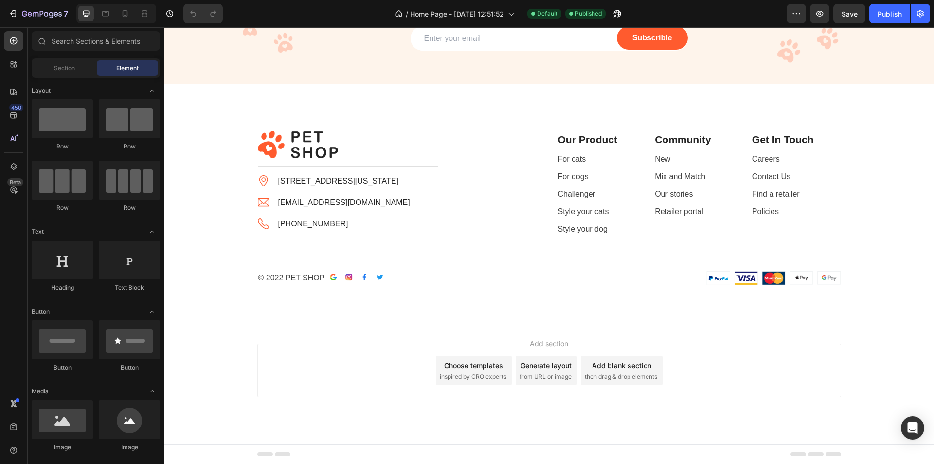
click at [428, 458] on div "Footer" at bounding box center [549, 453] width 584 height 19
click at [173, 450] on div "Footer" at bounding box center [186, 454] width 33 height 12
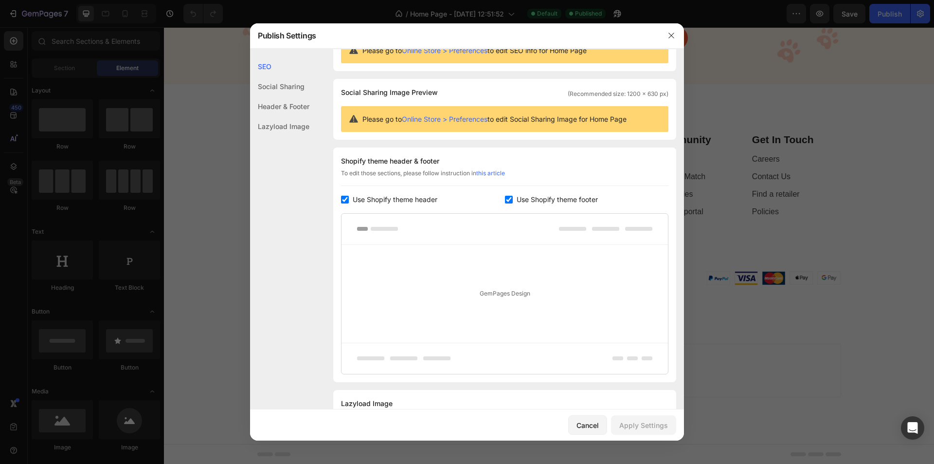
scroll to position [0, 0]
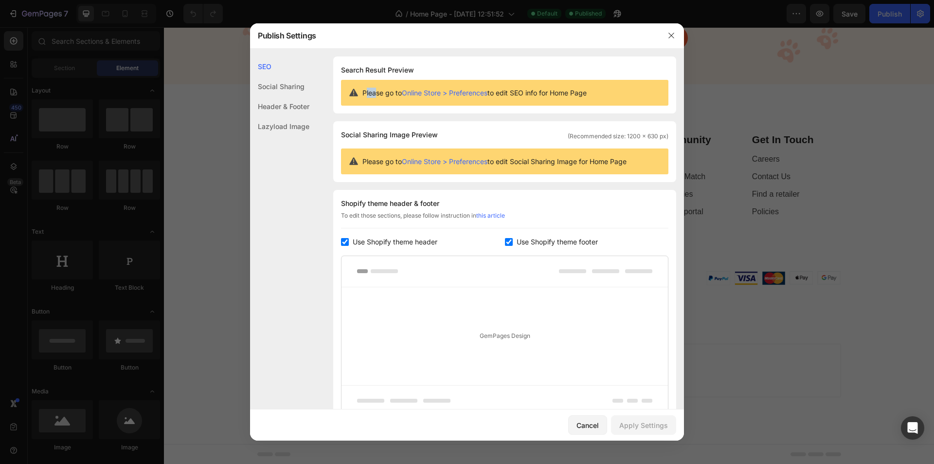
drag, startPoint x: 365, startPoint y: 94, endPoint x: 375, endPoint y: 94, distance: 9.7
click at [375, 94] on span "Please go to Online Store > Preferences to edit SEO info for Home Page" at bounding box center [474, 93] width 224 height 10
click at [386, 110] on div "Search Result Preview Please go to Online Store > Preferences to edit SEO info …" at bounding box center [504, 84] width 343 height 57
click at [375, 130] on span "Social Sharing Image Preview" at bounding box center [389, 135] width 97 height 12
click at [298, 79] on div "Social Sharing" at bounding box center [279, 86] width 59 height 20
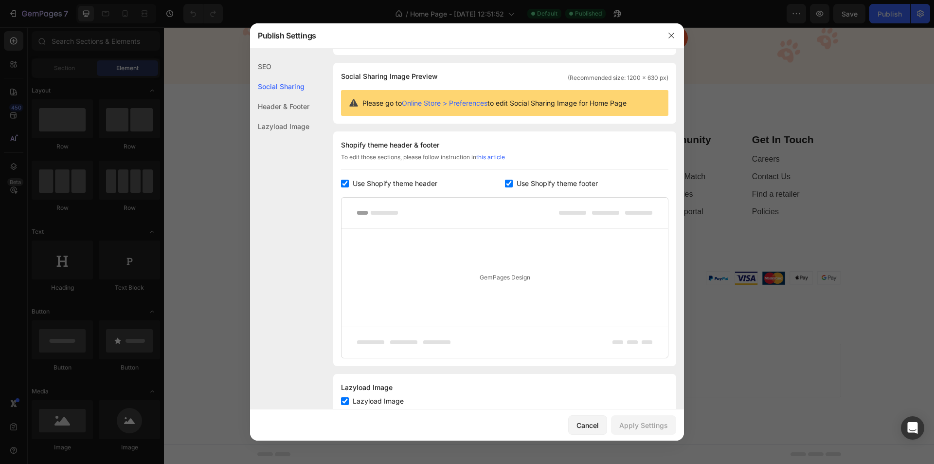
scroll to position [63, 0]
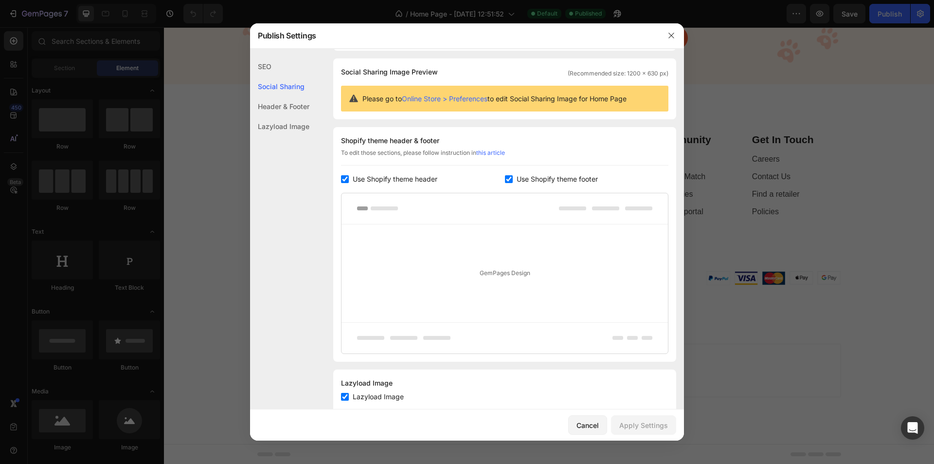
click at [295, 93] on div "Social Sharing" at bounding box center [279, 86] width 59 height 20
click at [280, 110] on div "Header & Footer" at bounding box center [279, 106] width 59 height 20
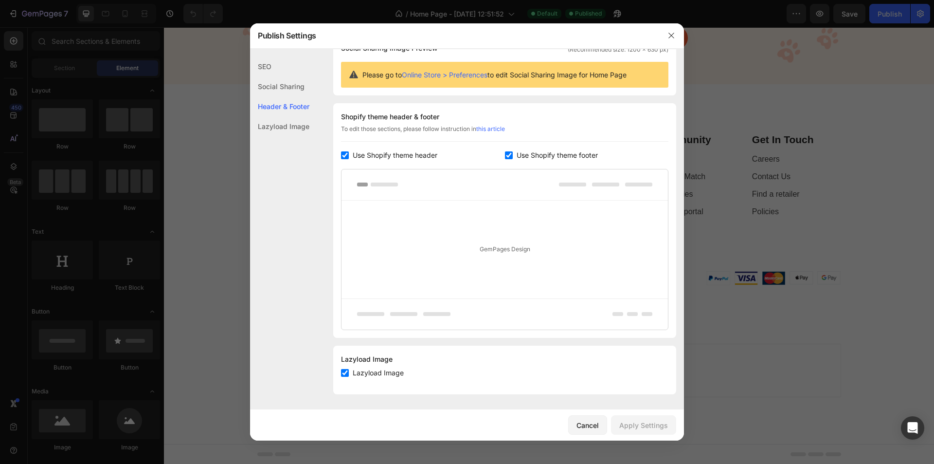
click at [840, 284] on div at bounding box center [467, 232] width 934 height 464
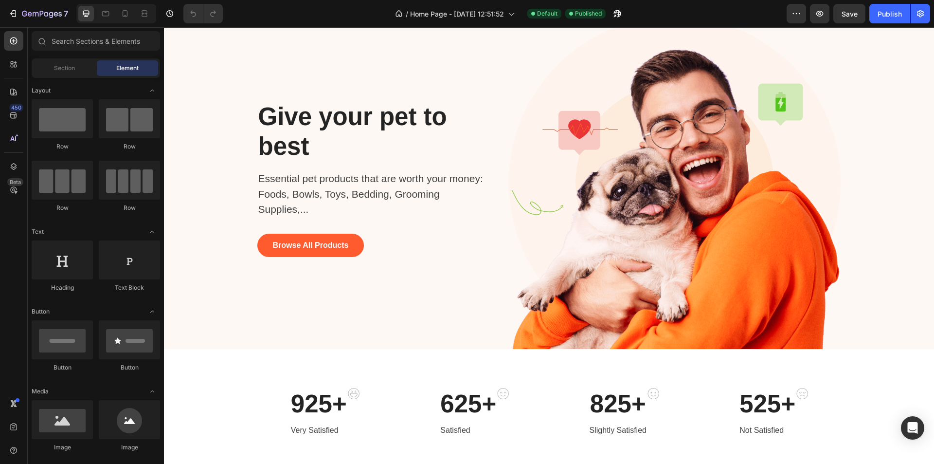
scroll to position [0, 0]
